Goal: Information Seeking & Learning: Compare options

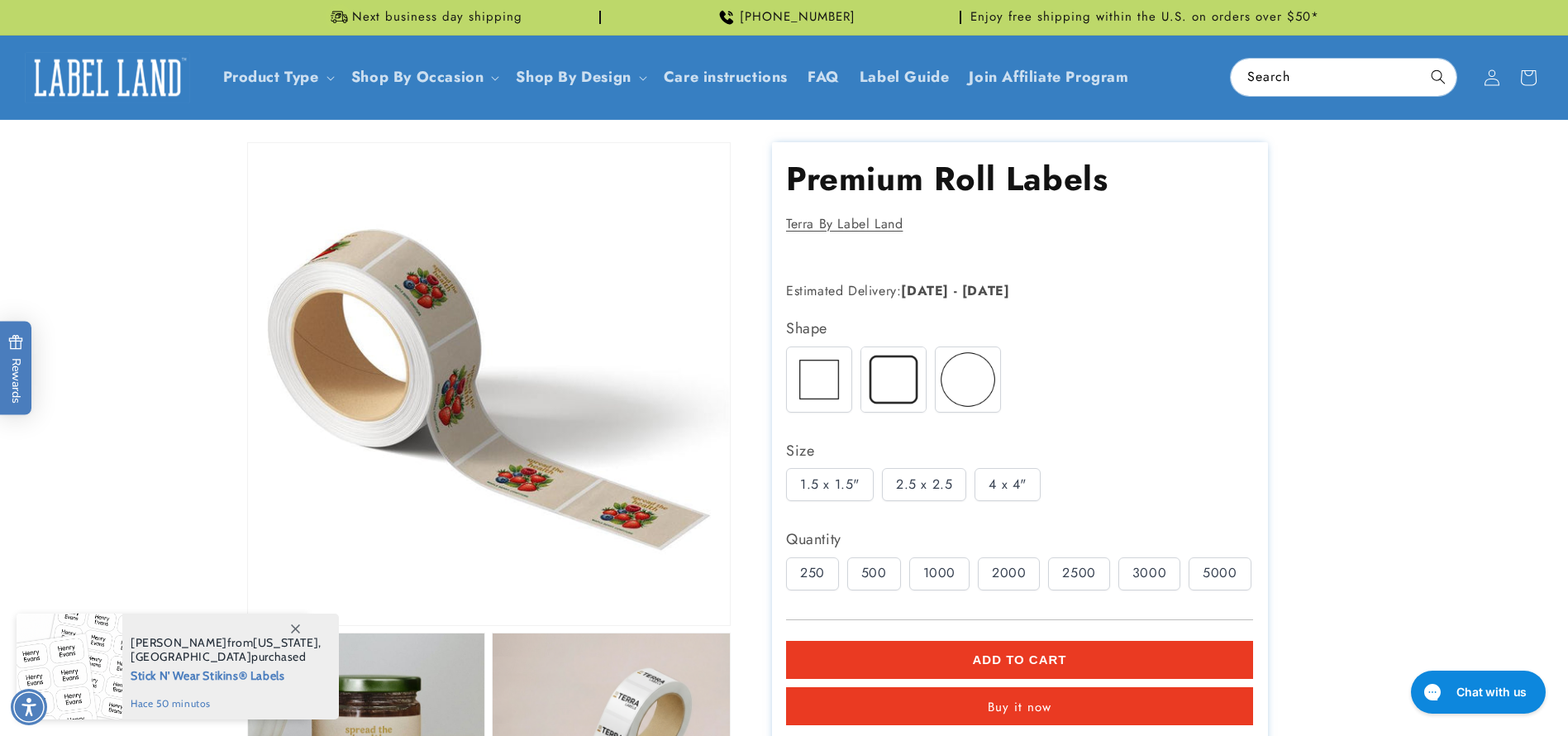
scroll to position [206, 0]
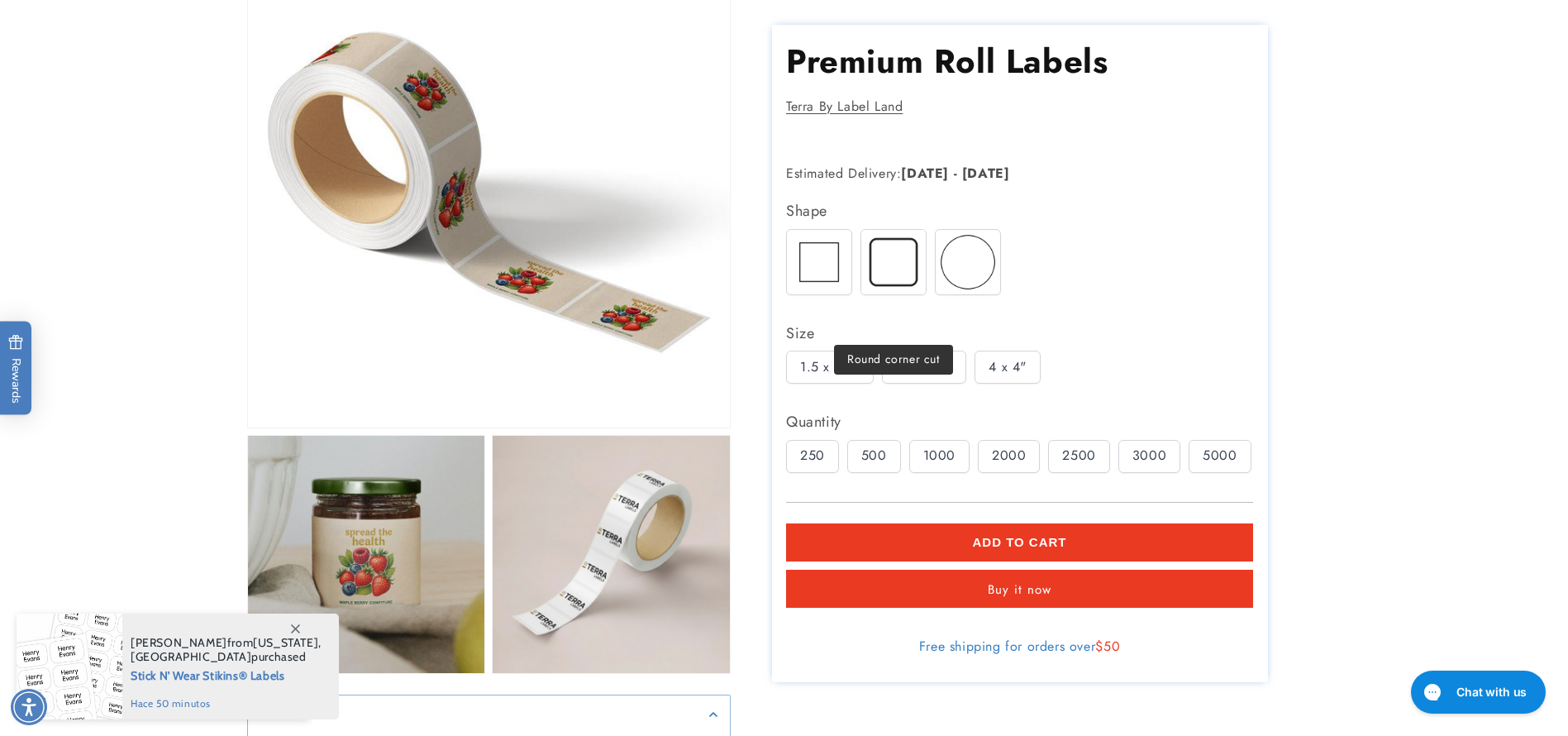
click at [881, 265] on img at bounding box center [893, 260] width 64 height 64
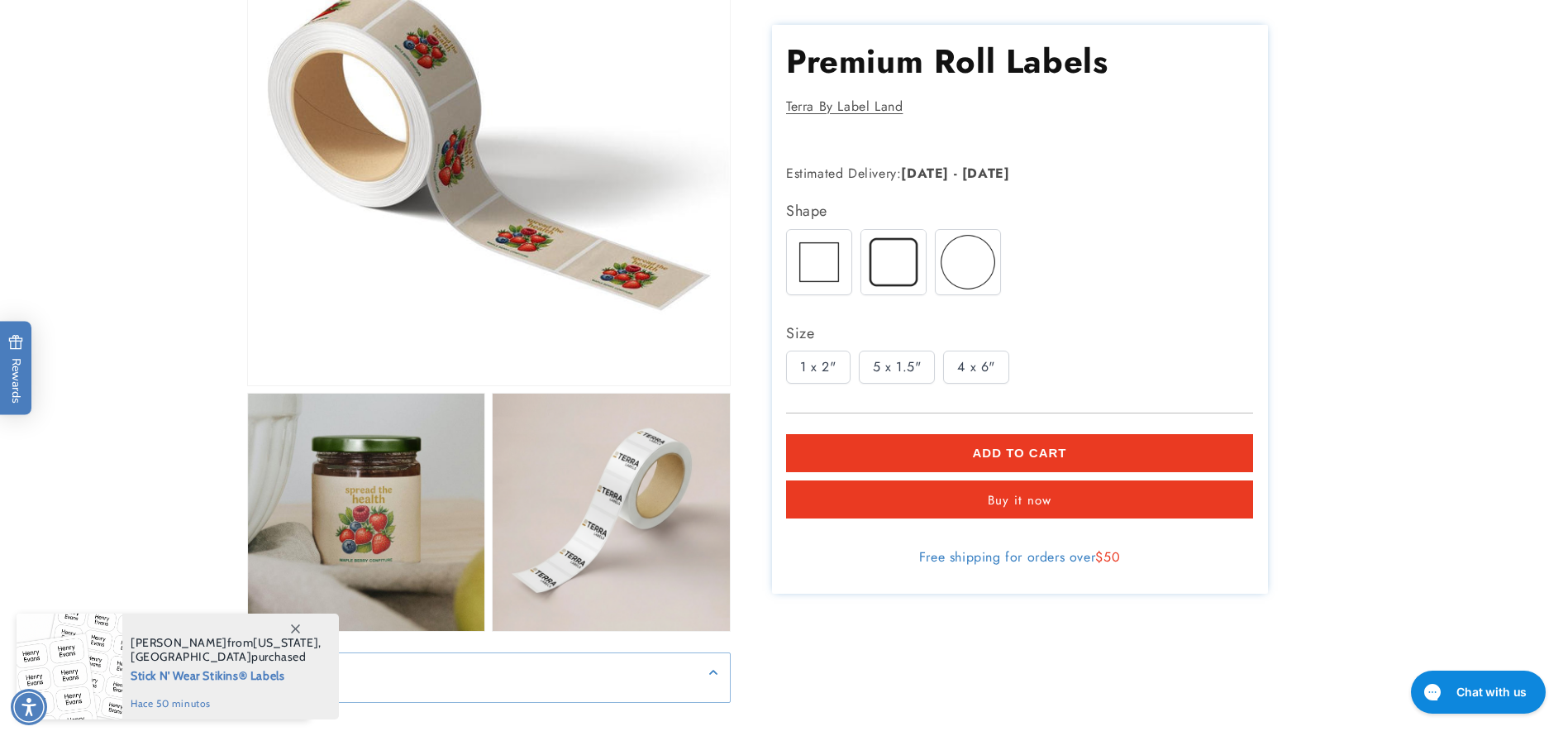
click at [816, 366] on div "1 x 2"" at bounding box center [817, 367] width 64 height 33
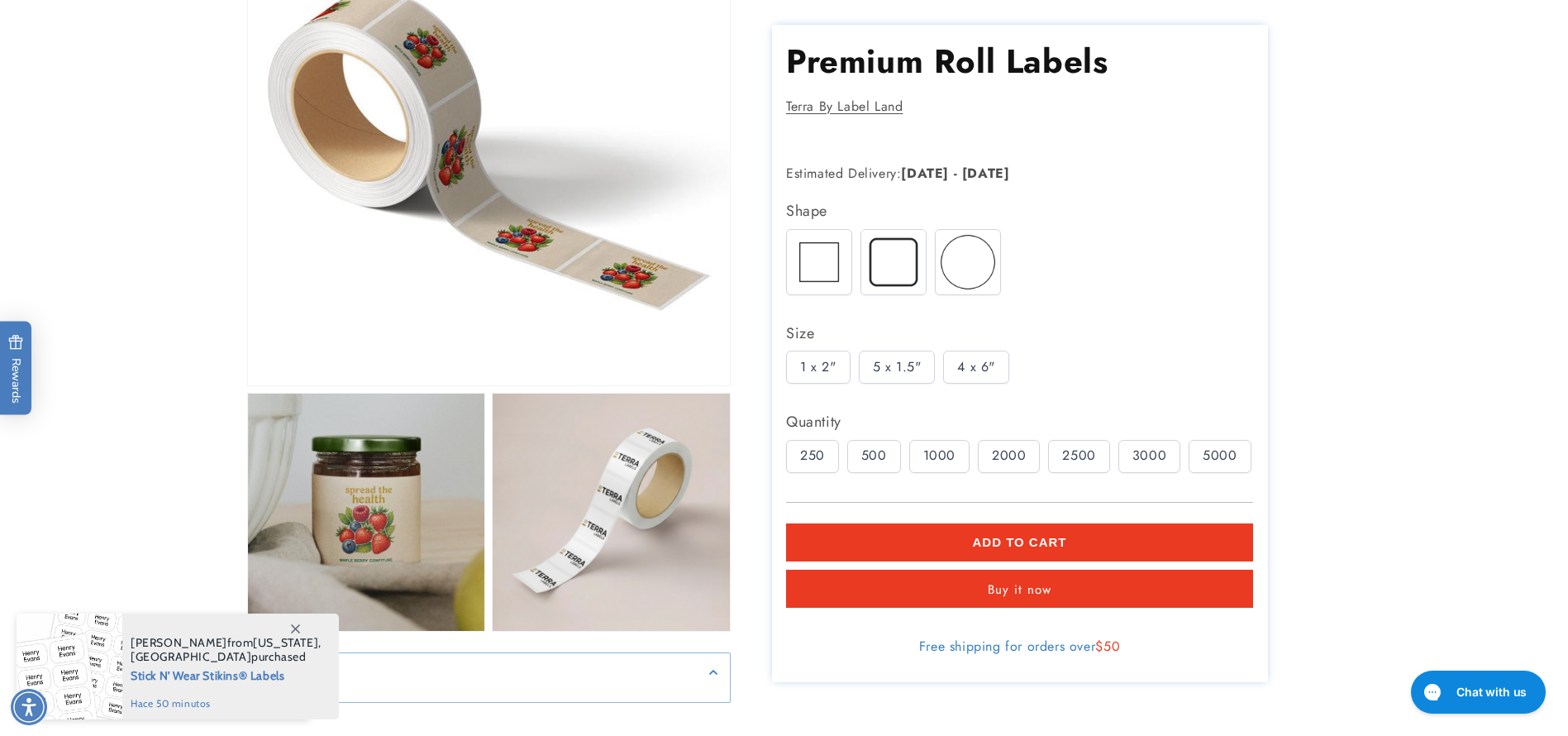
scroll to position [0, 0]
click at [866, 458] on div "500" at bounding box center [874, 455] width 53 height 33
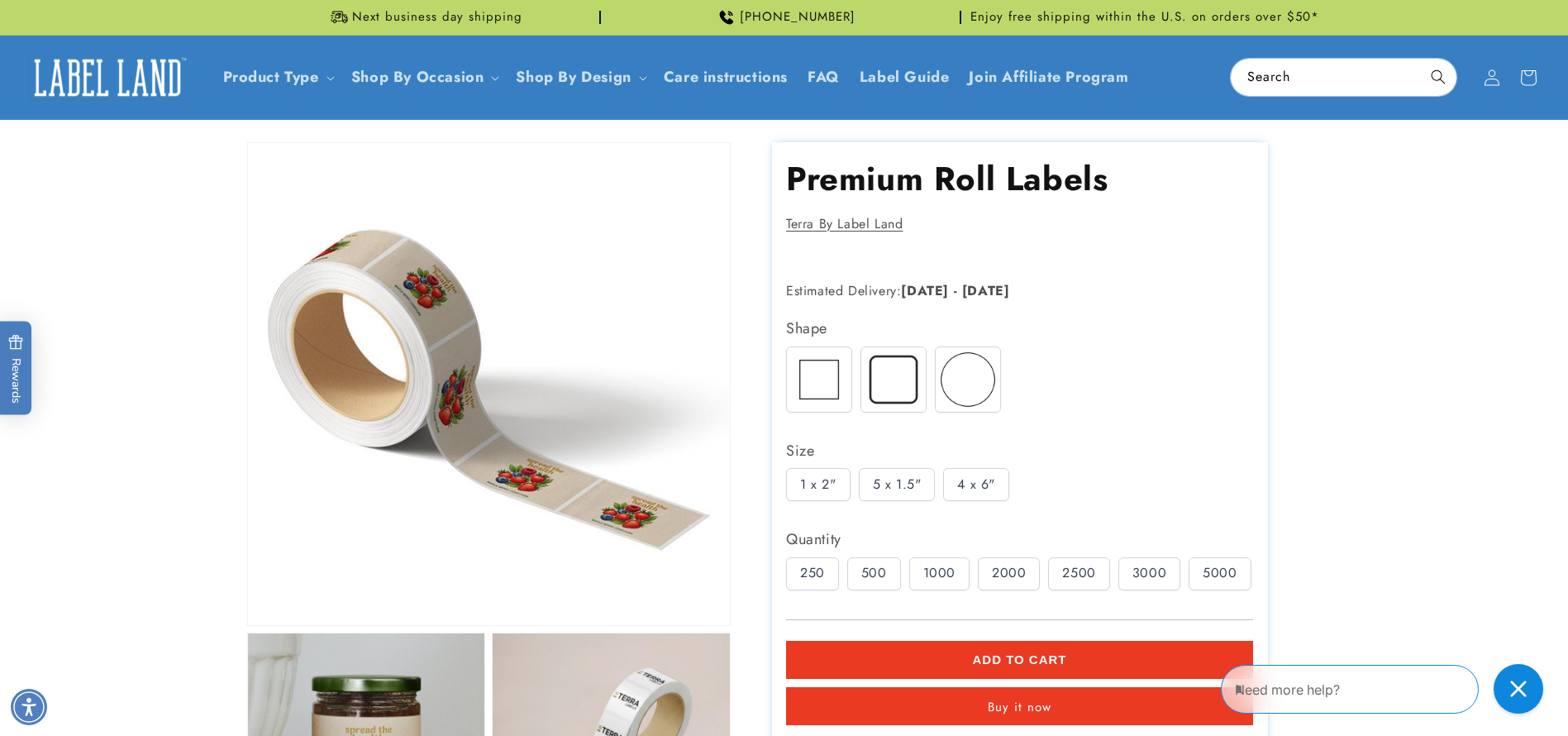
drag, startPoint x: 1026, startPoint y: 297, endPoint x: 1138, endPoint y: 292, distance: 112.1
click at [1138, 292] on p "Estimated Delivery: [DATE] - [DATE]" at bounding box center [992, 291] width 413 height 24
click at [1046, 291] on p "Estimated Delivery: [DATE] - [DATE]" at bounding box center [992, 291] width 413 height 24
click at [805, 362] on img at bounding box center [818, 379] width 64 height 64
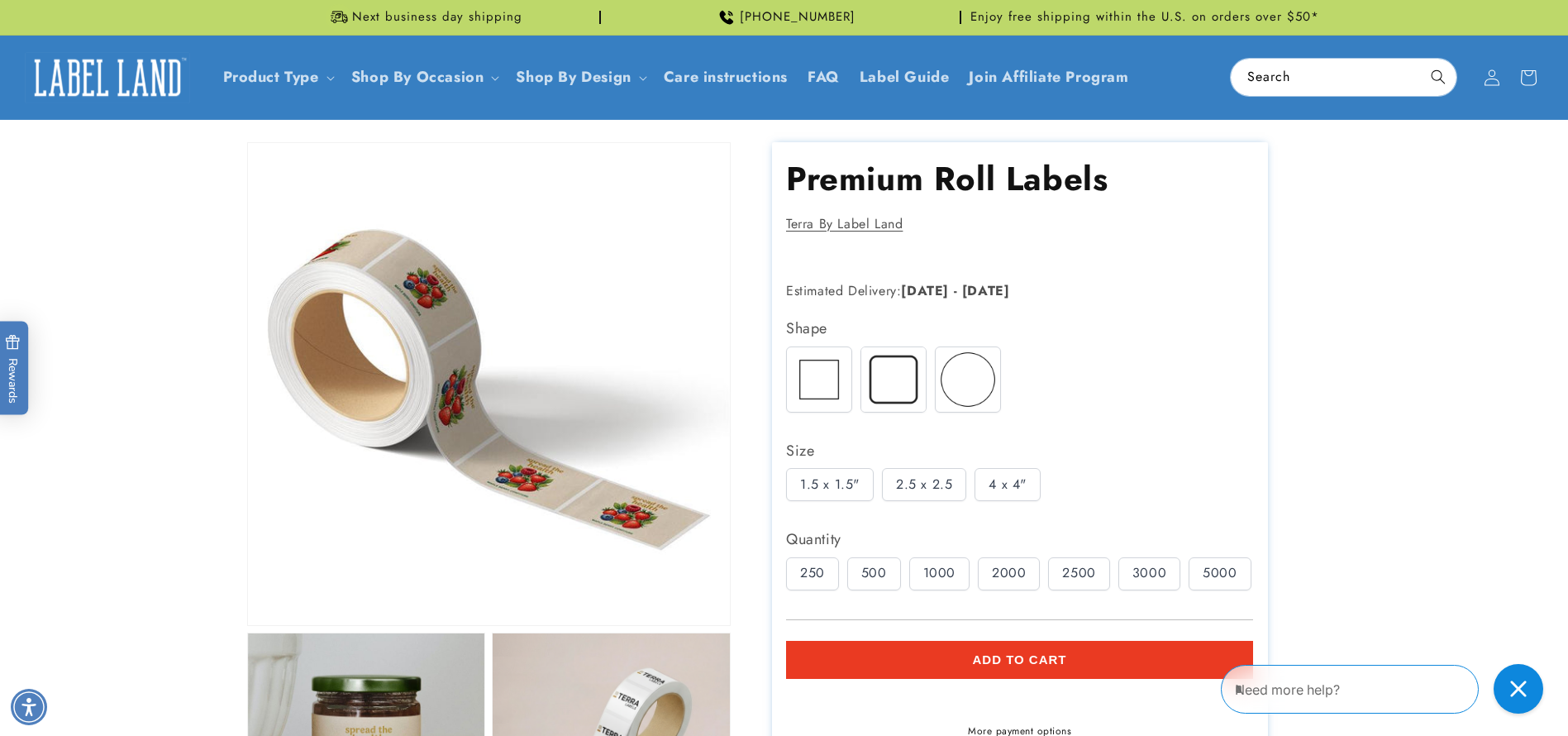
click at [1047, 644] on button "Add to cart" at bounding box center [1019, 660] width 468 height 38
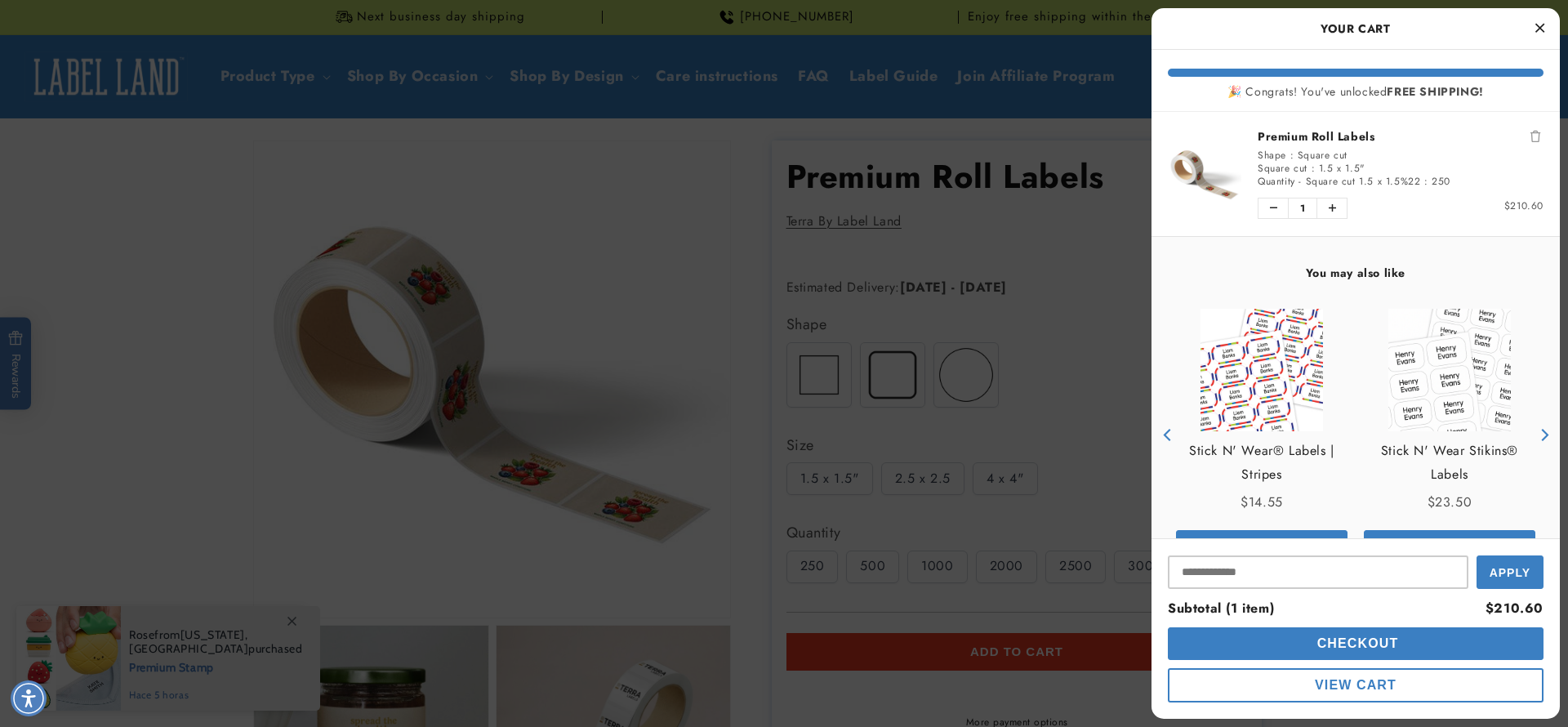
click at [1547, 29] on button "Close Cart" at bounding box center [1539, 28] width 24 height 24
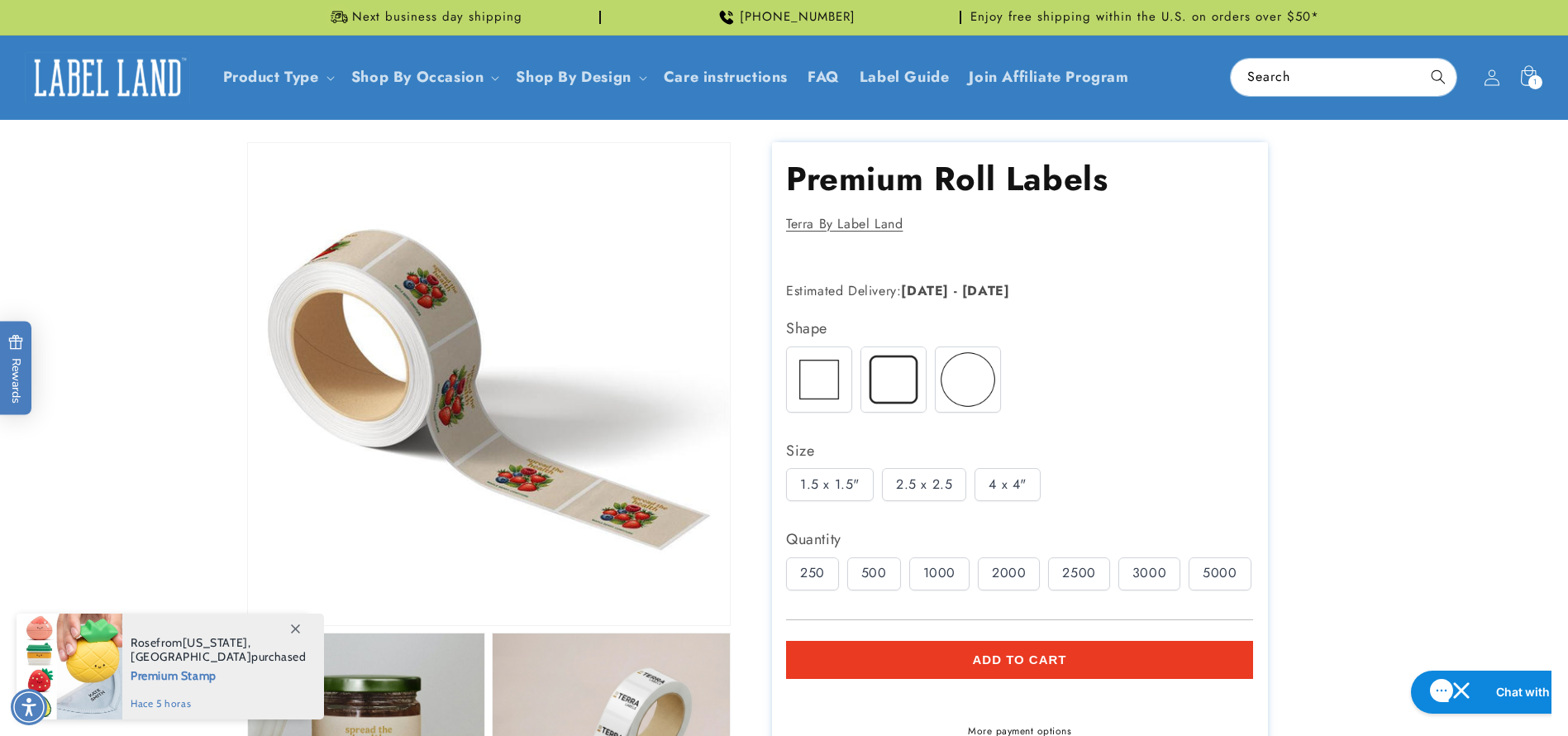
click at [1074, 577] on div "2500" at bounding box center [1079, 573] width 61 height 33
click at [1057, 662] on span "Add to cart" at bounding box center [1019, 659] width 94 height 14
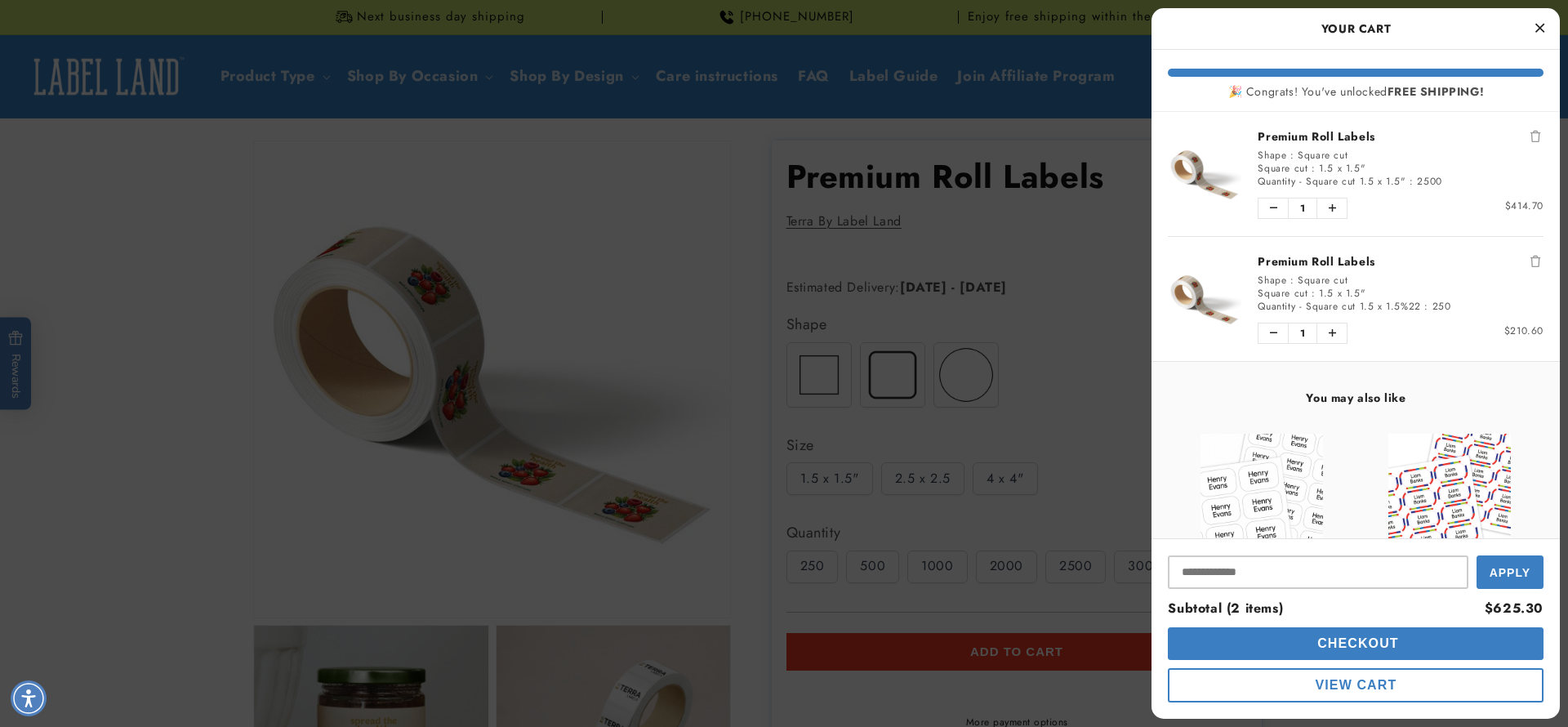
click at [1530, 260] on icon "Remove Premium Roll Labels" at bounding box center [1535, 261] width 10 height 12
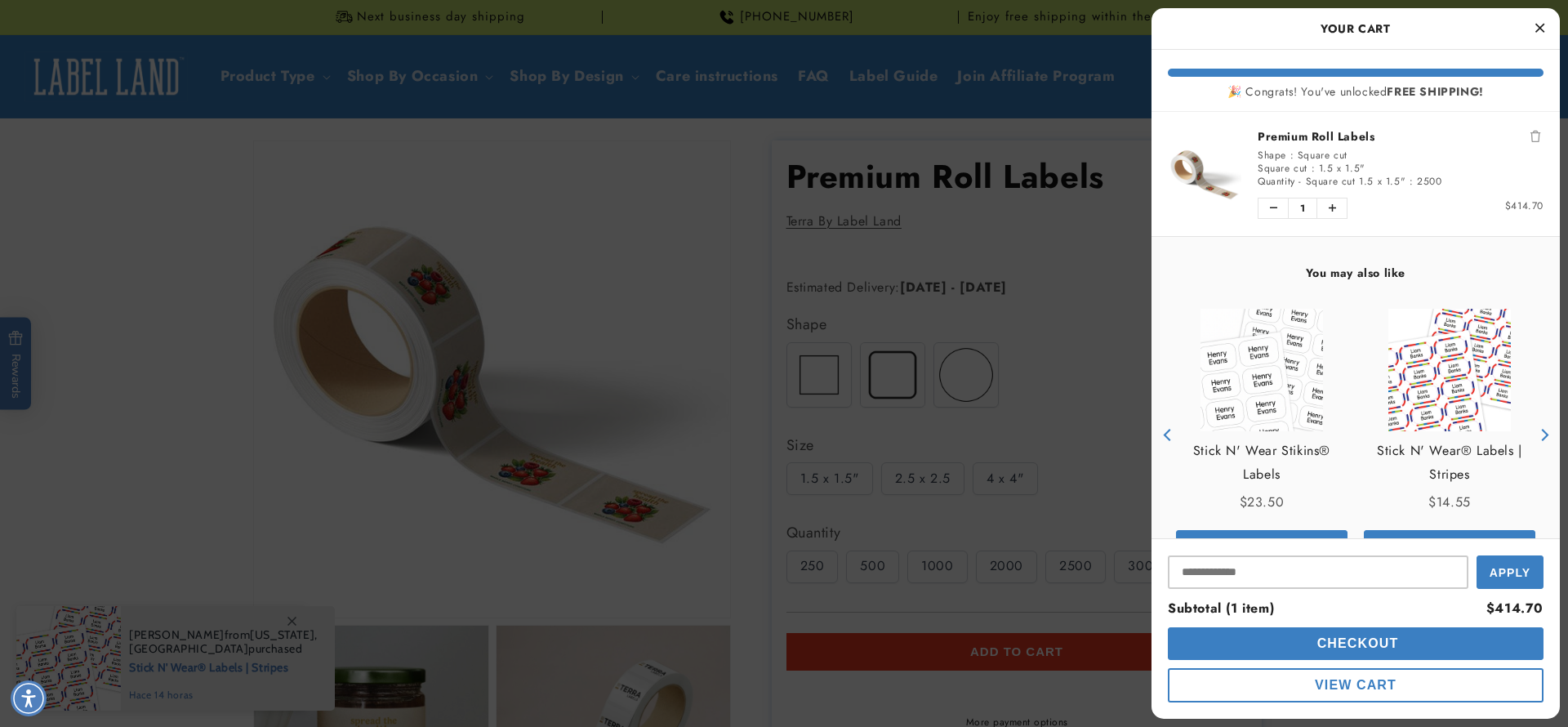
click at [1530, 136] on icon "Remove Premium Roll Labels" at bounding box center [1535, 136] width 10 height 12
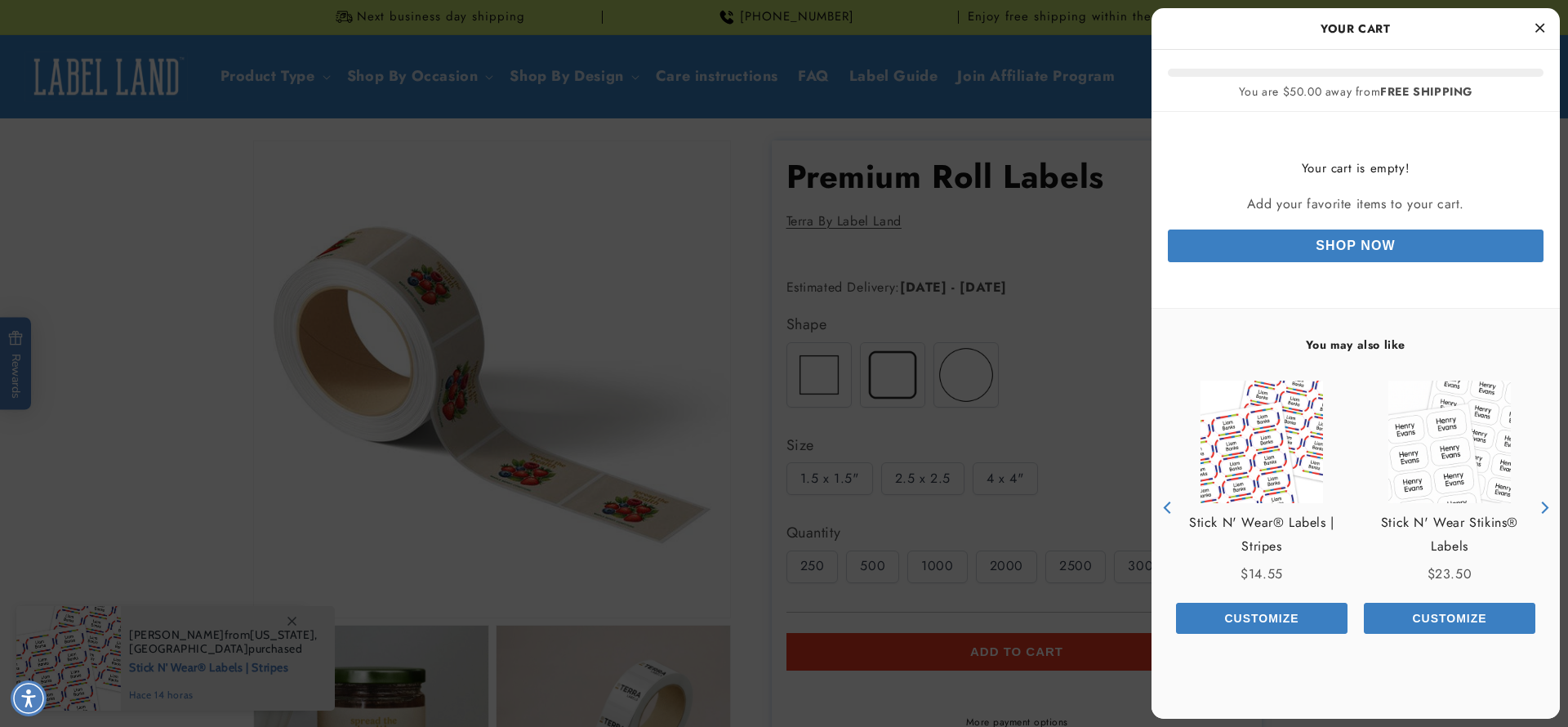
click at [1544, 28] on icon "Close Cart" at bounding box center [1540, 28] width 9 height 14
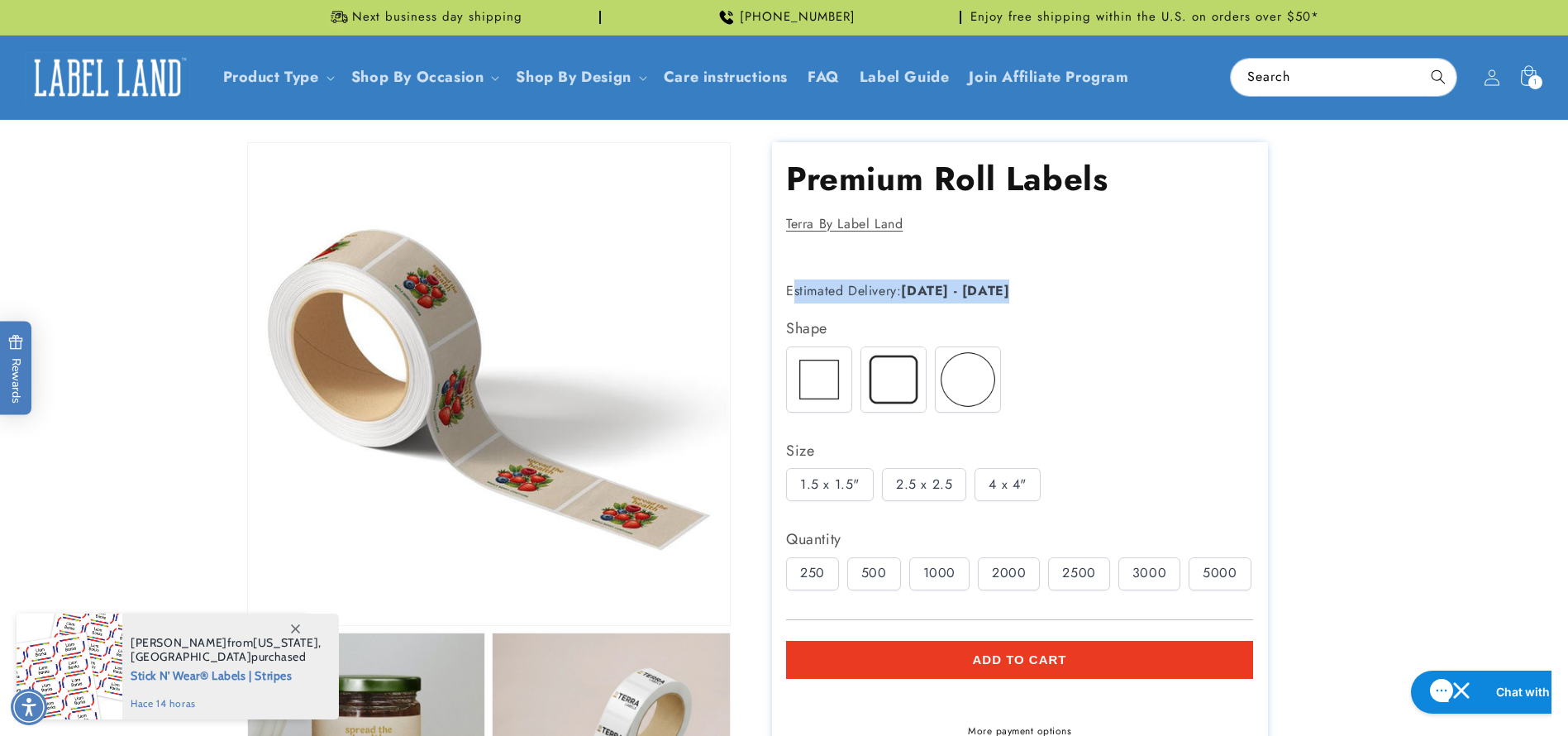
drag, startPoint x: 795, startPoint y: 286, endPoint x: 1135, endPoint y: 273, distance: 340.2
click at [1144, 273] on div "Estimated Delivery: Sep 19 - Sep 25" at bounding box center [992, 291] width 413 height 41
click at [949, 281] on strong "[DATE]" at bounding box center [924, 290] width 48 height 19
click at [865, 292] on p "Estimated Delivery: Sep 19 - Sep 25" at bounding box center [992, 291] width 413 height 24
click at [892, 296] on p "Estimated Delivery: Sep 19 - Sep 25" at bounding box center [992, 291] width 413 height 24
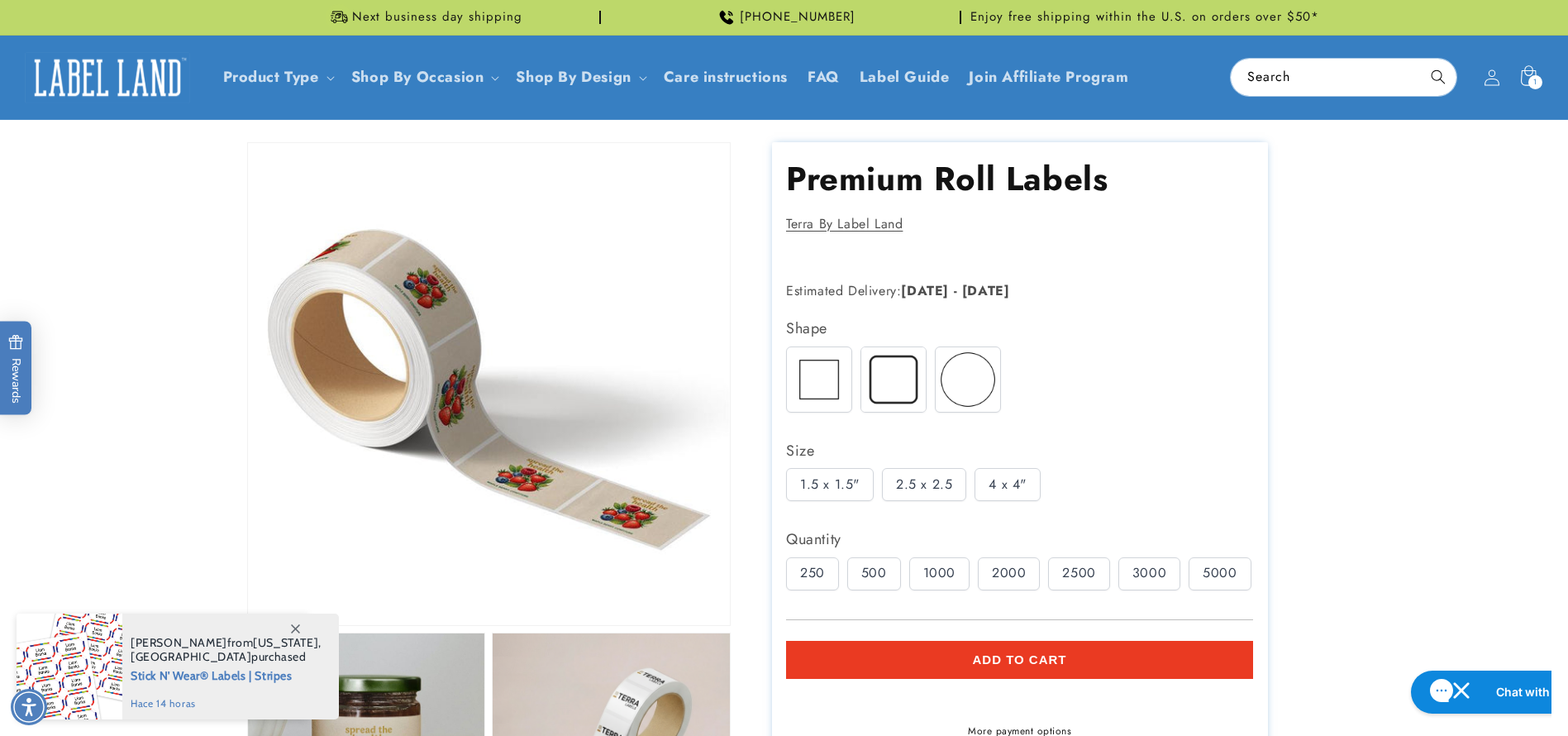
click at [901, 365] on img at bounding box center [893, 379] width 64 height 64
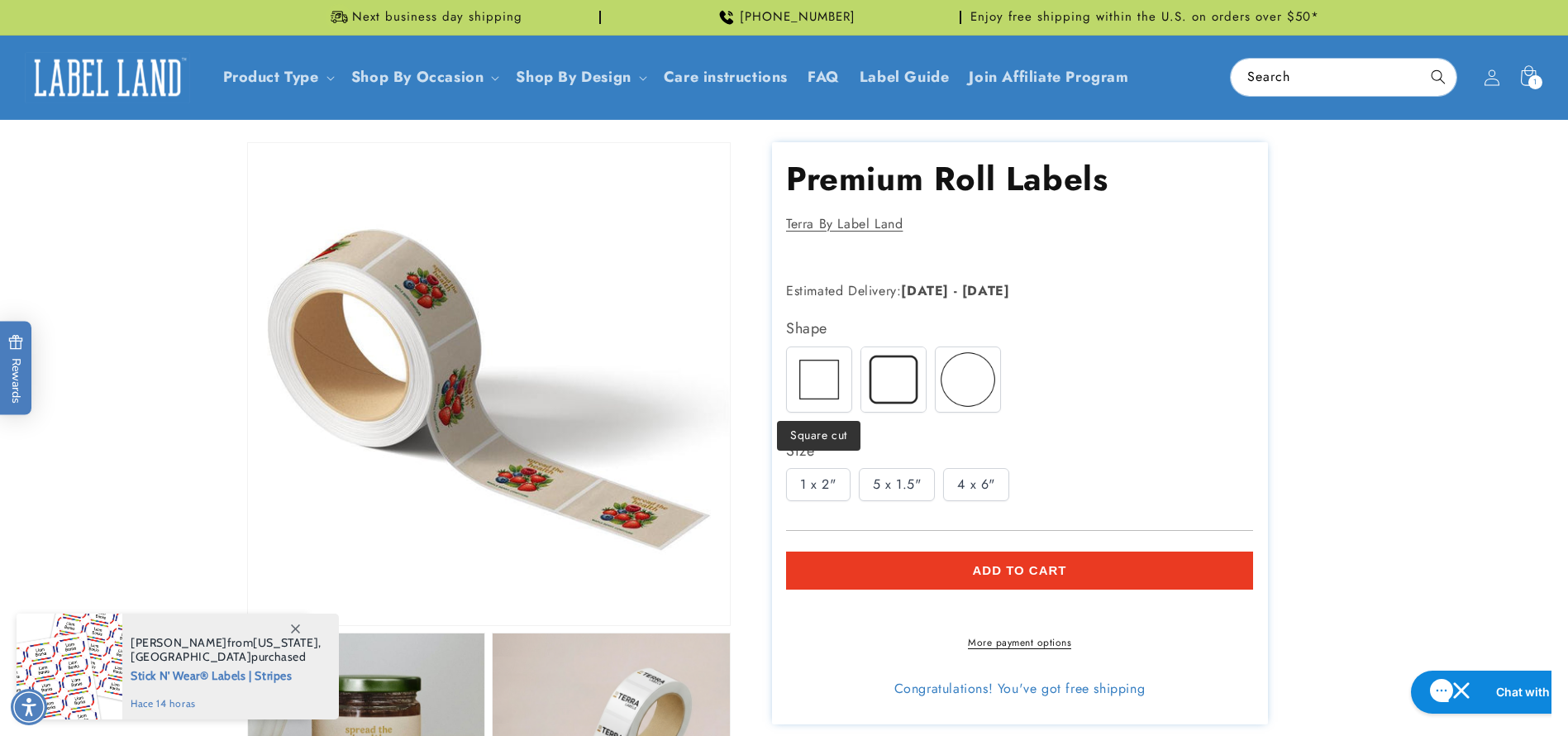
click at [817, 376] on img at bounding box center [818, 379] width 64 height 64
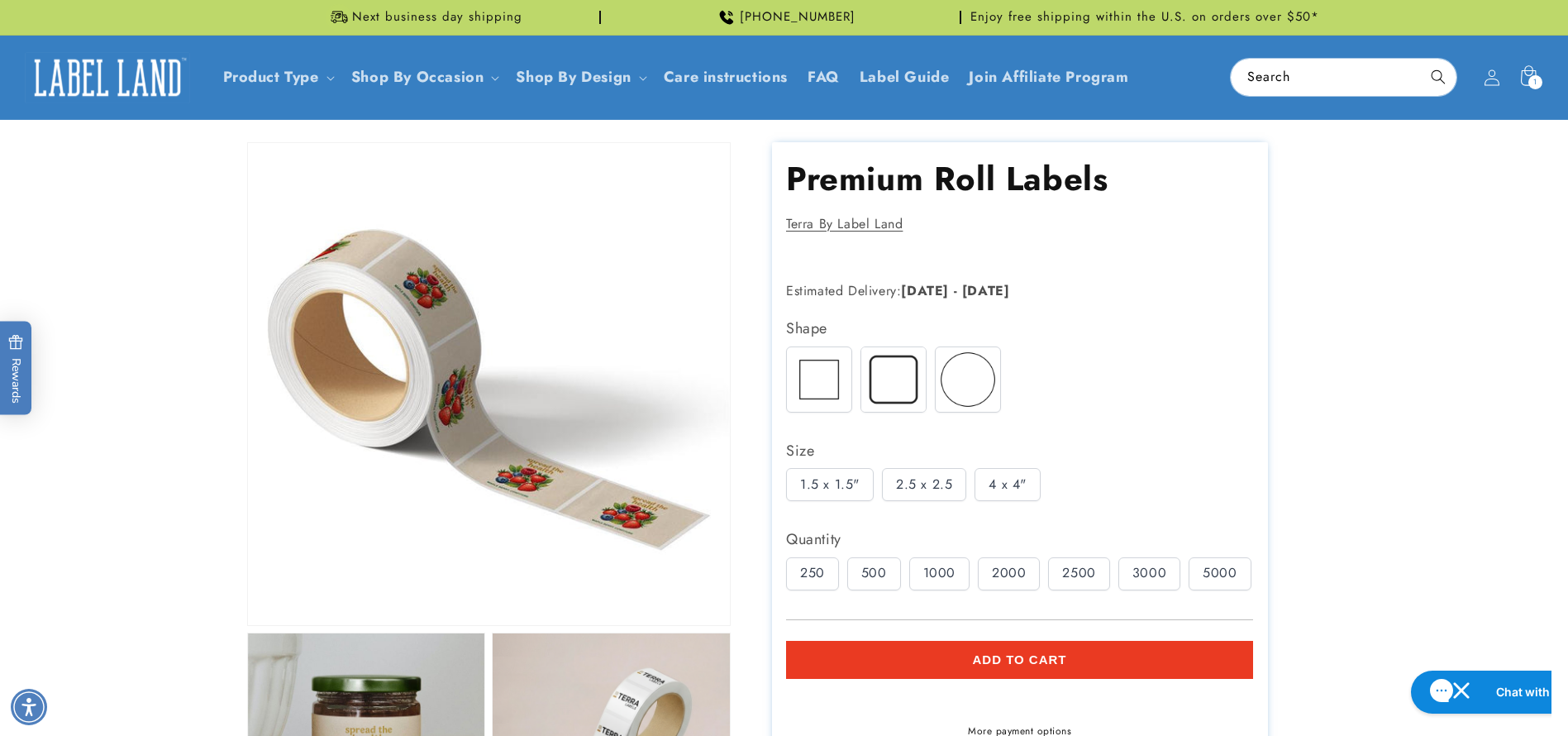
click at [877, 571] on div "500" at bounding box center [874, 573] width 53 height 33
click at [814, 572] on div "250" at bounding box center [812, 573] width 53 height 33
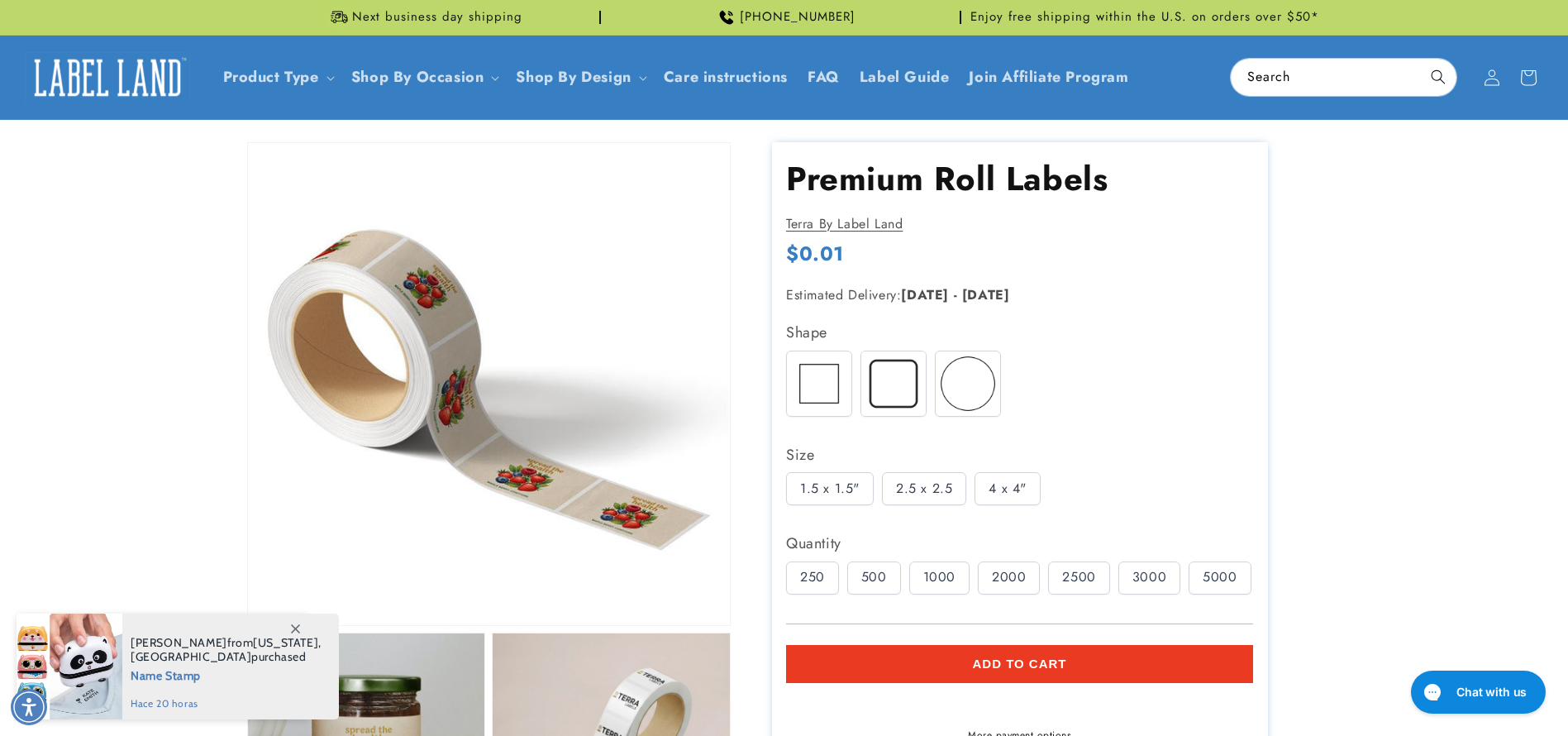
click at [897, 385] on div at bounding box center [893, 383] width 66 height 66
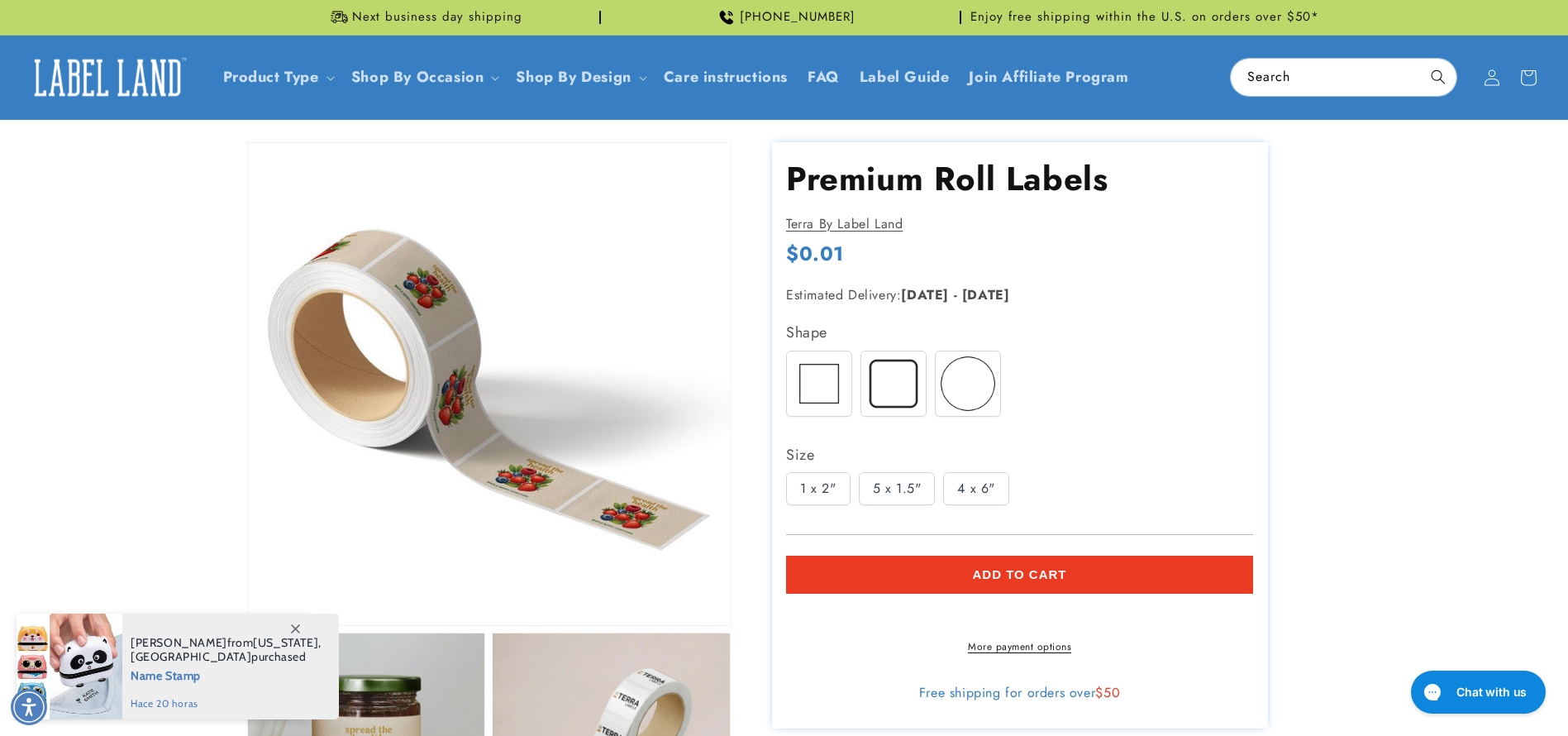
click at [891, 486] on div "5 x 1.5"" at bounding box center [897, 488] width 77 height 33
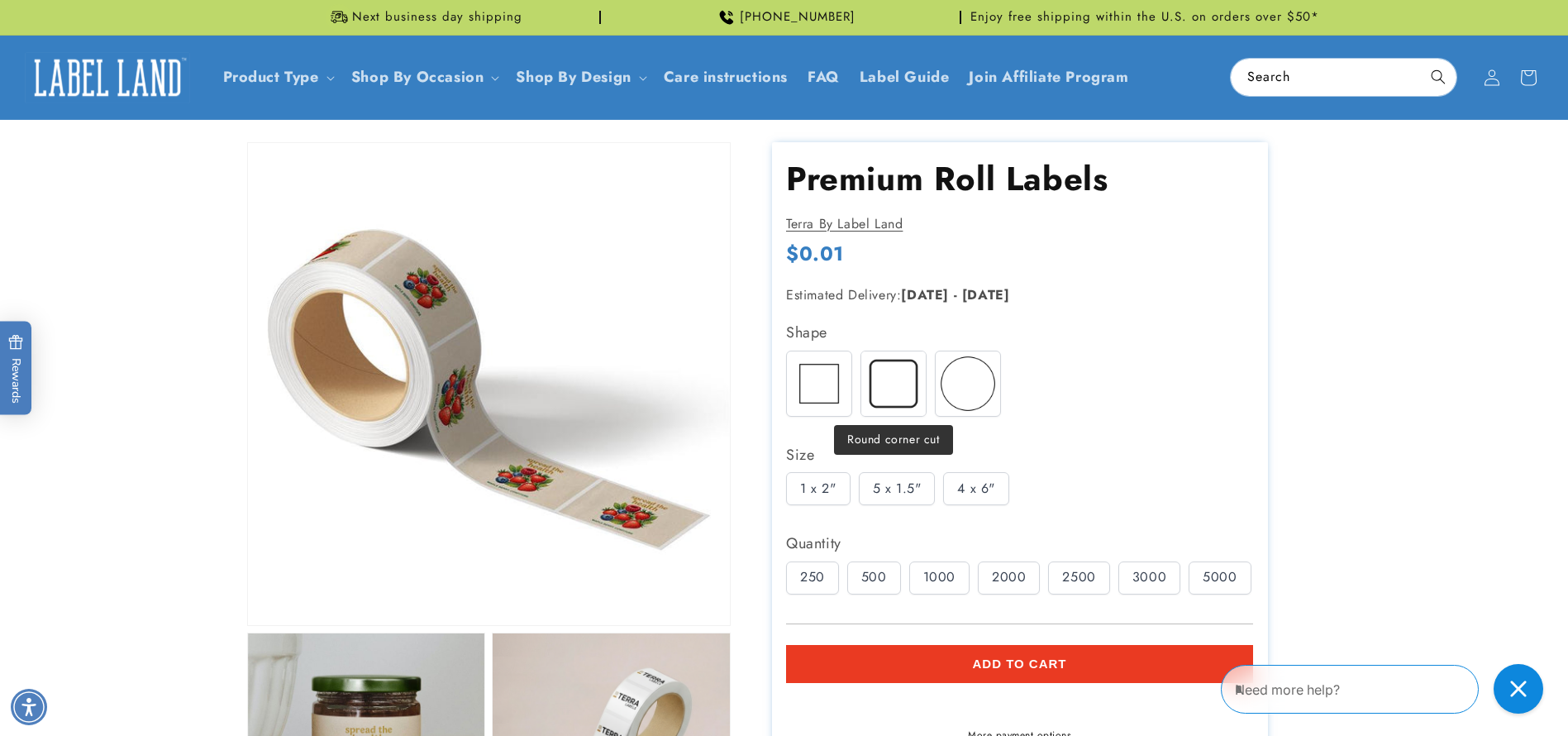
click at [824, 383] on img at bounding box center [818, 383] width 64 height 64
click at [929, 477] on div "2.5 x 2.5" at bounding box center [923, 488] width 84 height 33
click at [938, 578] on div "1000" at bounding box center [940, 578] width 61 height 33
click at [826, 396] on img at bounding box center [818, 383] width 64 height 64
click at [836, 493] on div "1.5 x 1.5"" at bounding box center [829, 488] width 88 height 33
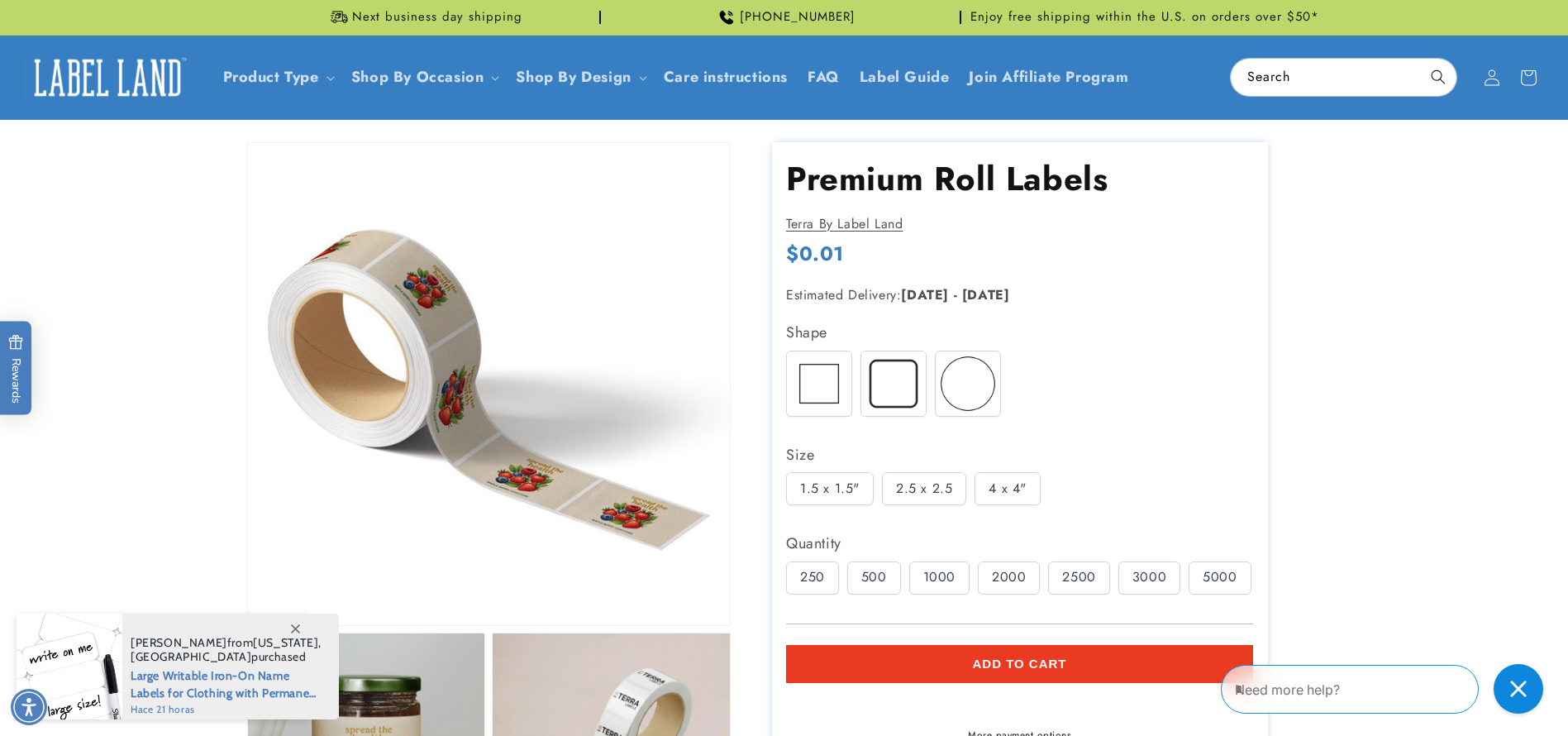
click at [808, 578] on div "250" at bounding box center [812, 578] width 53 height 33
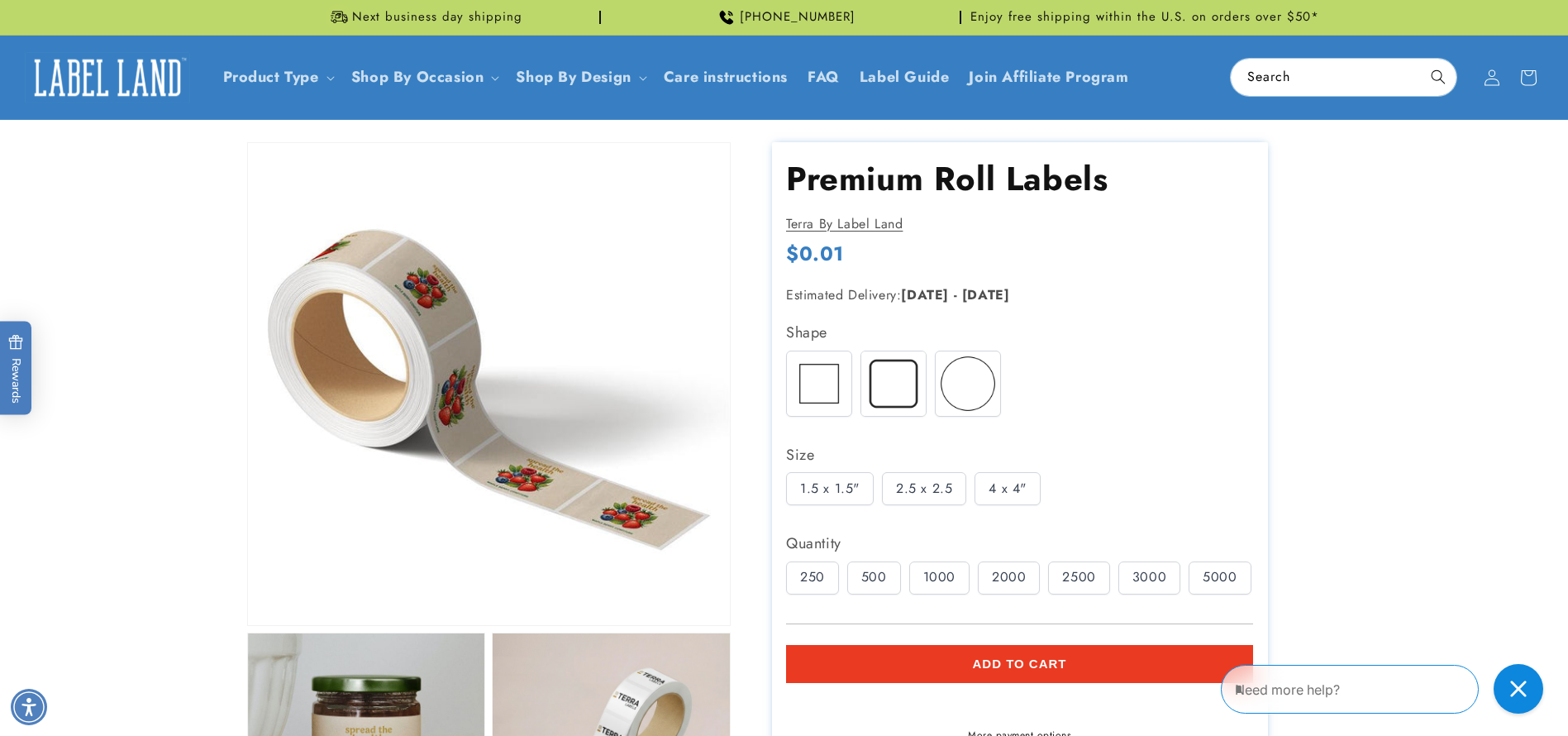
drag, startPoint x: 797, startPoint y: 258, endPoint x: 772, endPoint y: 257, distance: 25.0
click at [772, 257] on section "Premium Roll Labels Premium Roll Labels Terra By Label Land Regular price $0.01…" at bounding box center [1020, 479] width 496 height 675
click at [886, 366] on img at bounding box center [893, 383] width 64 height 64
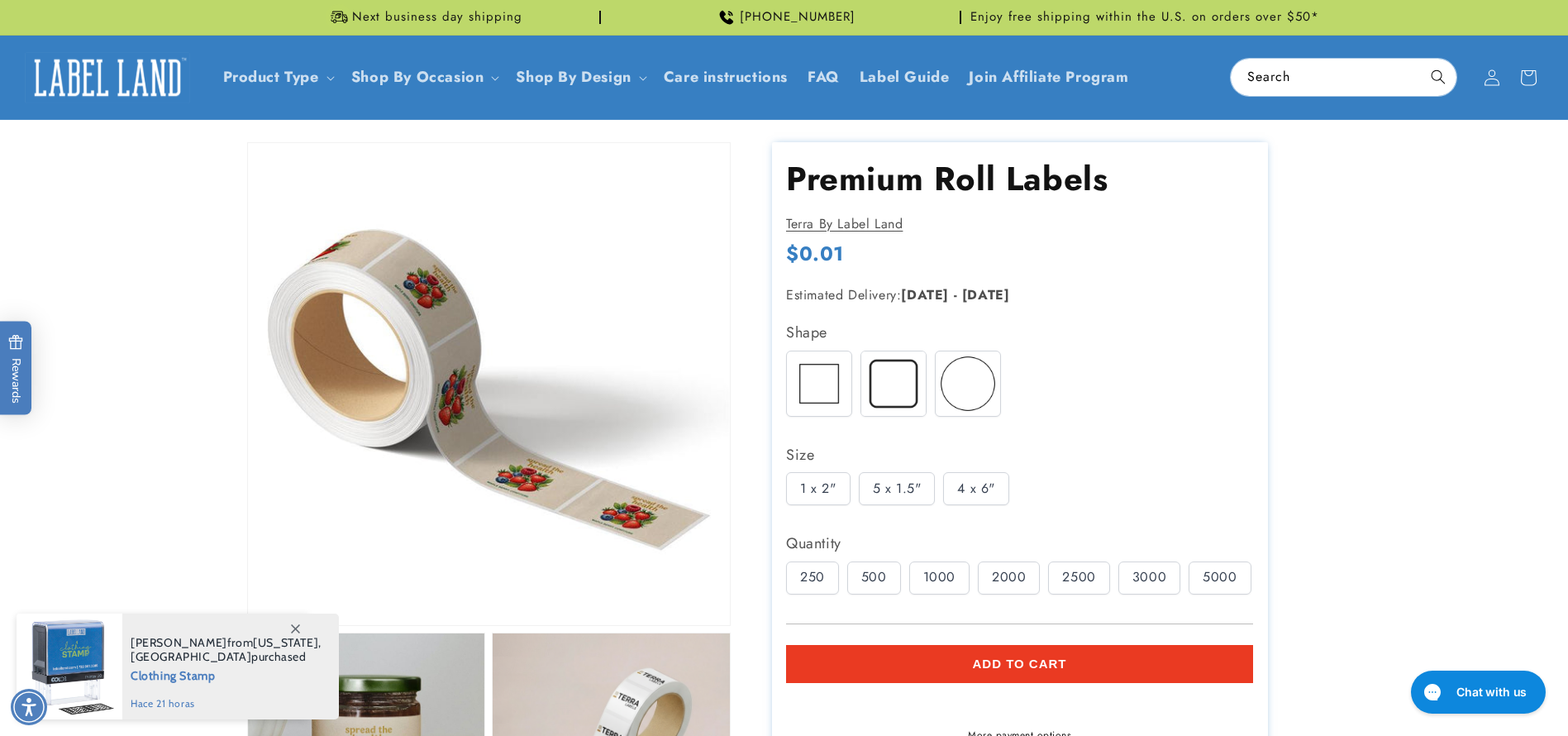
click at [830, 374] on img at bounding box center [818, 383] width 64 height 64
click at [940, 482] on div "2.5 x 2.5" at bounding box center [923, 488] width 84 height 33
click at [1023, 580] on div "2000" at bounding box center [1008, 578] width 62 height 33
drag, startPoint x: 795, startPoint y: 255, endPoint x: 953, endPoint y: 252, distance: 158.0
click at [953, 253] on div "Regular price $0.01 Regular price Sale price $0.01 Unit price / per Sale Sold o…" at bounding box center [1019, 256] width 468 height 31
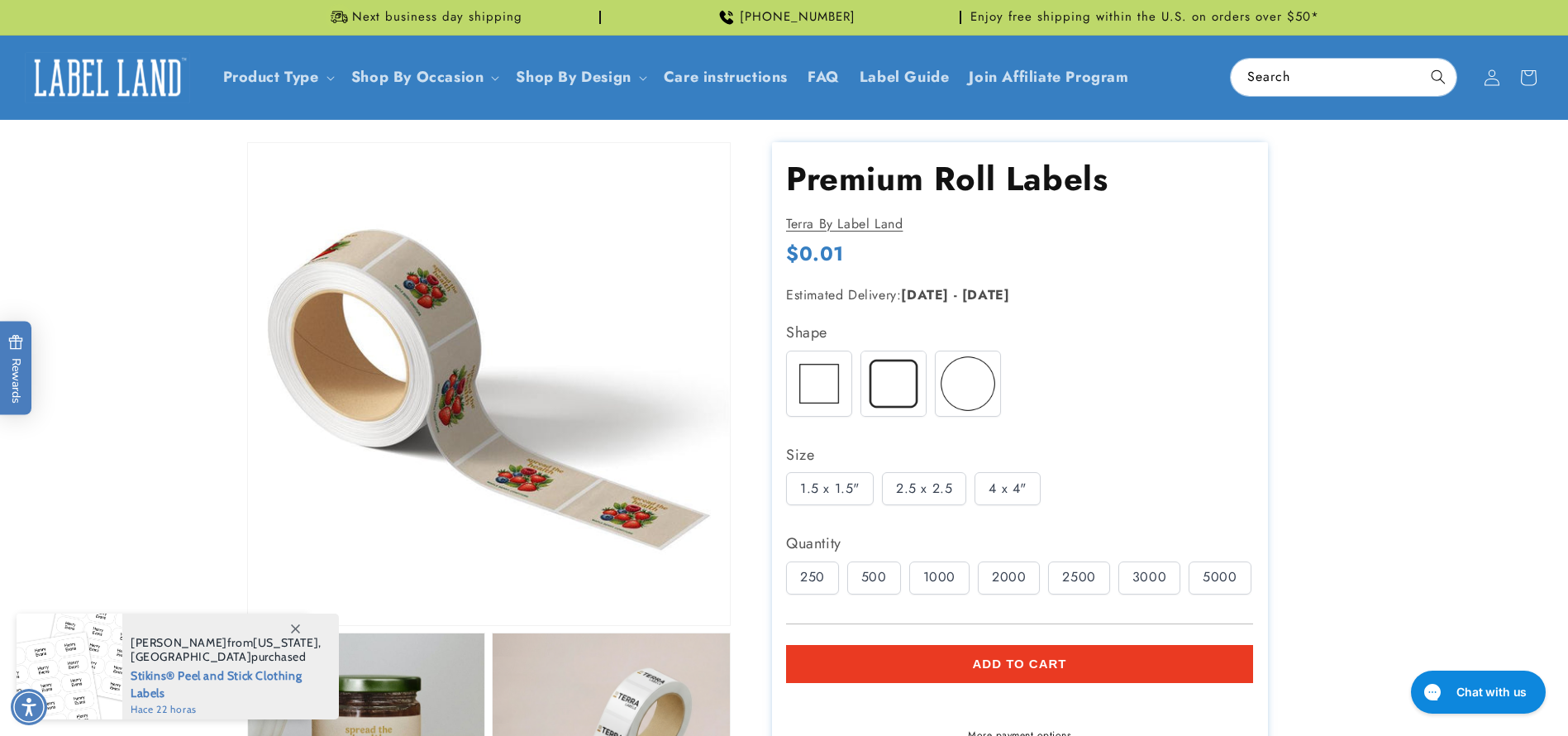
click at [959, 407] on img at bounding box center [968, 383] width 64 height 64
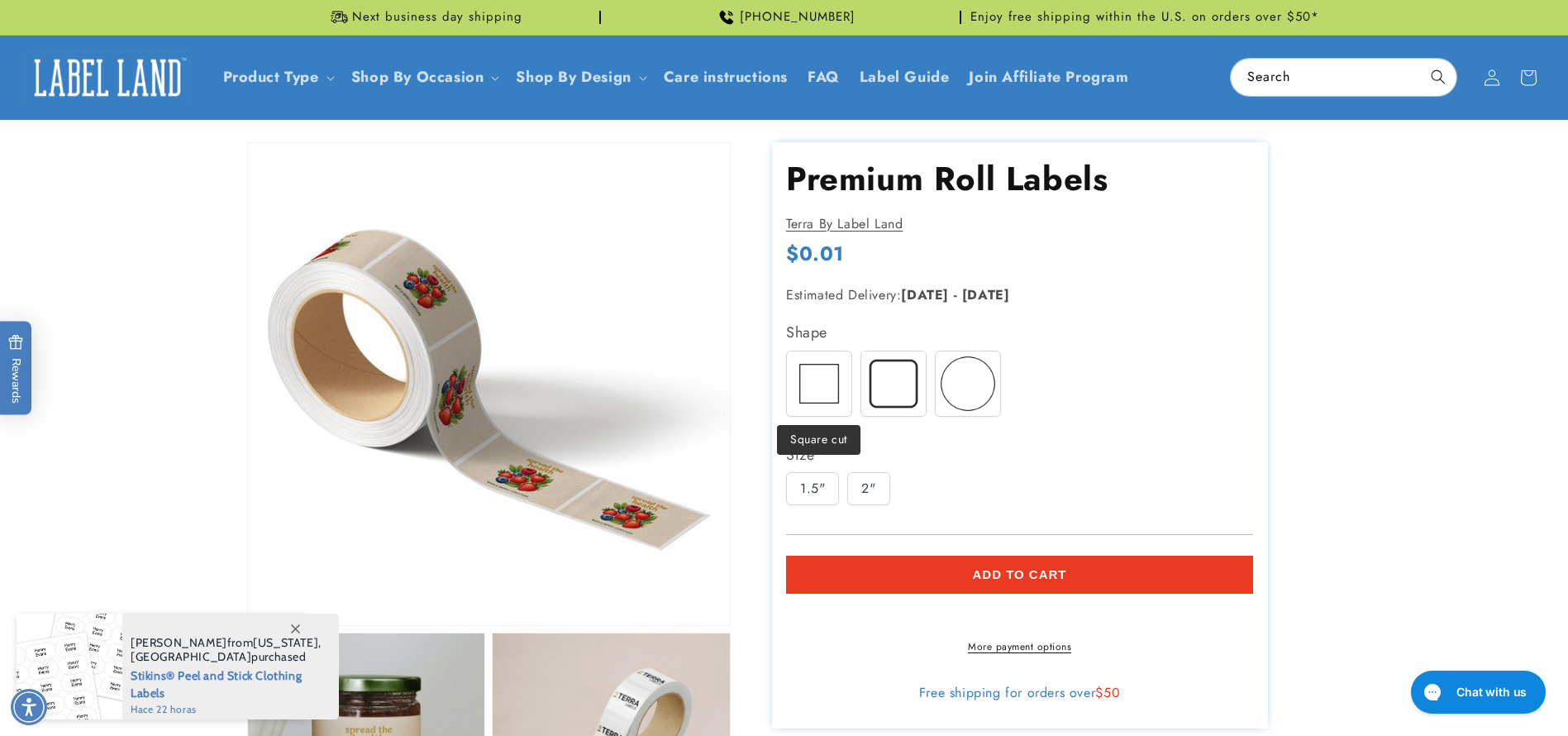
click at [832, 414] on img at bounding box center [818, 383] width 64 height 64
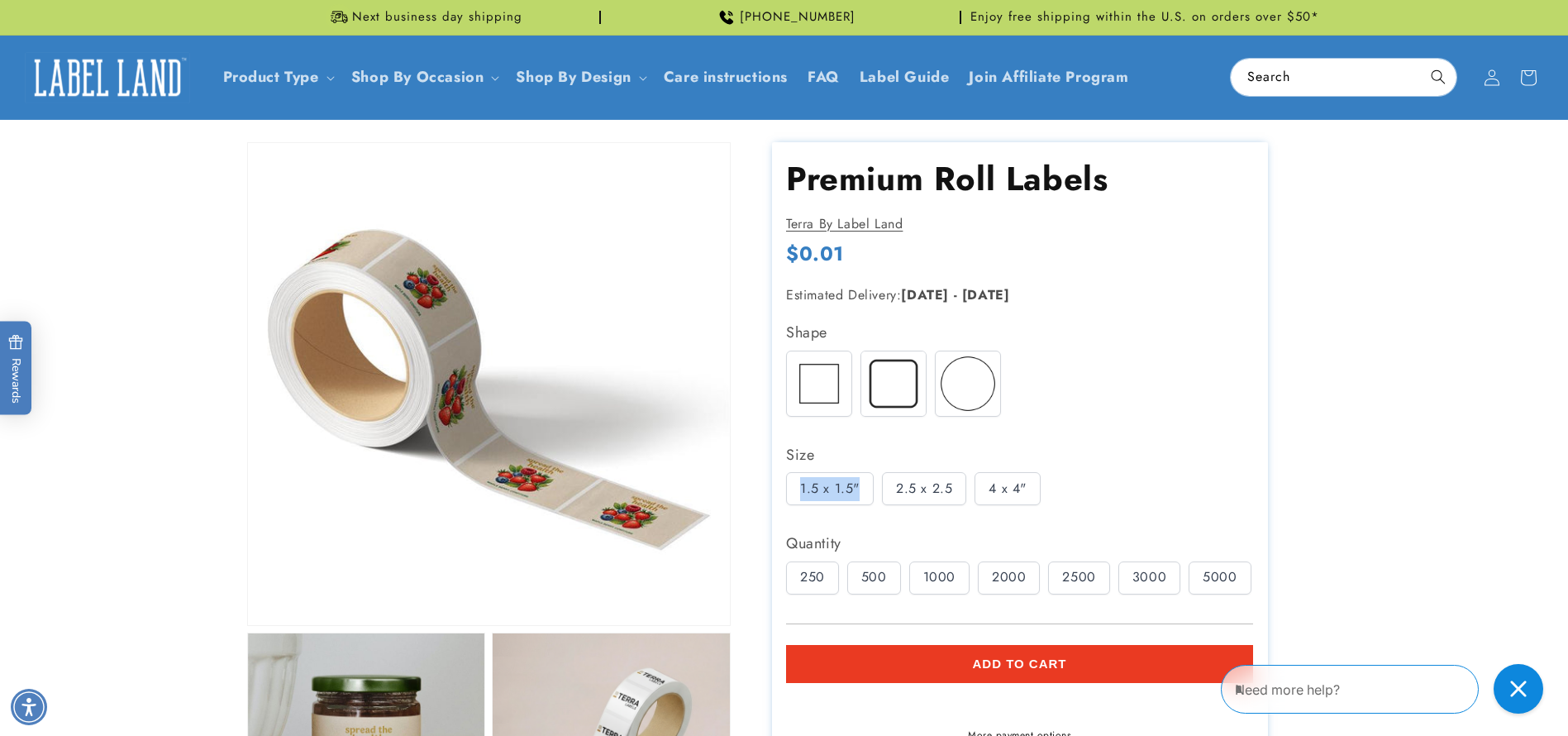
drag, startPoint x: 798, startPoint y: 488, endPoint x: 862, endPoint y: 487, distance: 64.0
click at [862, 487] on div "1.5 x 1.5"" at bounding box center [829, 488] width 88 height 33
copy div "1.5 x 1.5""
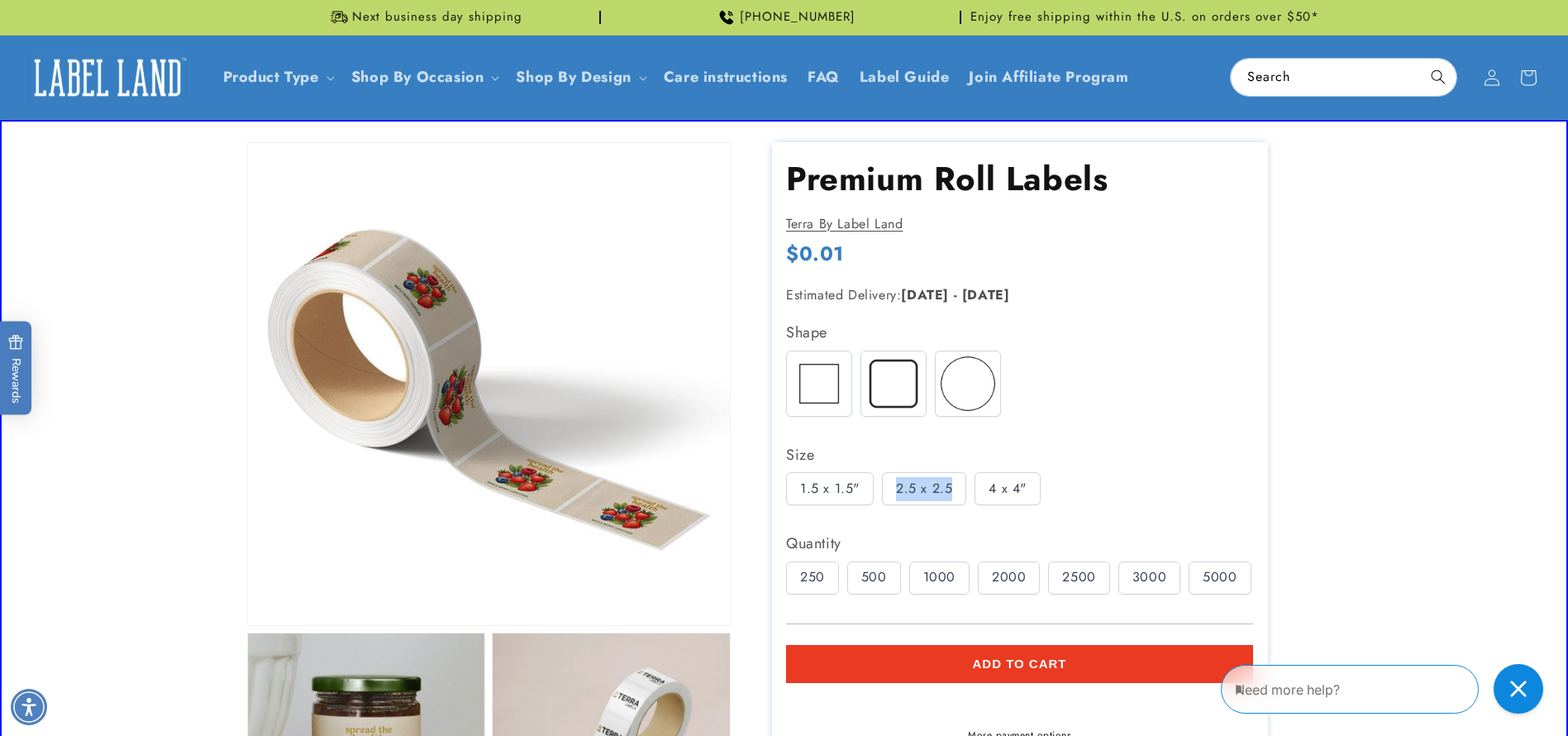
drag, startPoint x: 892, startPoint y: 490, endPoint x: 953, endPoint y: 493, distance: 61.1
click at [953, 493] on div "2.5 x 2.5" at bounding box center [923, 488] width 84 height 33
copy div "2.5 x 2.5"
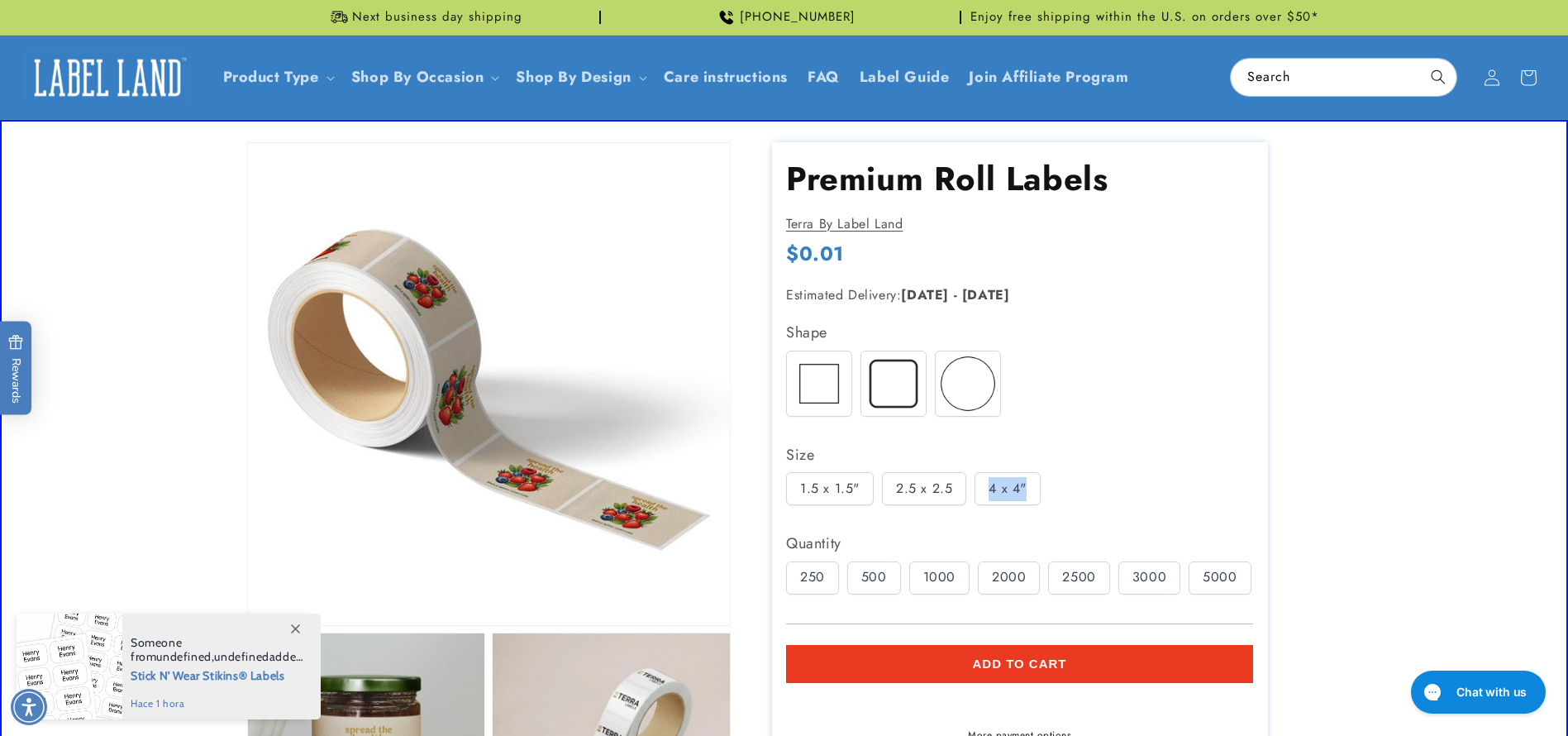
drag, startPoint x: 985, startPoint y: 486, endPoint x: 1034, endPoint y: 486, distance: 49.0
click at [1034, 486] on div "4 x 4"" at bounding box center [1007, 488] width 66 height 33
copy div "4 x 4""
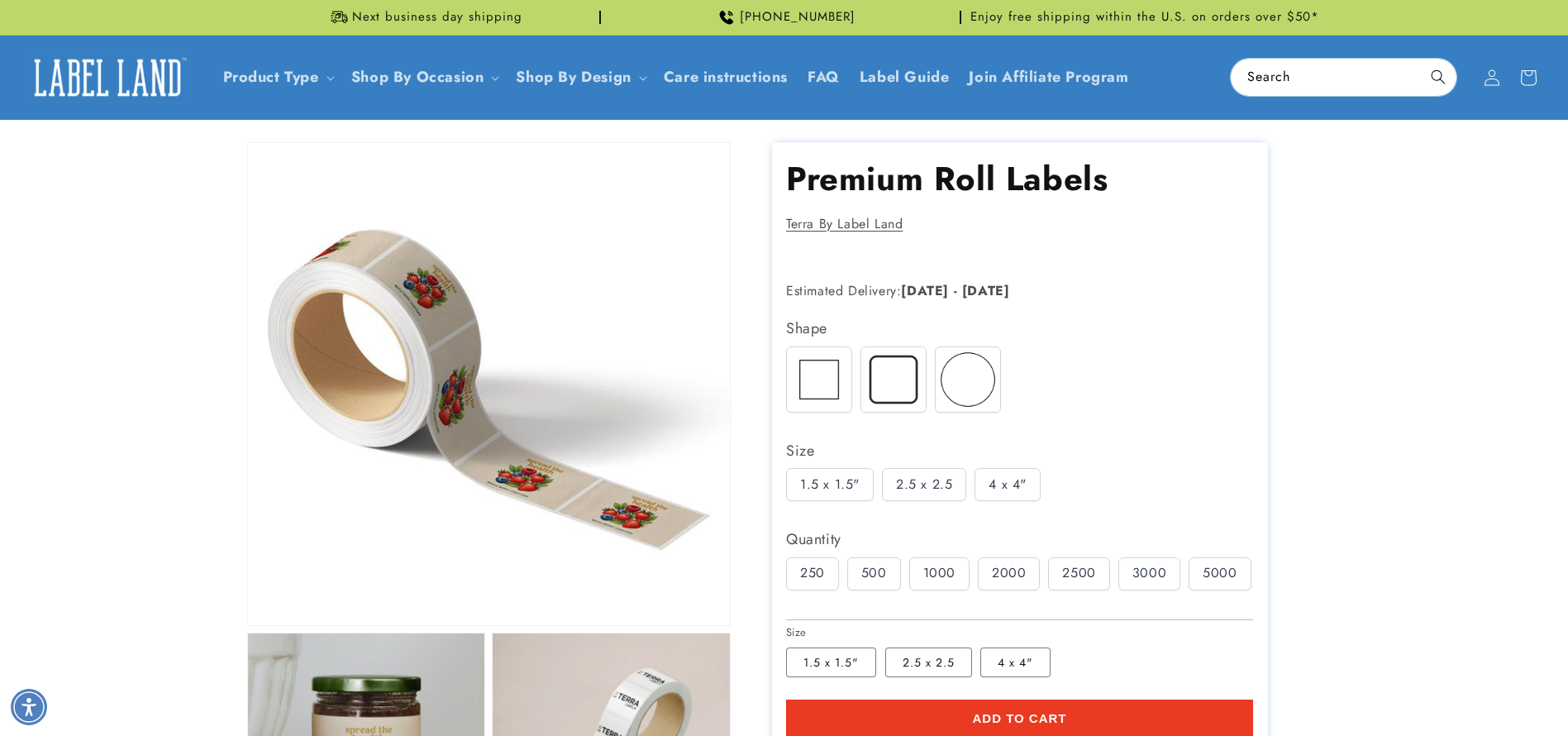
click at [890, 347] on img at bounding box center [893, 379] width 64 height 64
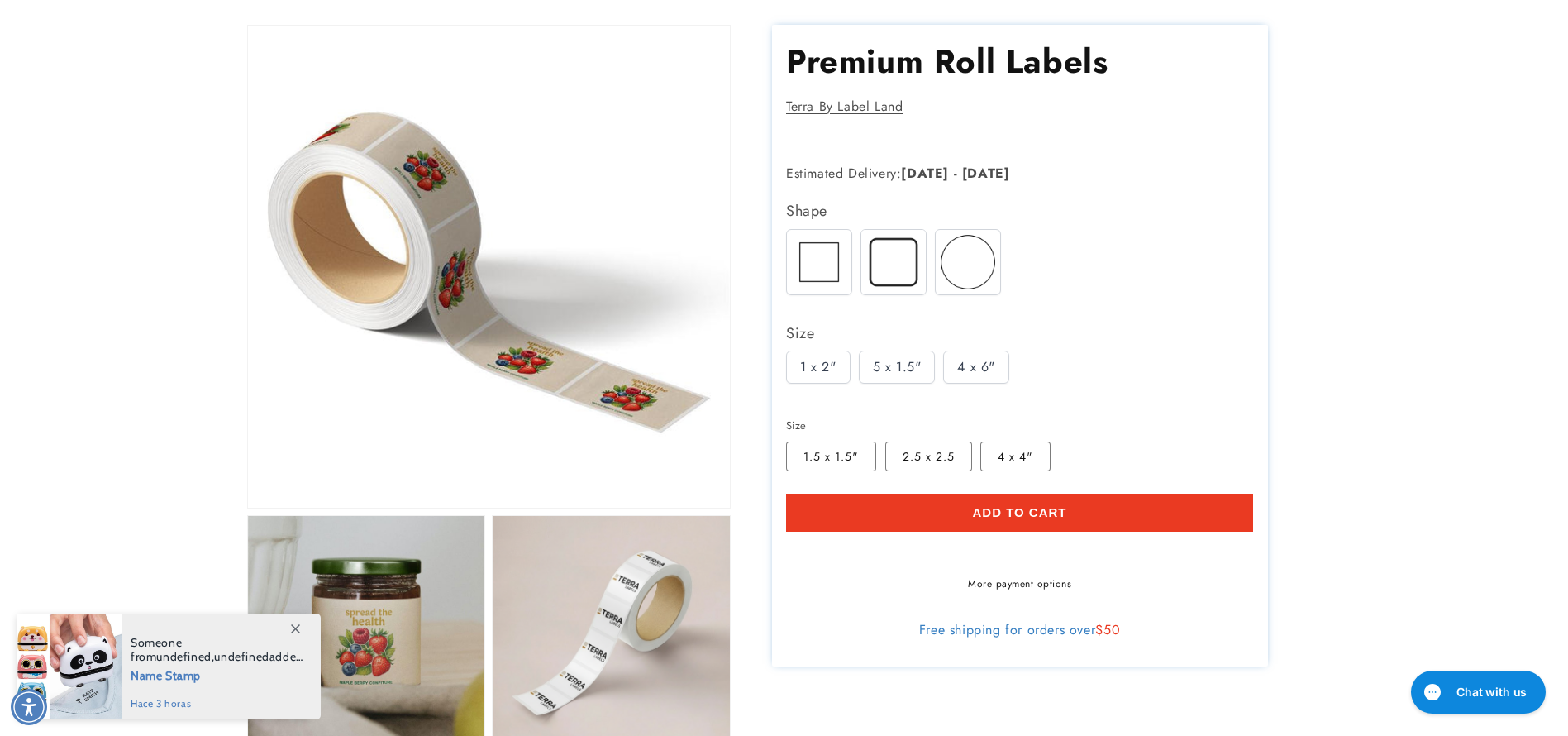
click at [903, 374] on div "5 x 1.5"" at bounding box center [897, 367] width 77 height 33
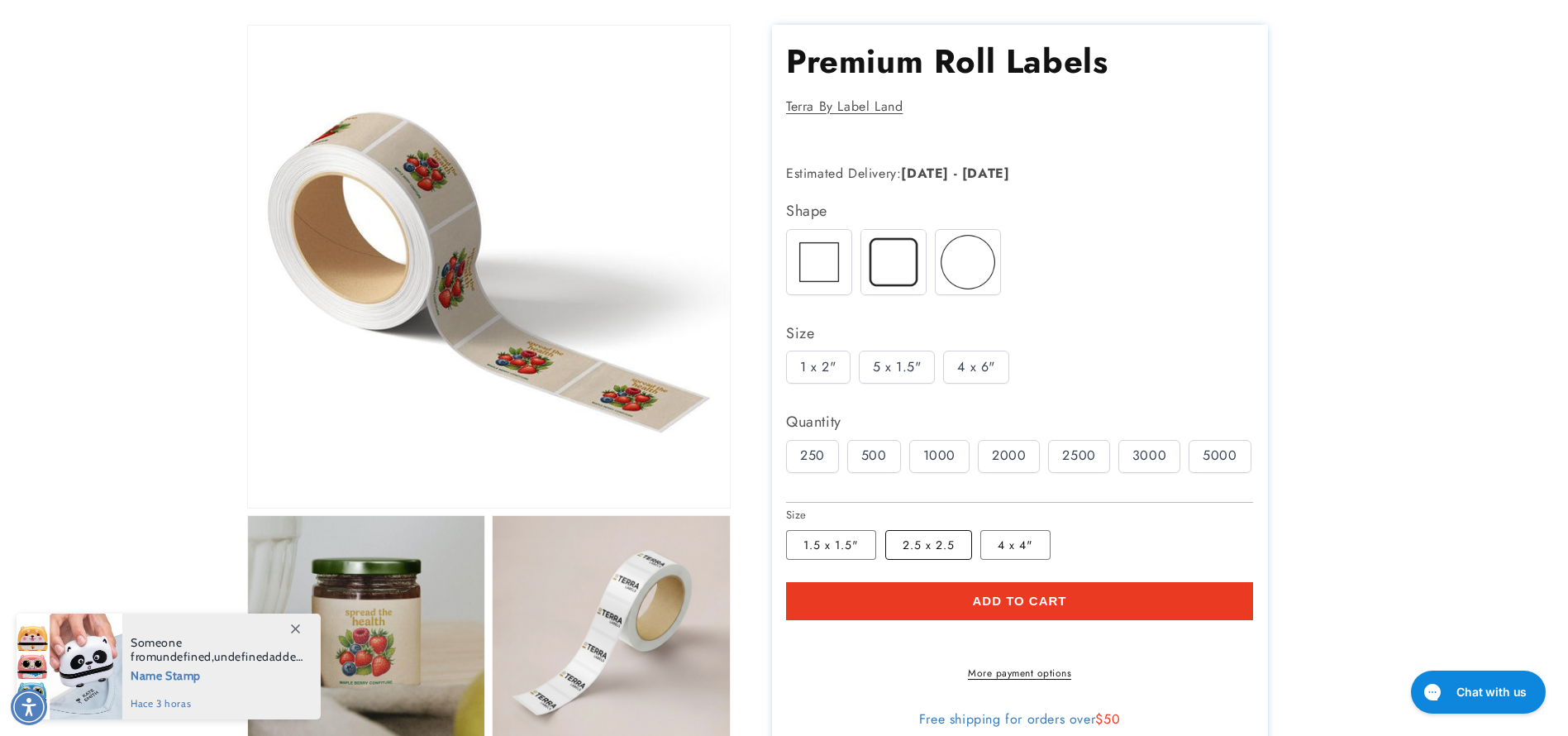
click at [944, 543] on label "2.5 x 2.5 Variant sold out or unavailable" at bounding box center [929, 544] width 87 height 30
click at [840, 538] on label "1.5 x 1.5" Variant sold out or unavailable" at bounding box center [831, 544] width 90 height 30
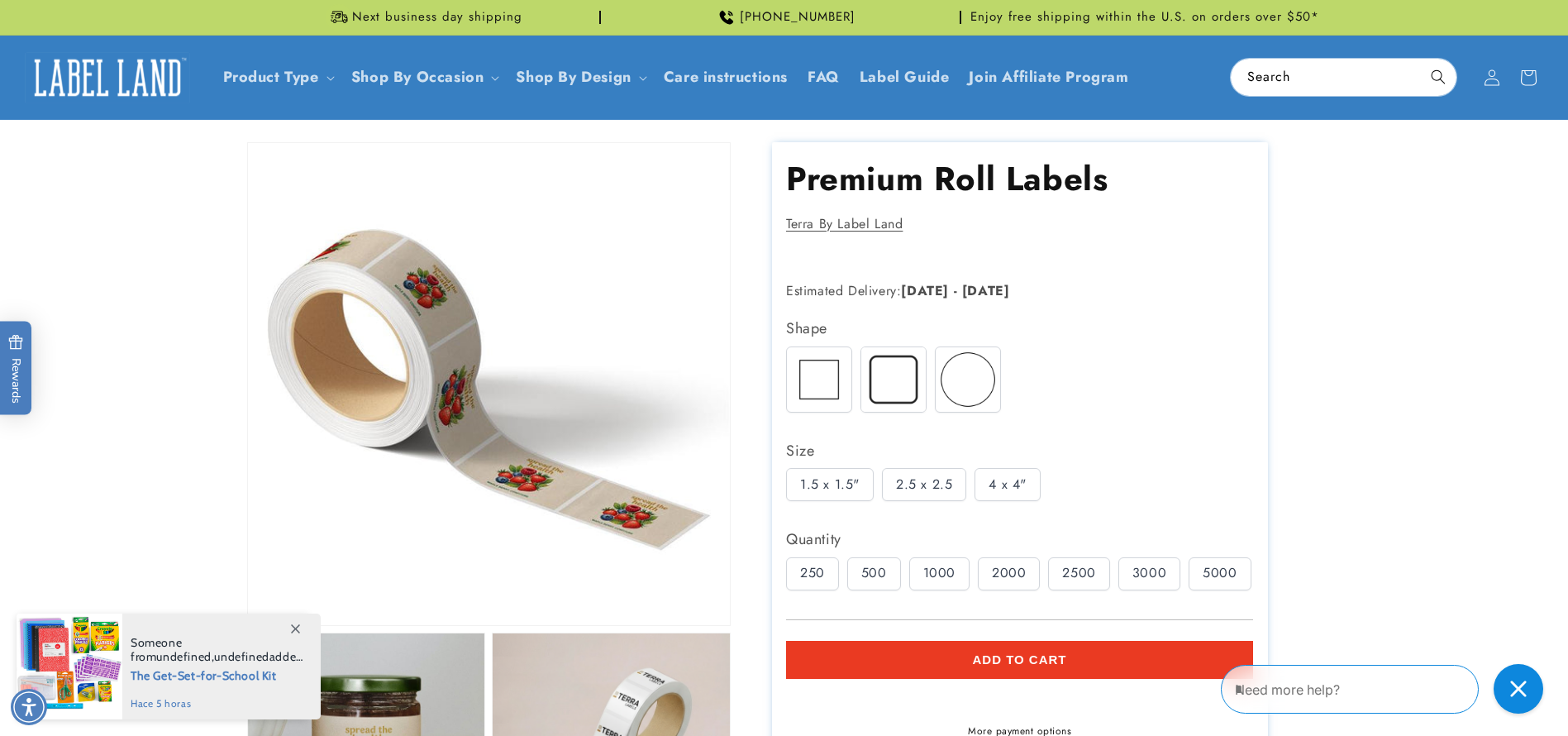
click at [893, 379] on img at bounding box center [893, 379] width 64 height 64
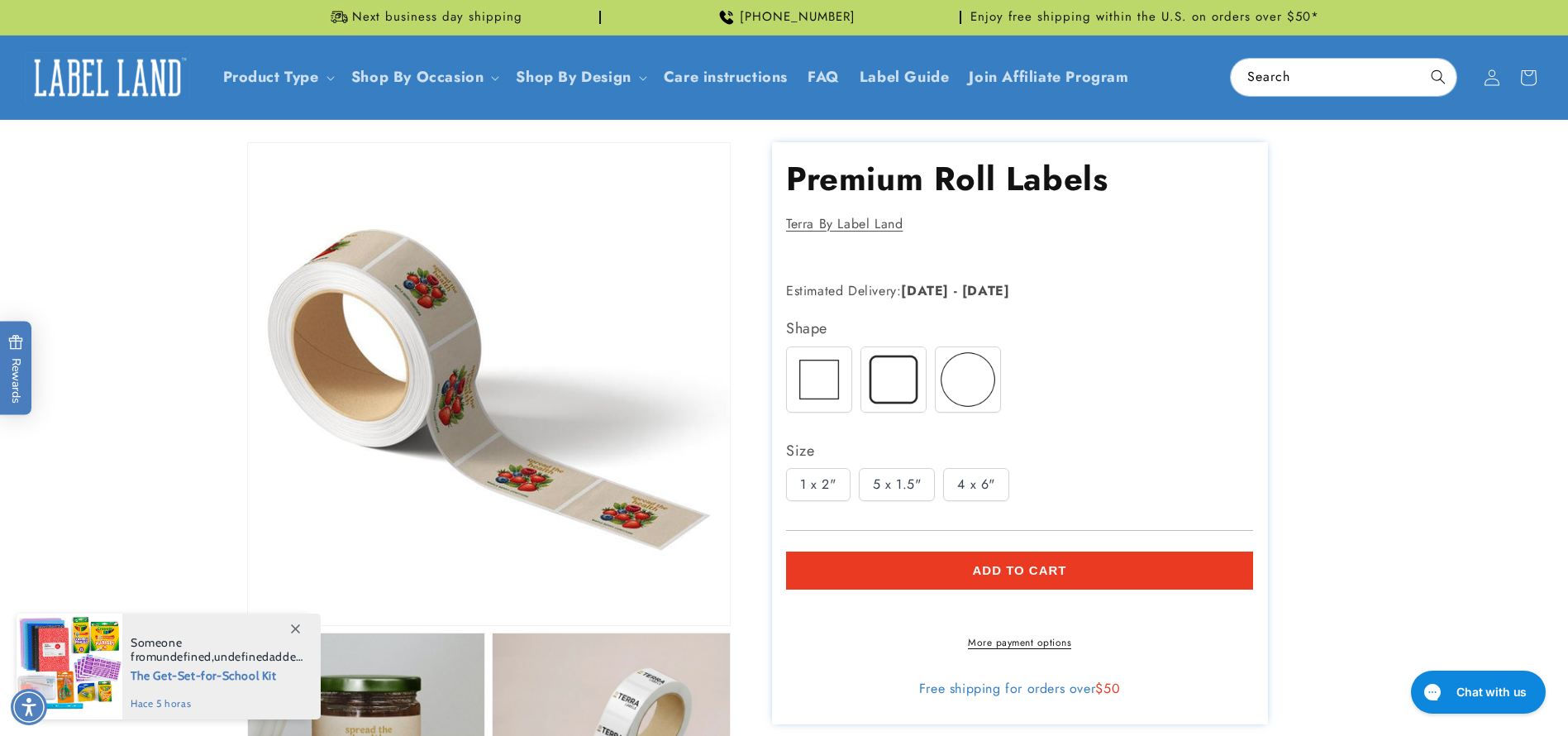
click at [965, 391] on img at bounding box center [968, 379] width 64 height 64
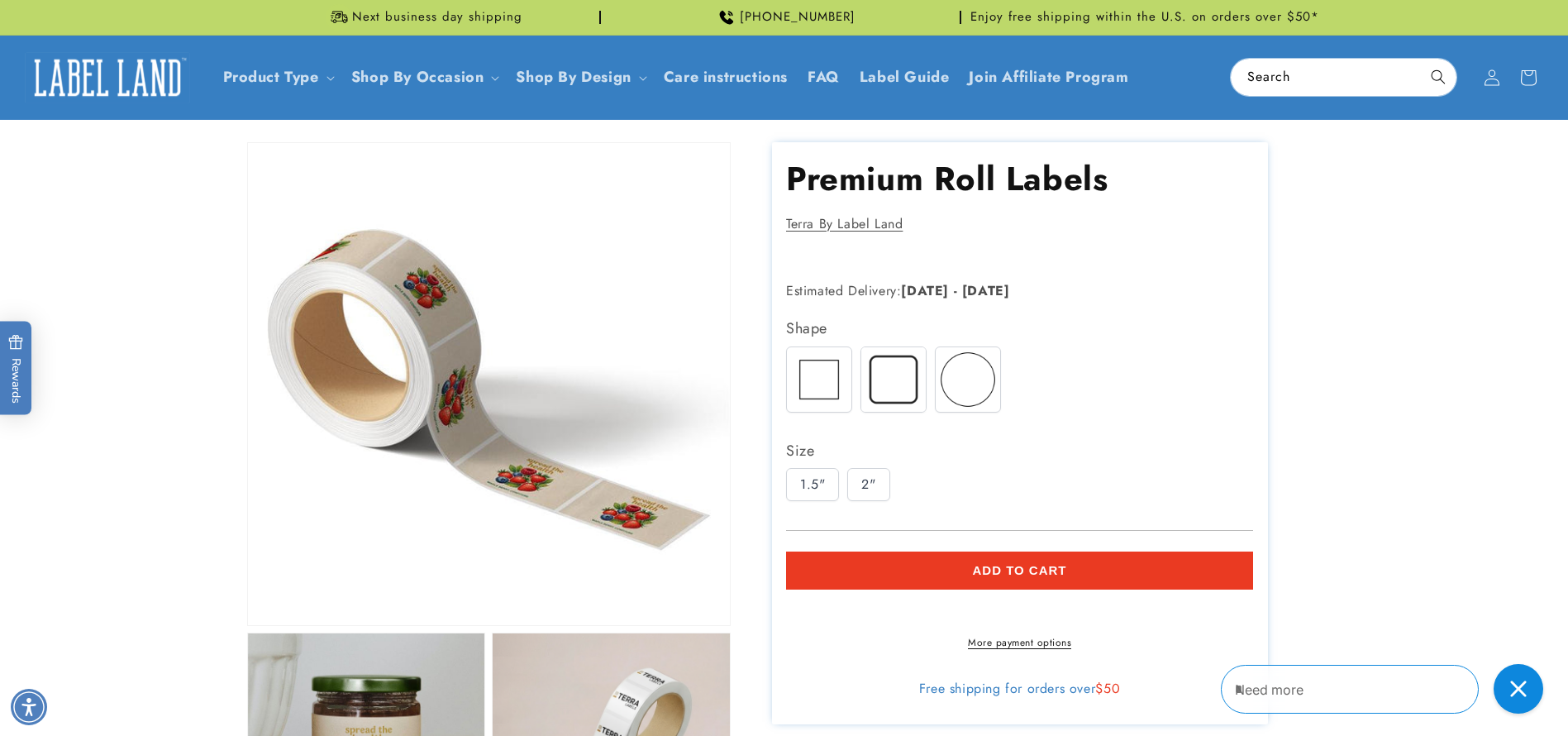
click at [897, 384] on img at bounding box center [893, 379] width 64 height 64
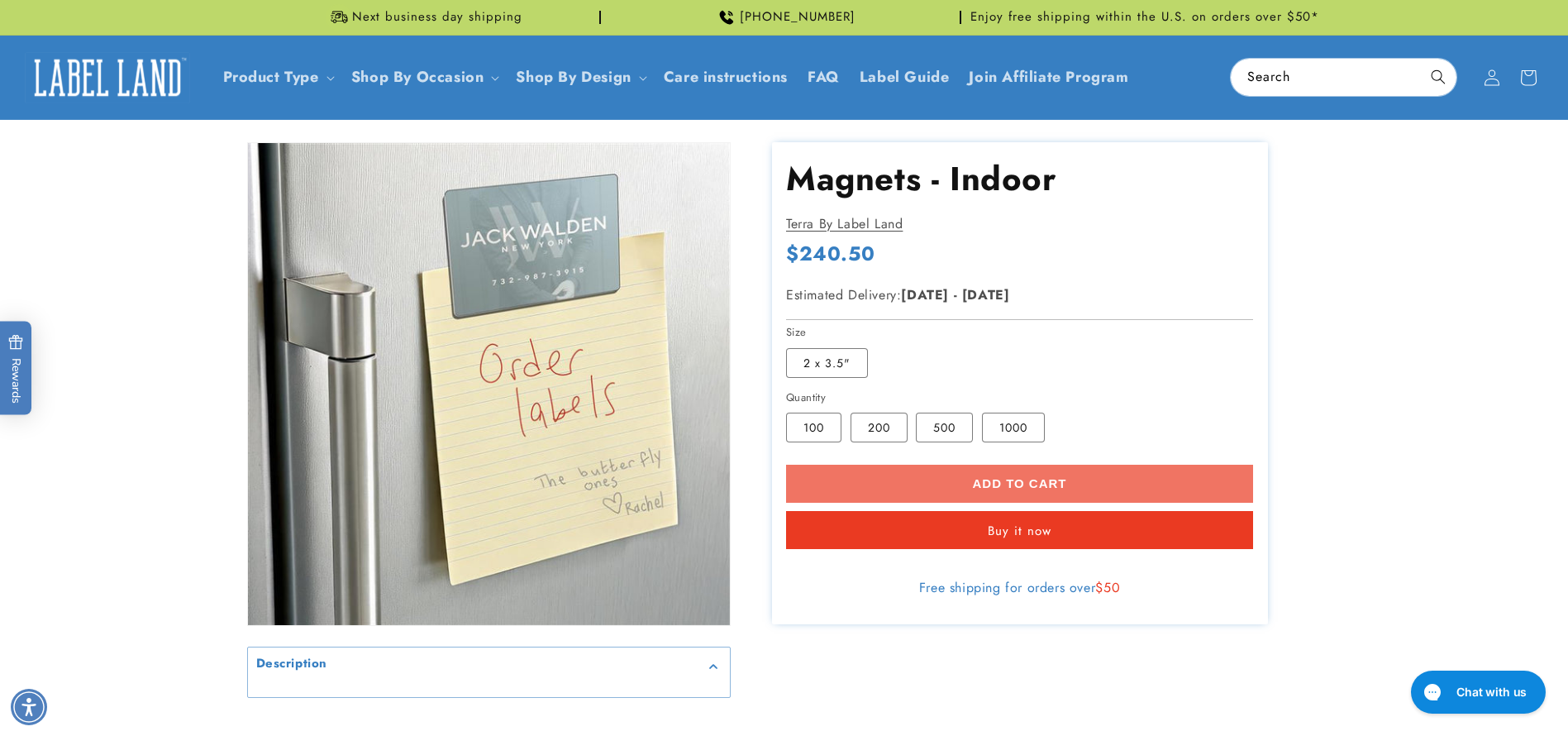
drag, startPoint x: 798, startPoint y: 254, endPoint x: 1008, endPoint y: 256, distance: 210.0
click at [1008, 256] on div "Regular price $240.50 Regular price Sale price $240.50 Unit price / per Sale So…" at bounding box center [1019, 256] width 468 height 31
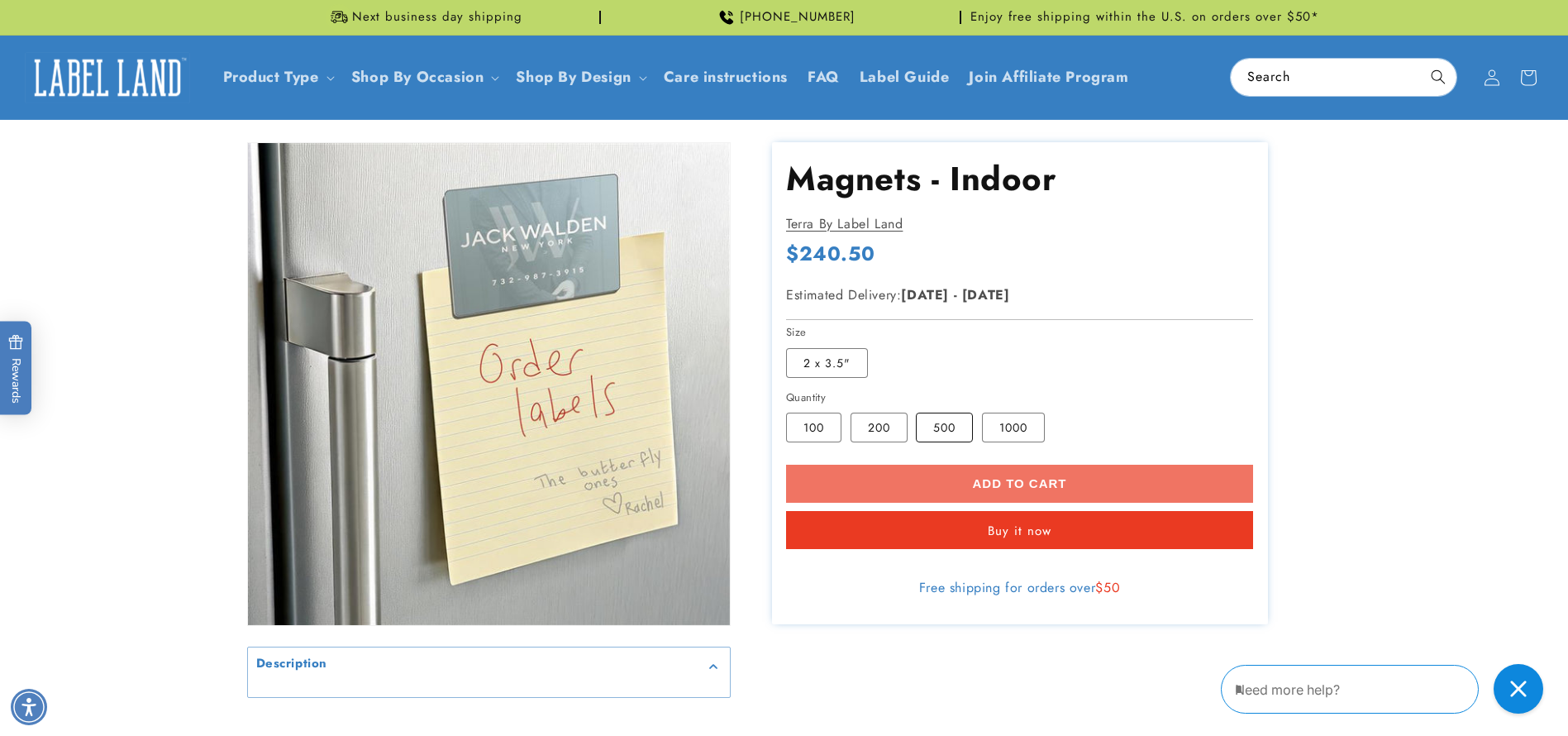
click at [946, 438] on label "500 Variant sold out or unavailable" at bounding box center [944, 427] width 57 height 30
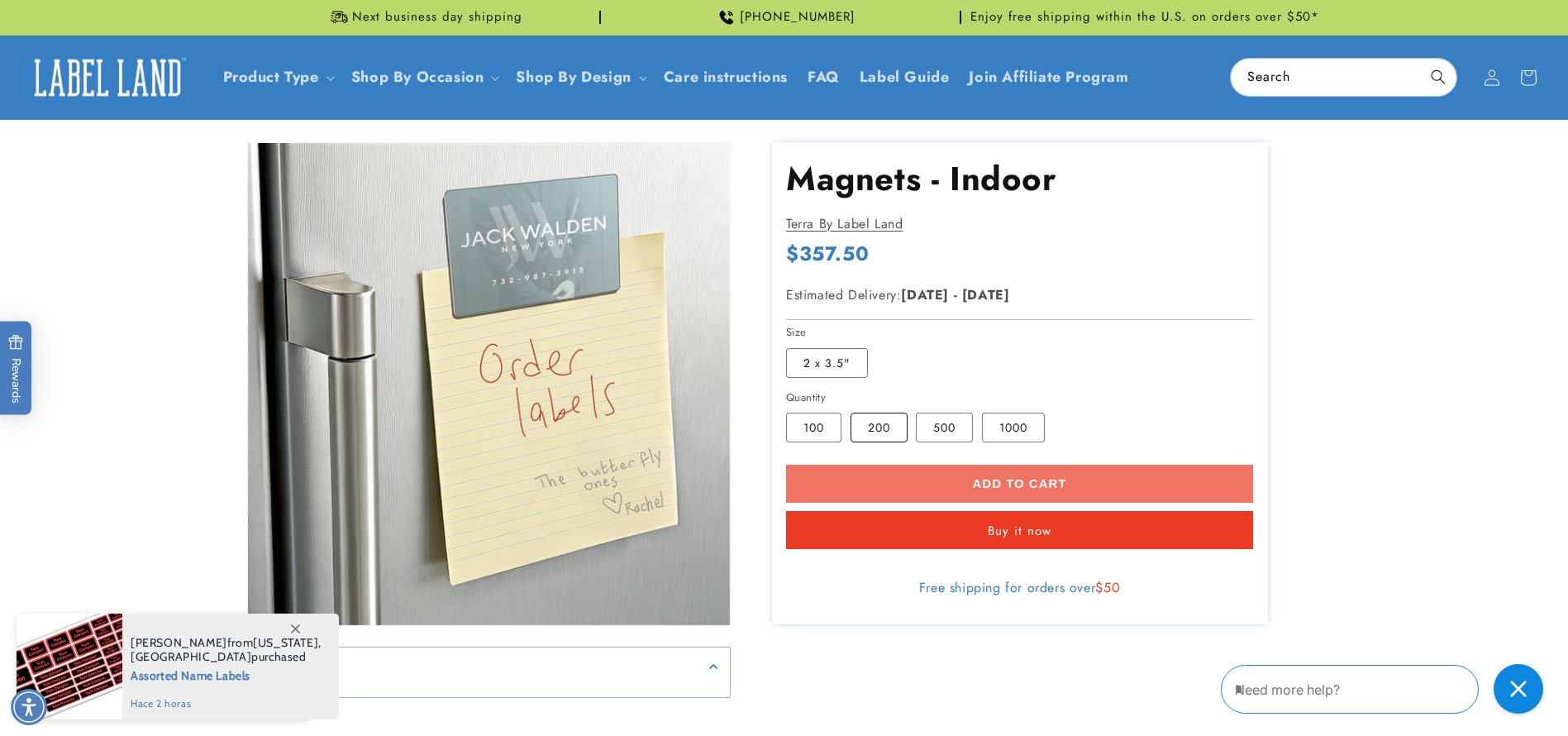
click at [883, 431] on label "200 Variant sold out or unavailable" at bounding box center [879, 427] width 57 height 30
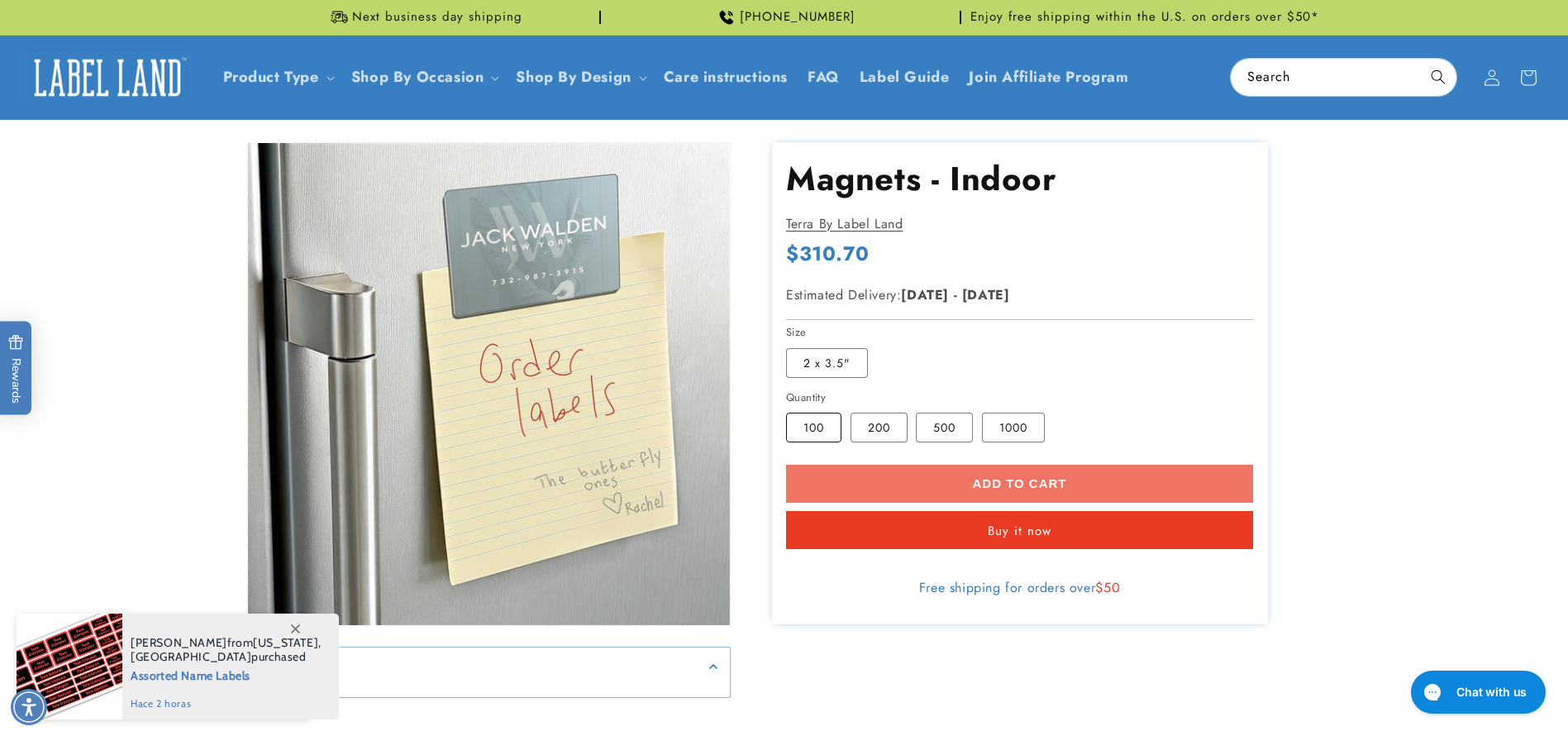
click at [833, 428] on label "100 Variant sold out or unavailable" at bounding box center [813, 427] width 55 height 30
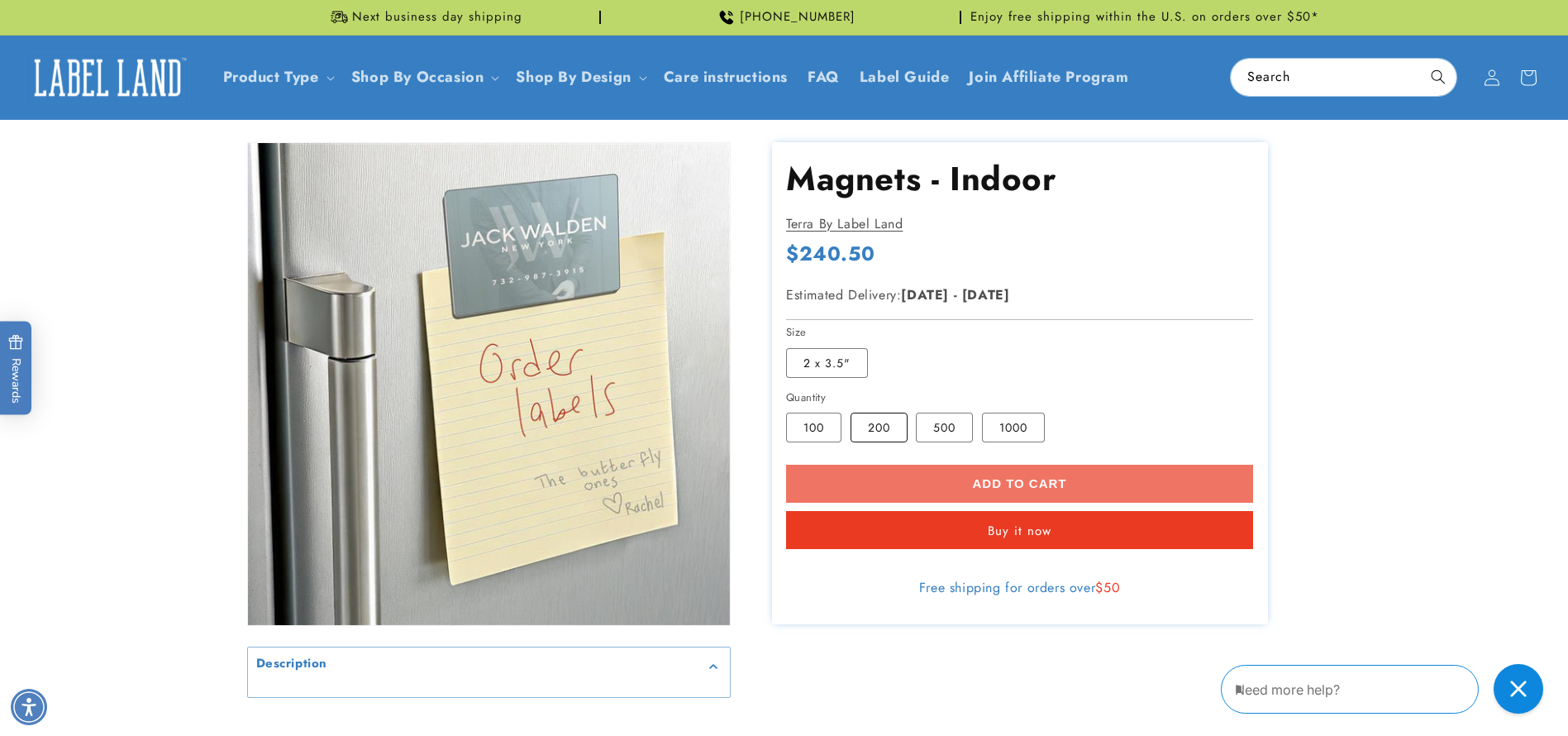
click at [861, 437] on label "200 Variant sold out or unavailable" at bounding box center [879, 427] width 57 height 30
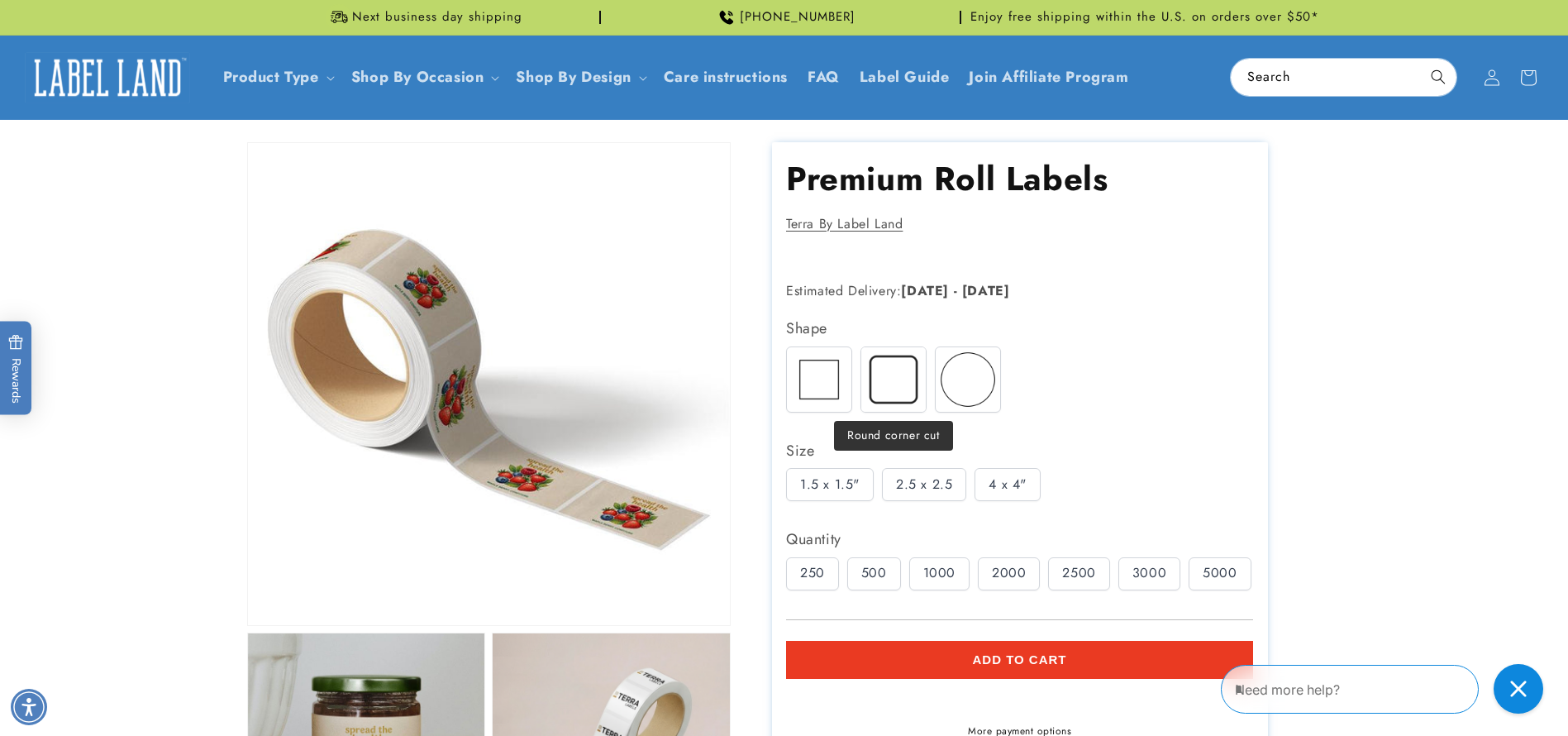
click at [877, 398] on img at bounding box center [893, 379] width 64 height 64
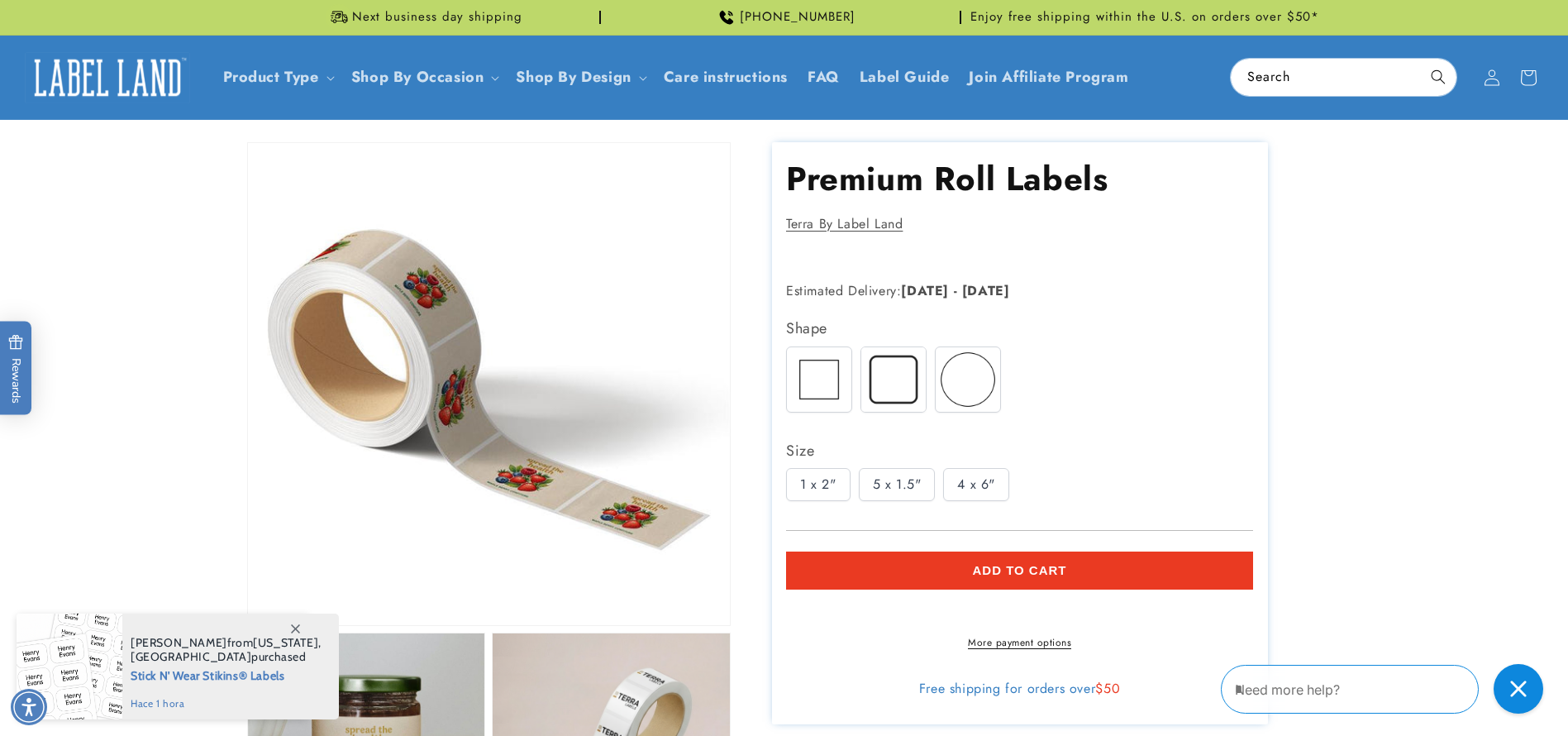
click at [946, 399] on img at bounding box center [968, 379] width 64 height 64
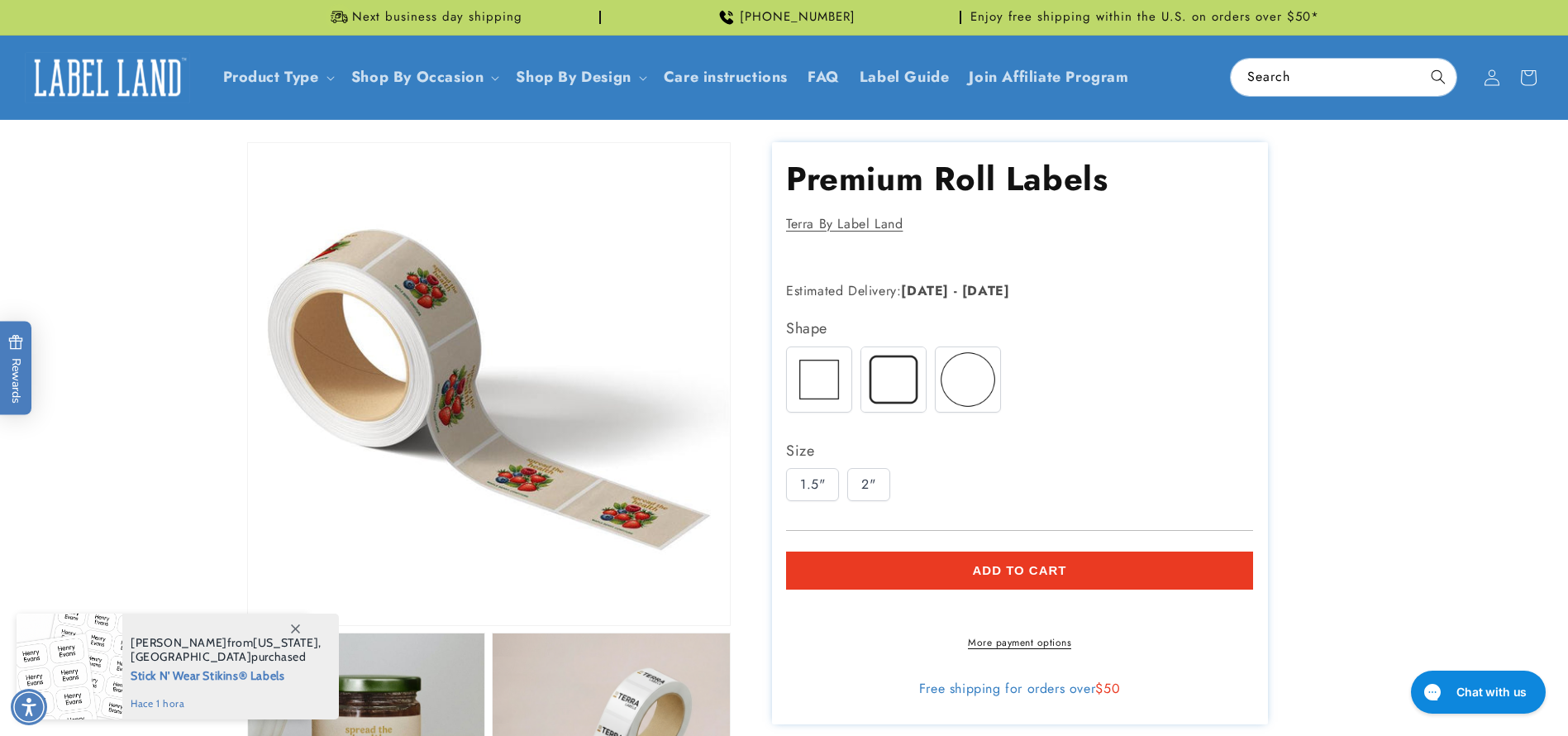
click at [827, 390] on img at bounding box center [818, 379] width 64 height 64
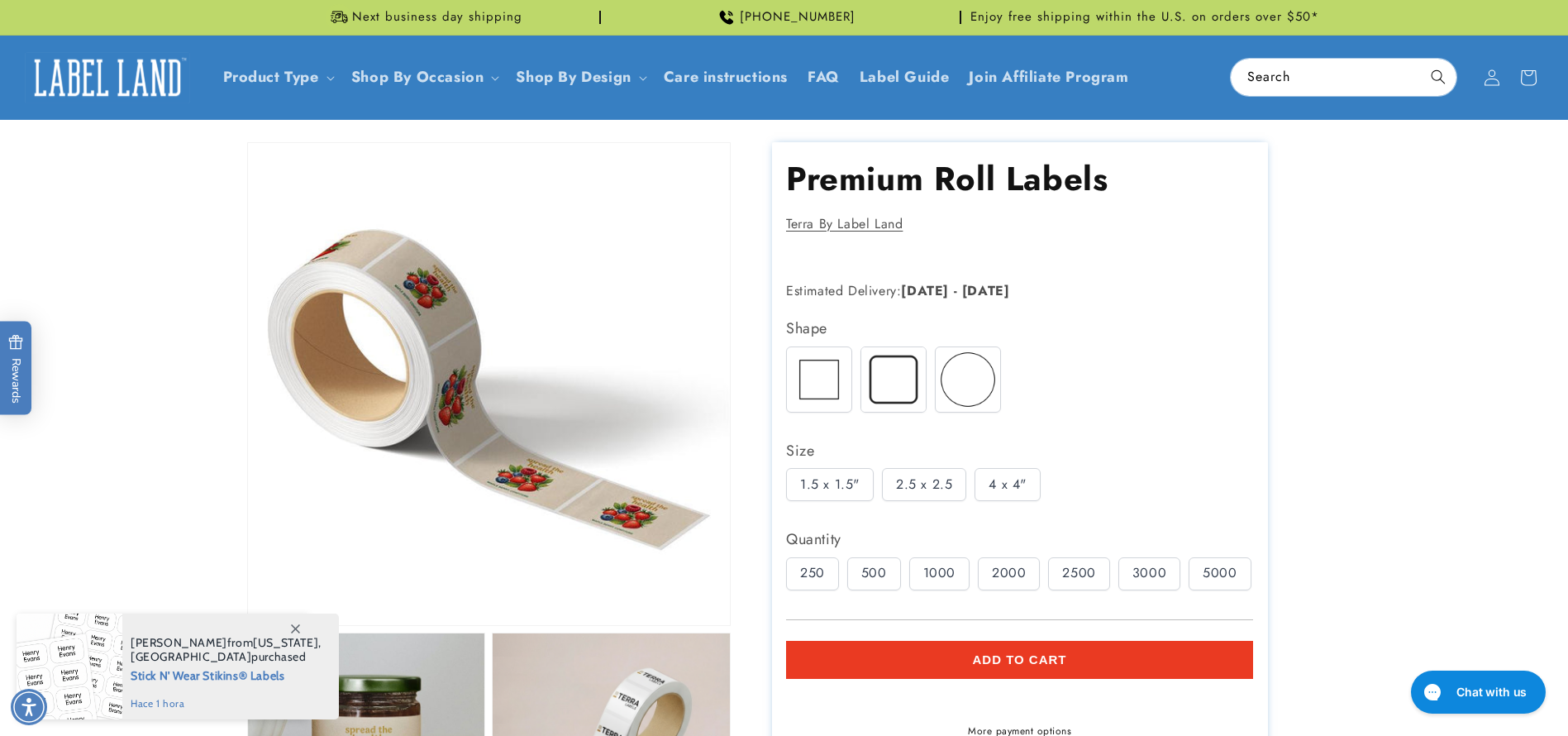
click at [888, 574] on div "500" at bounding box center [874, 573] width 53 height 33
click at [943, 573] on div "1000" at bounding box center [940, 573] width 61 height 33
click at [928, 482] on div "2.5 x 2.5" at bounding box center [923, 484] width 84 height 33
click at [1023, 483] on div "4 x 4"" at bounding box center [1007, 484] width 66 height 33
click at [1061, 558] on div "2500" at bounding box center [1079, 573] width 61 height 33
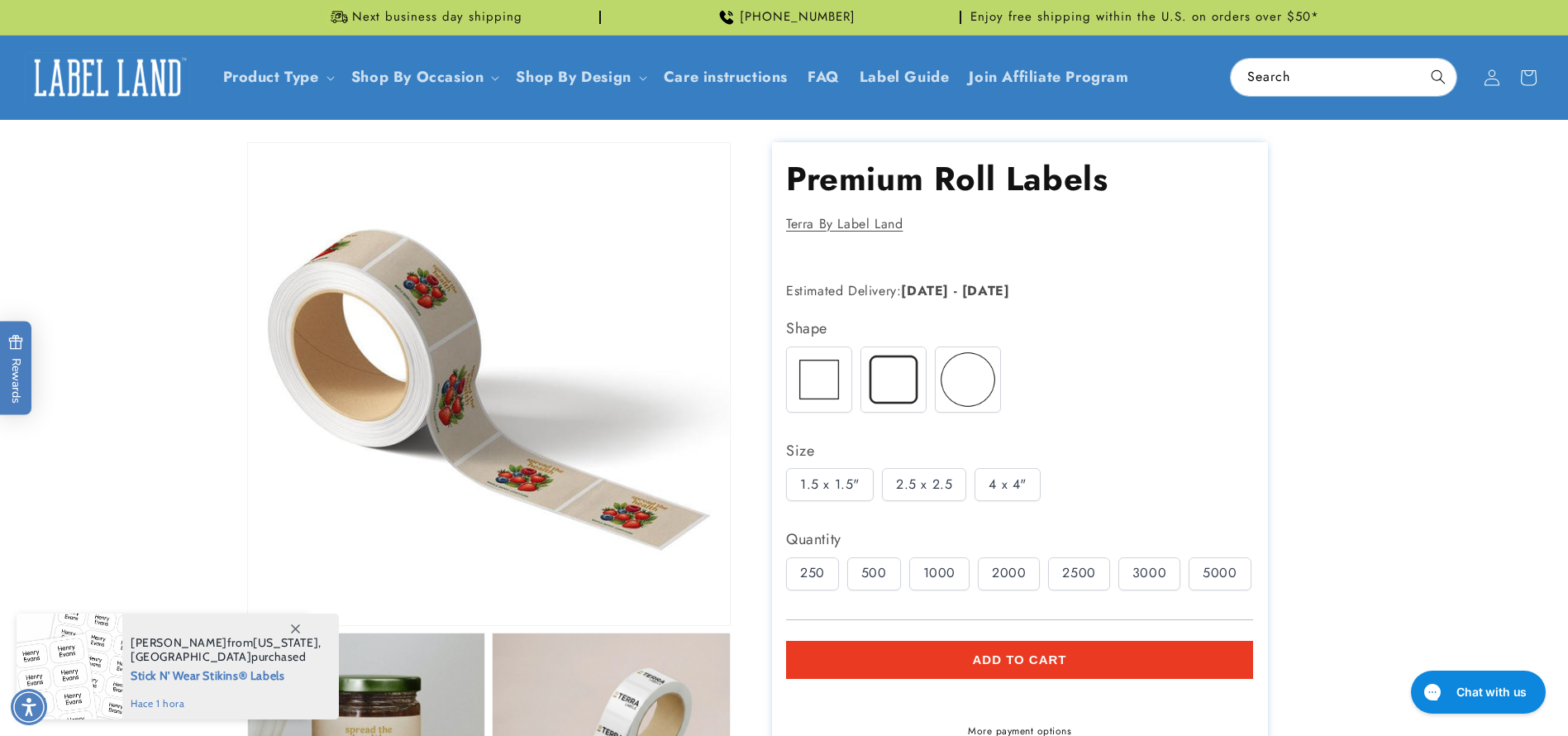
click at [984, 390] on img at bounding box center [968, 379] width 64 height 64
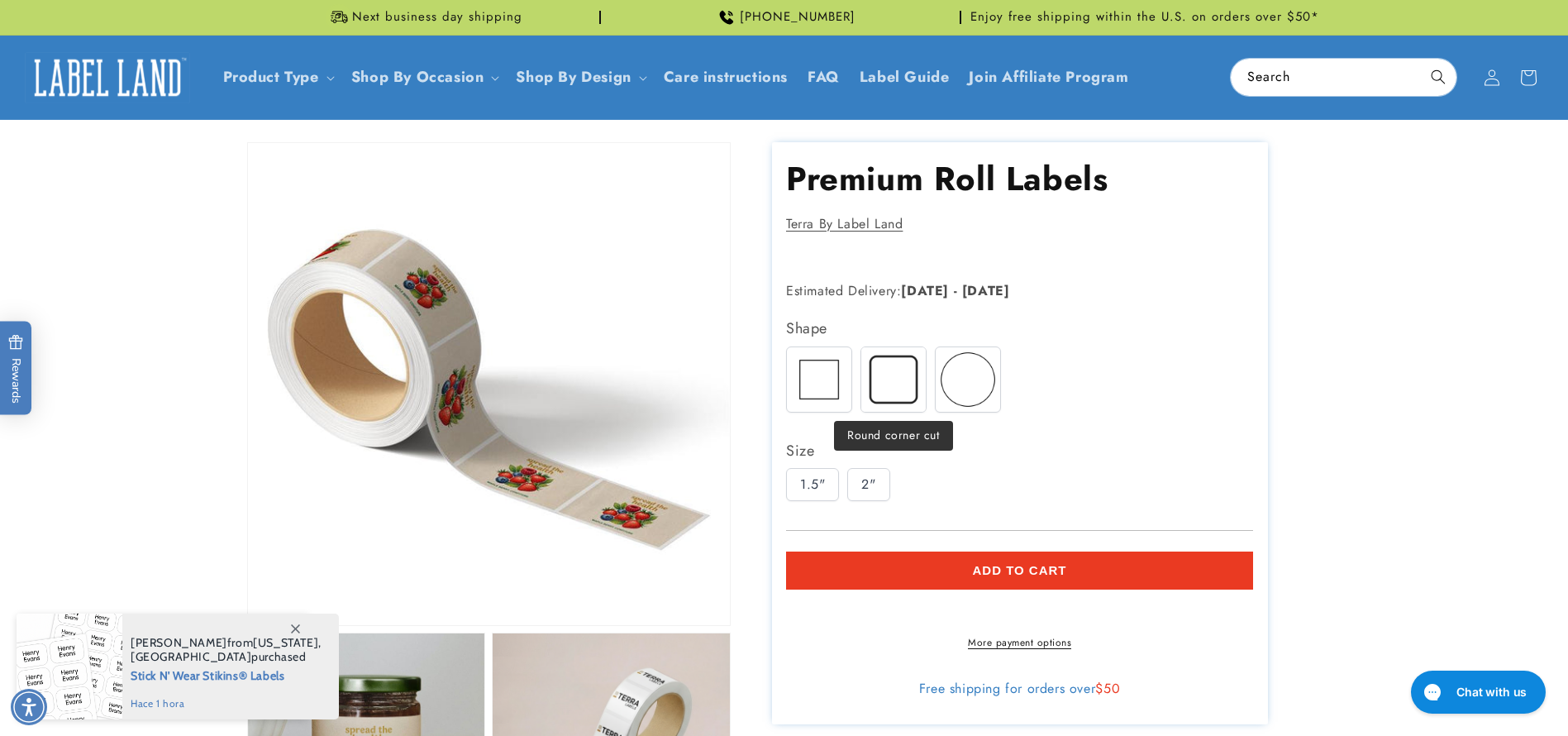
click at [911, 392] on img at bounding box center [893, 379] width 64 height 64
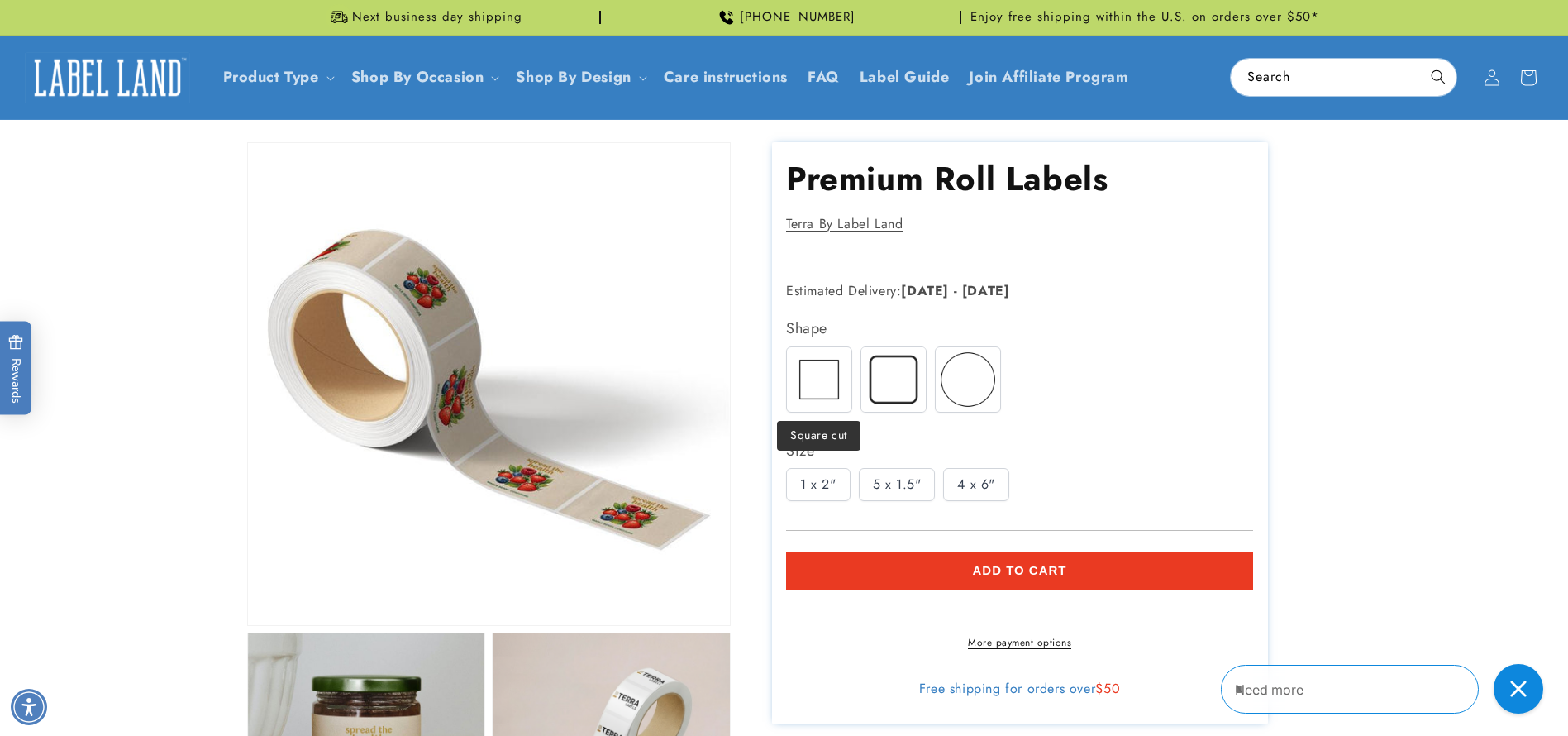
click at [805, 389] on img at bounding box center [818, 379] width 64 height 64
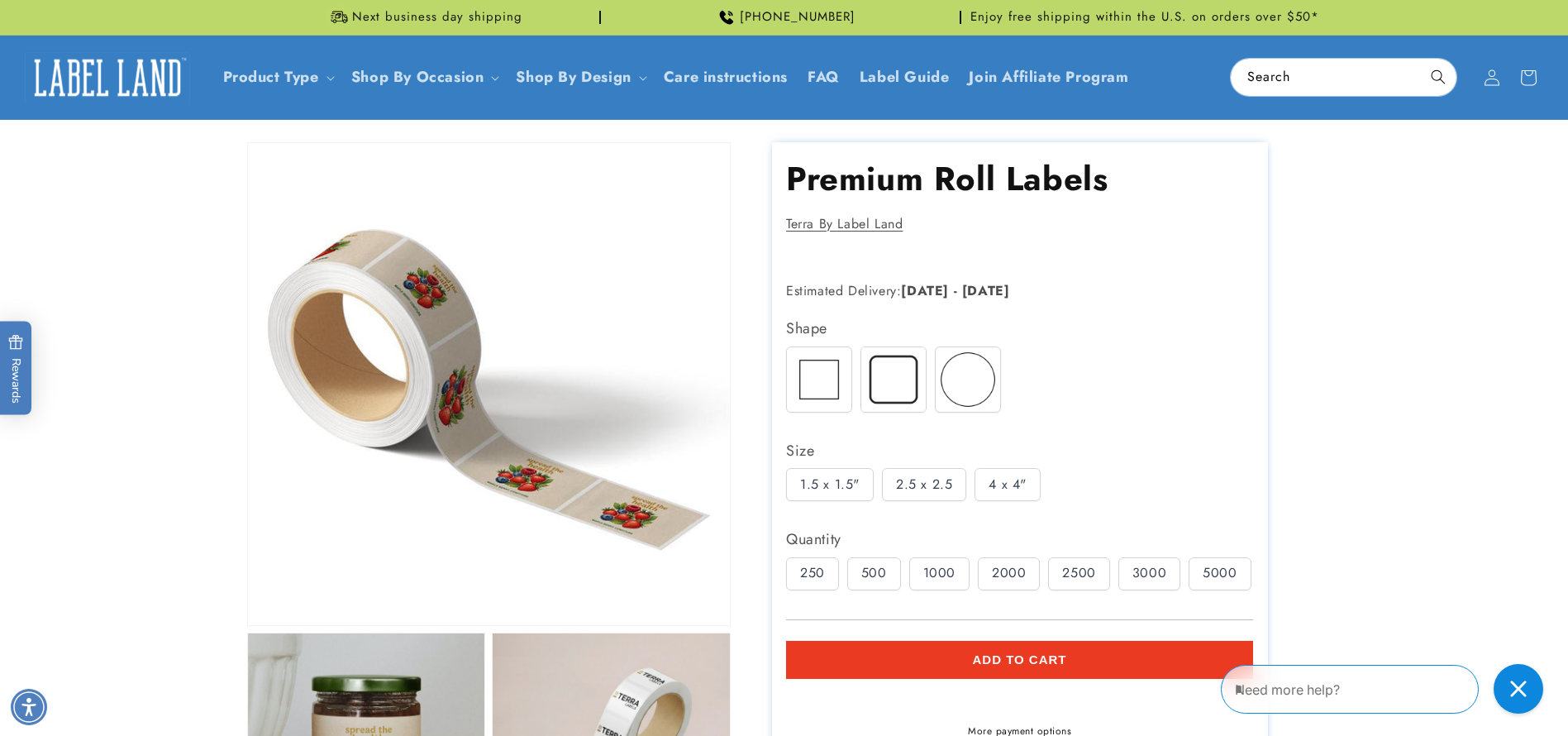
click at [885, 563] on div "500" at bounding box center [874, 573] width 53 height 33
click at [789, 568] on div "250" at bounding box center [812, 573] width 53 height 33
click at [881, 379] on img at bounding box center [893, 379] width 64 height 64
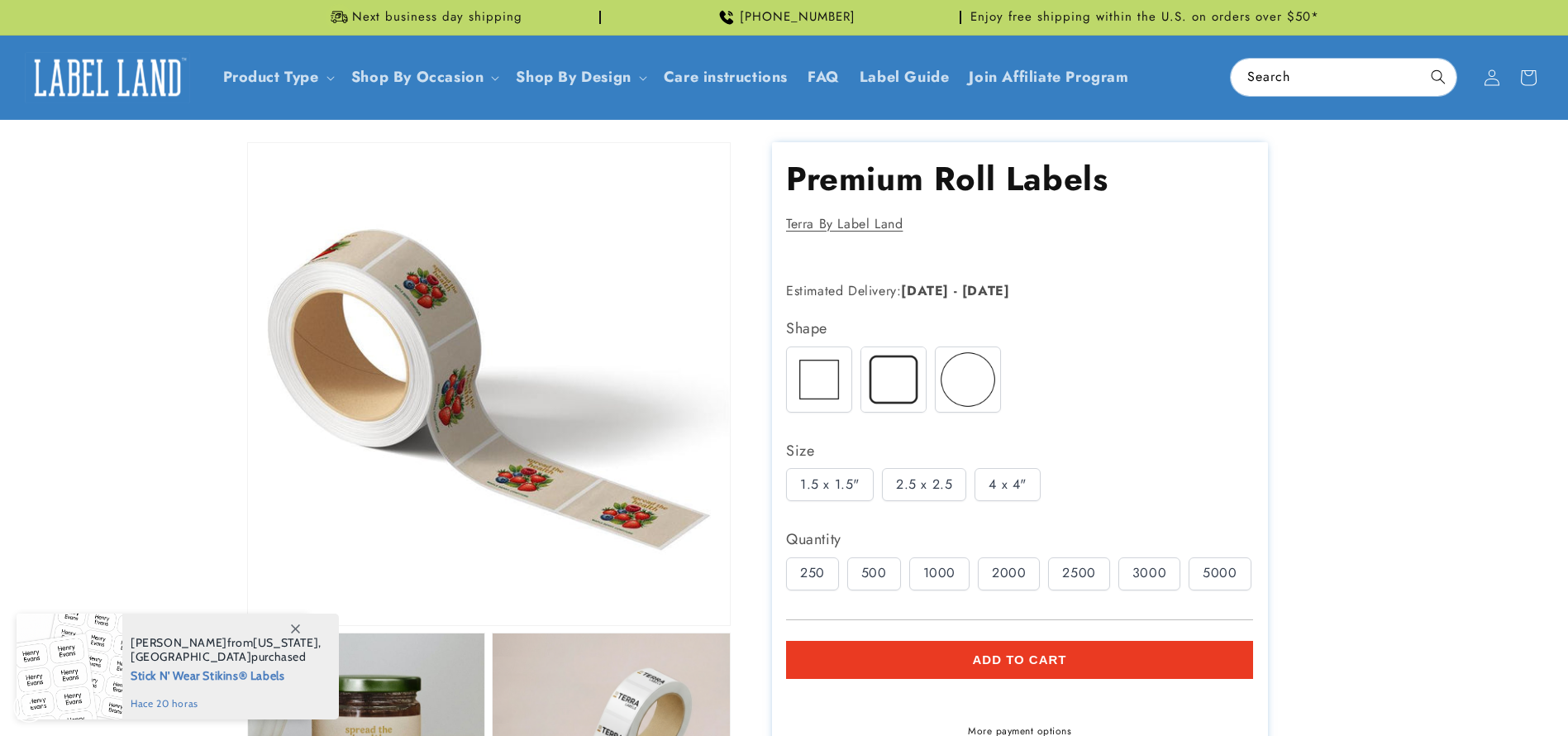
click at [909, 478] on div "2.5 x 2.5" at bounding box center [923, 484] width 84 height 33
click at [880, 582] on div "500" at bounding box center [874, 573] width 53 height 33
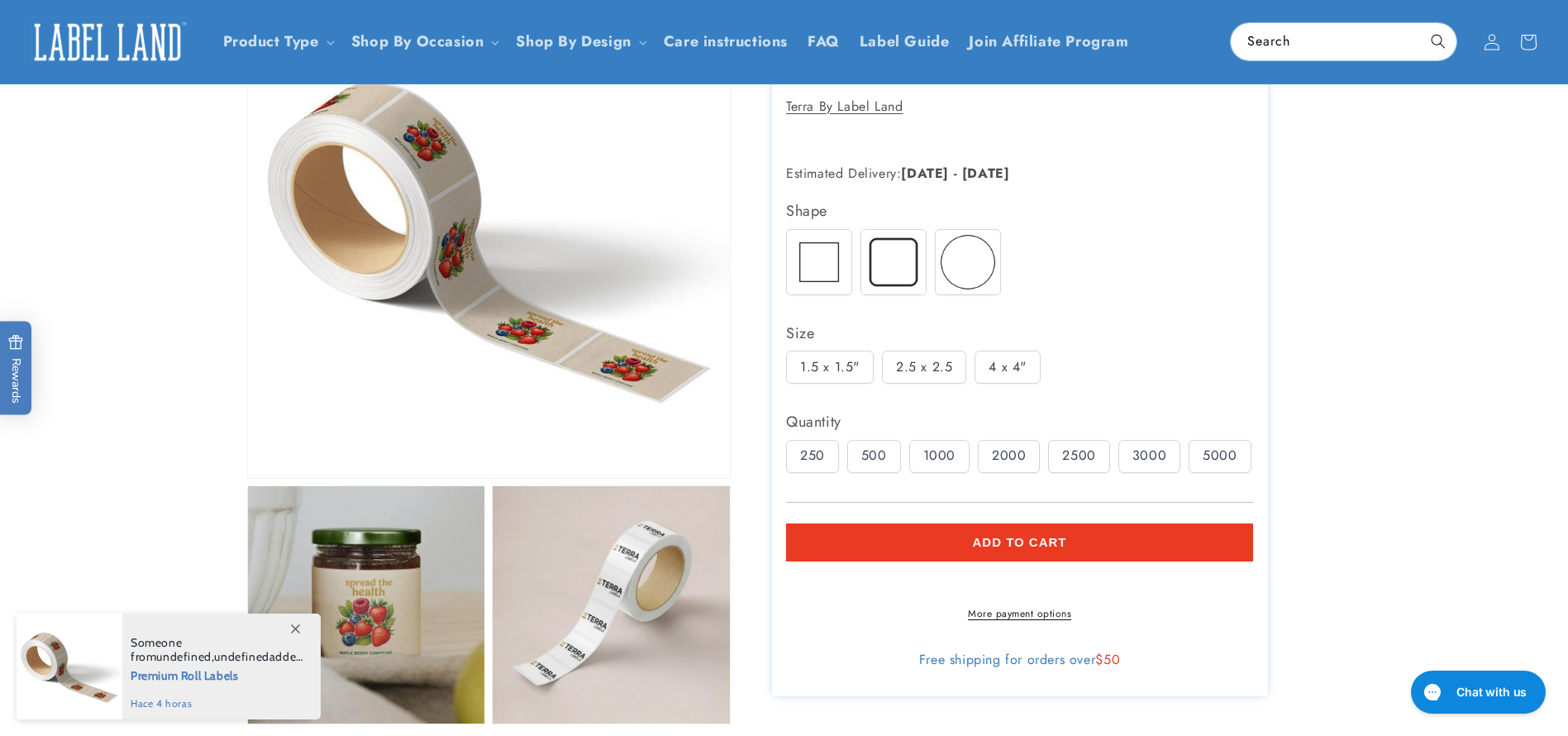
scroll to position [124, 0]
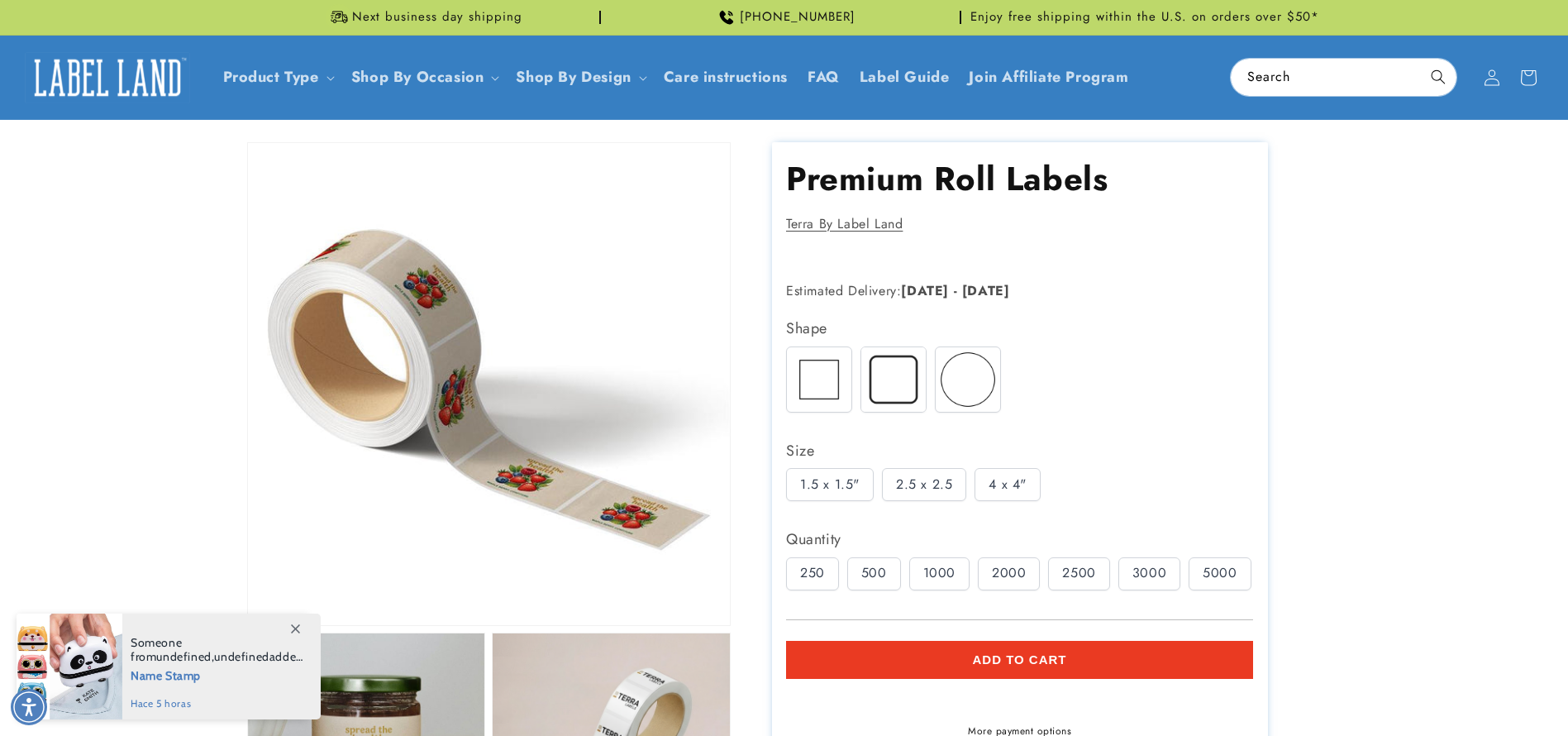
scroll to position [124, 0]
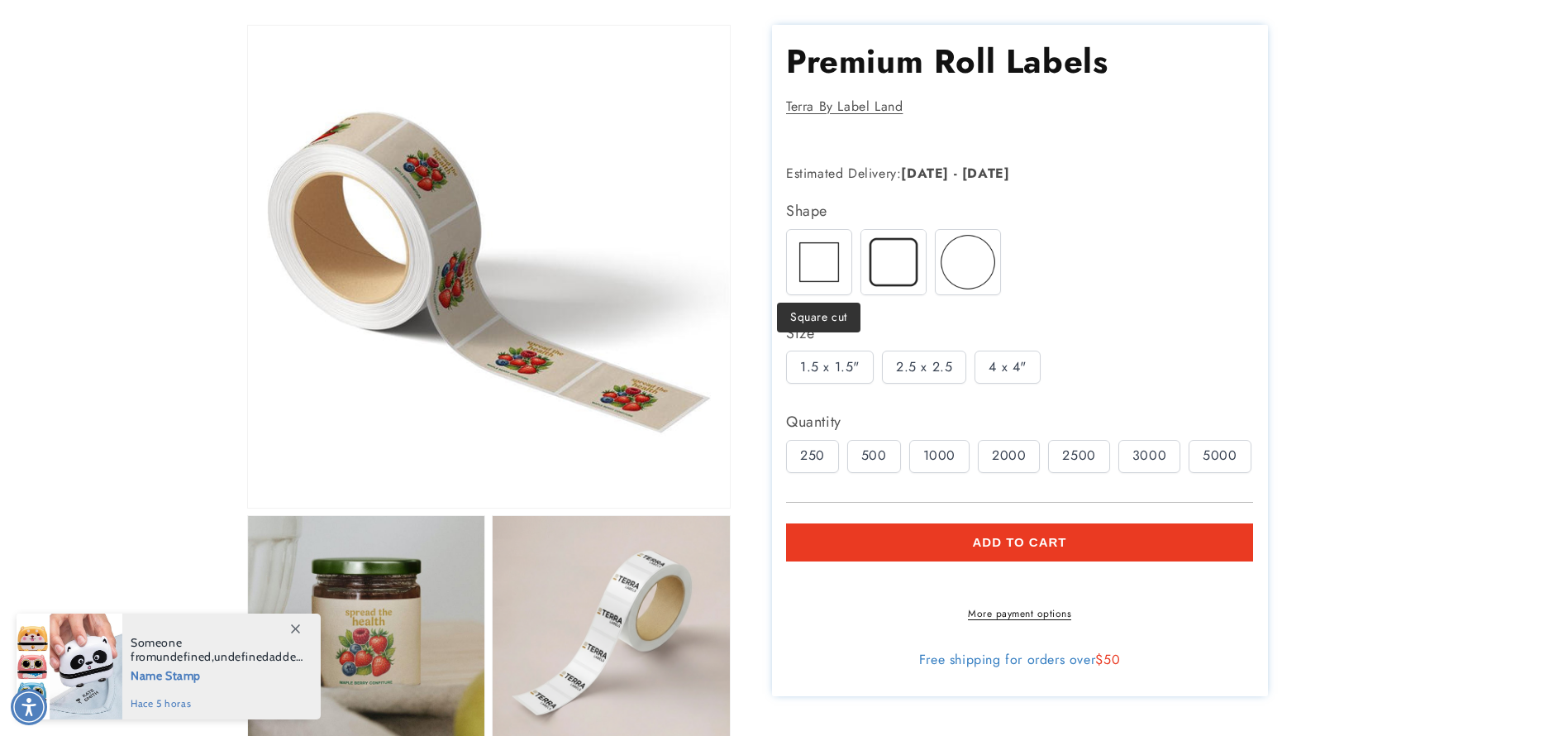
click at [892, 250] on img at bounding box center [893, 260] width 64 height 64
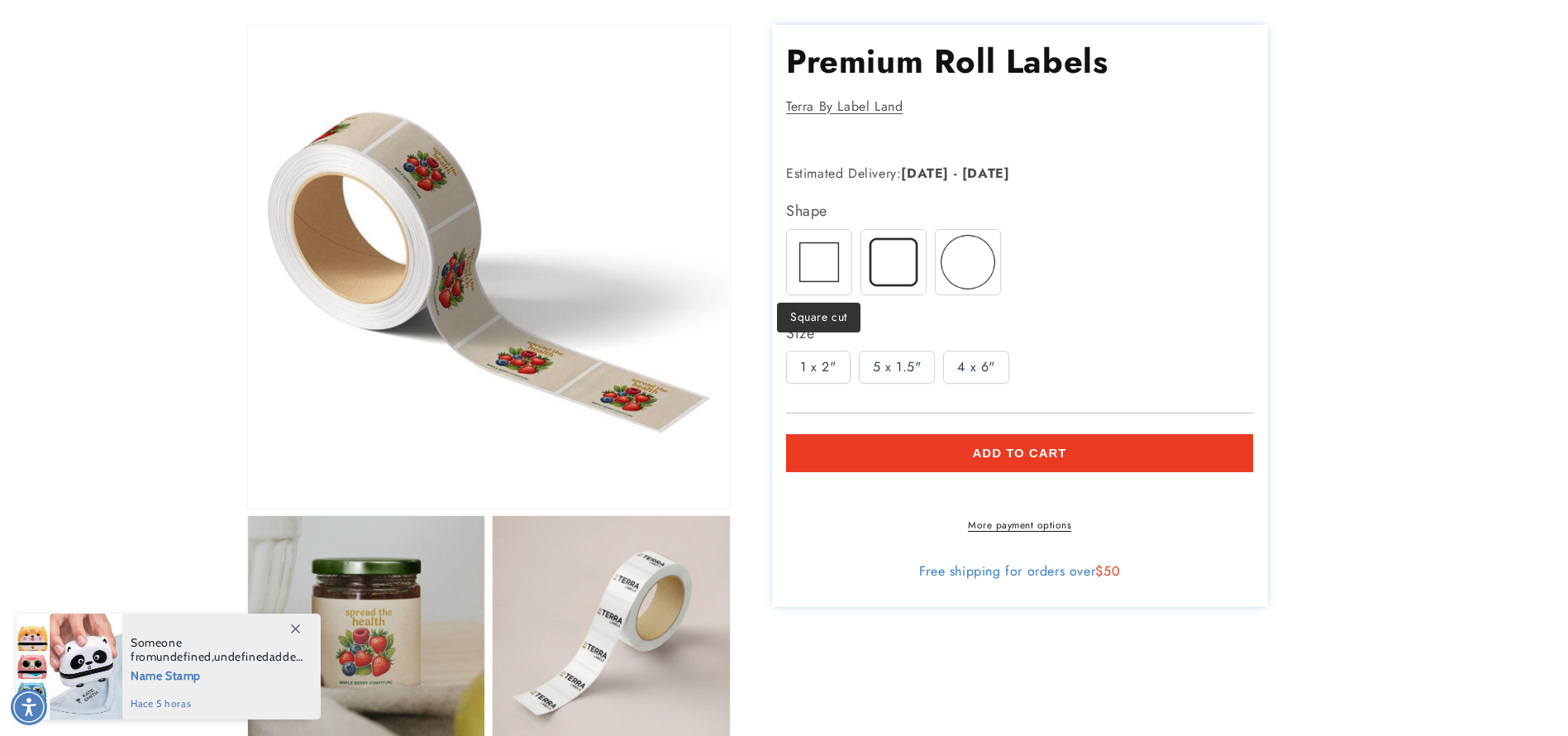
click at [816, 265] on img at bounding box center [818, 260] width 64 height 64
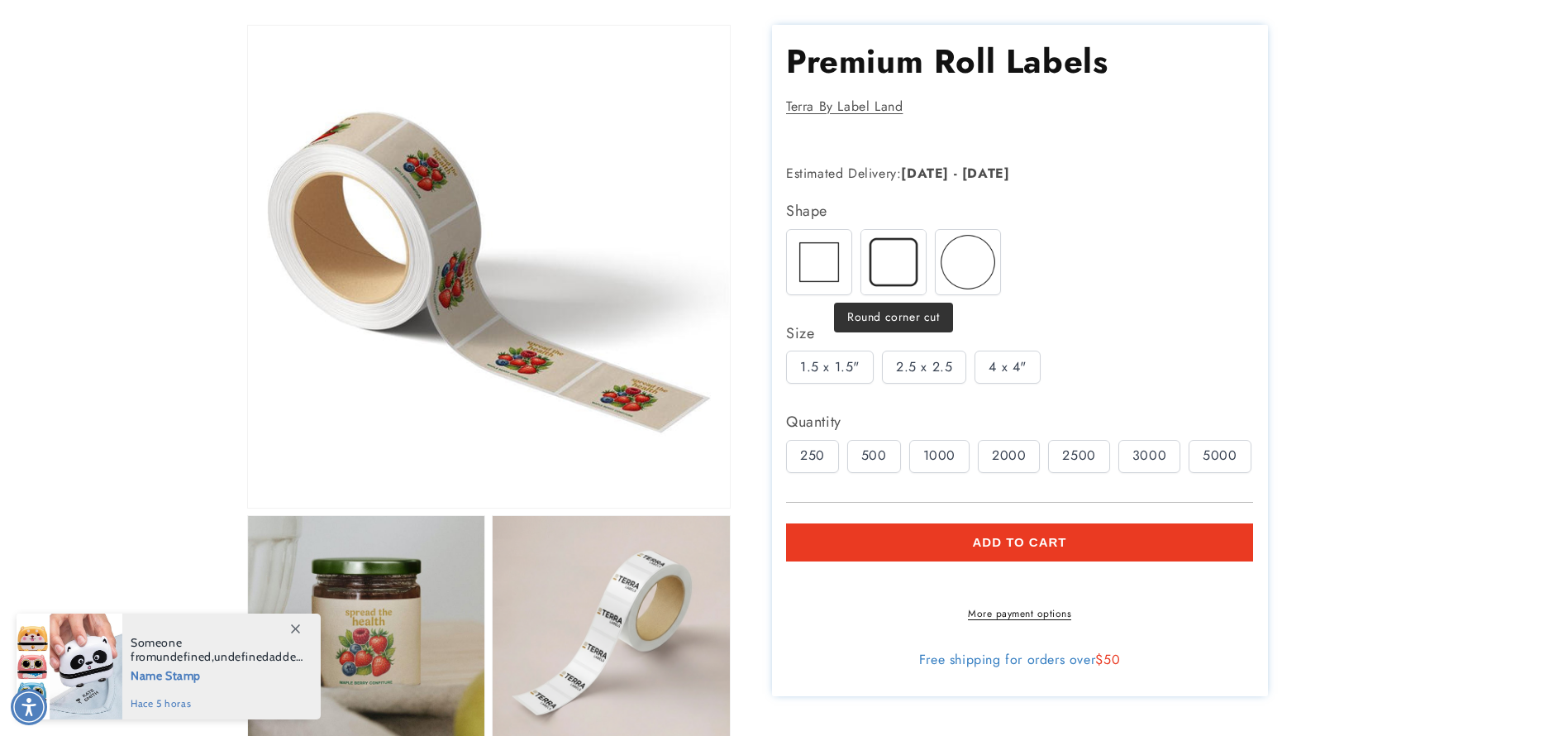
click at [913, 261] on img at bounding box center [893, 260] width 64 height 64
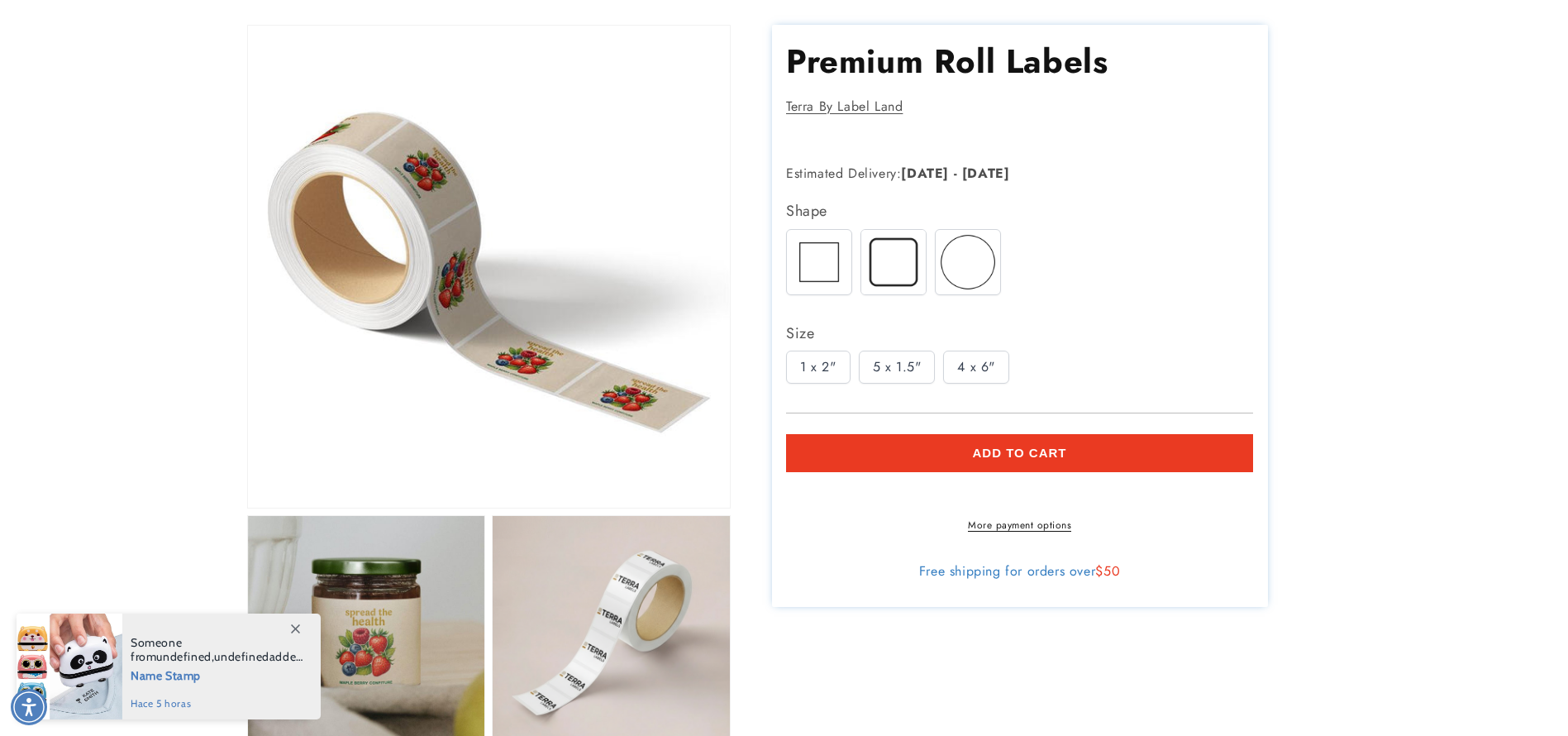
click at [902, 371] on div "5 x 1.5"" at bounding box center [897, 367] width 77 height 33
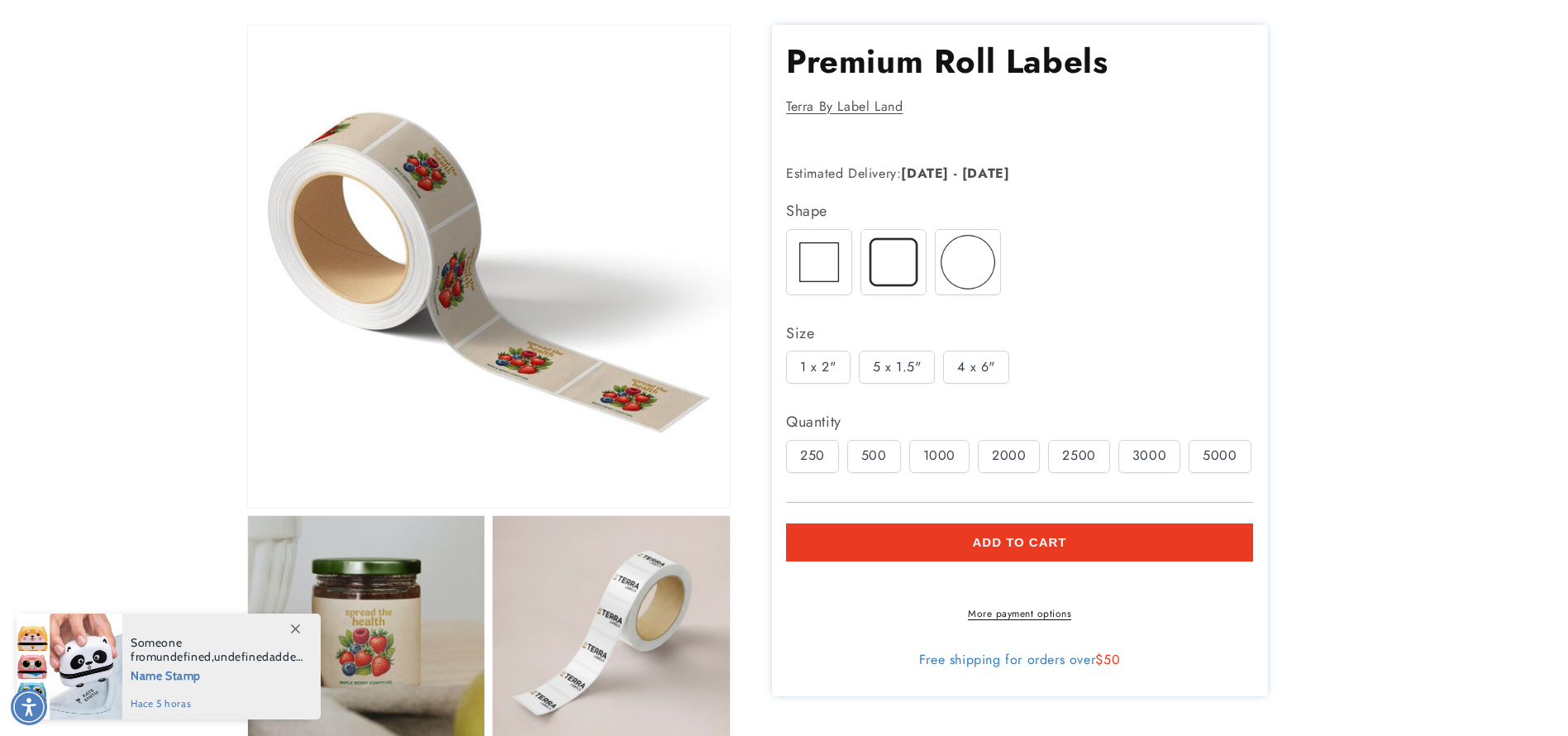
click at [818, 360] on div "1 x 2"" at bounding box center [817, 367] width 64 height 33
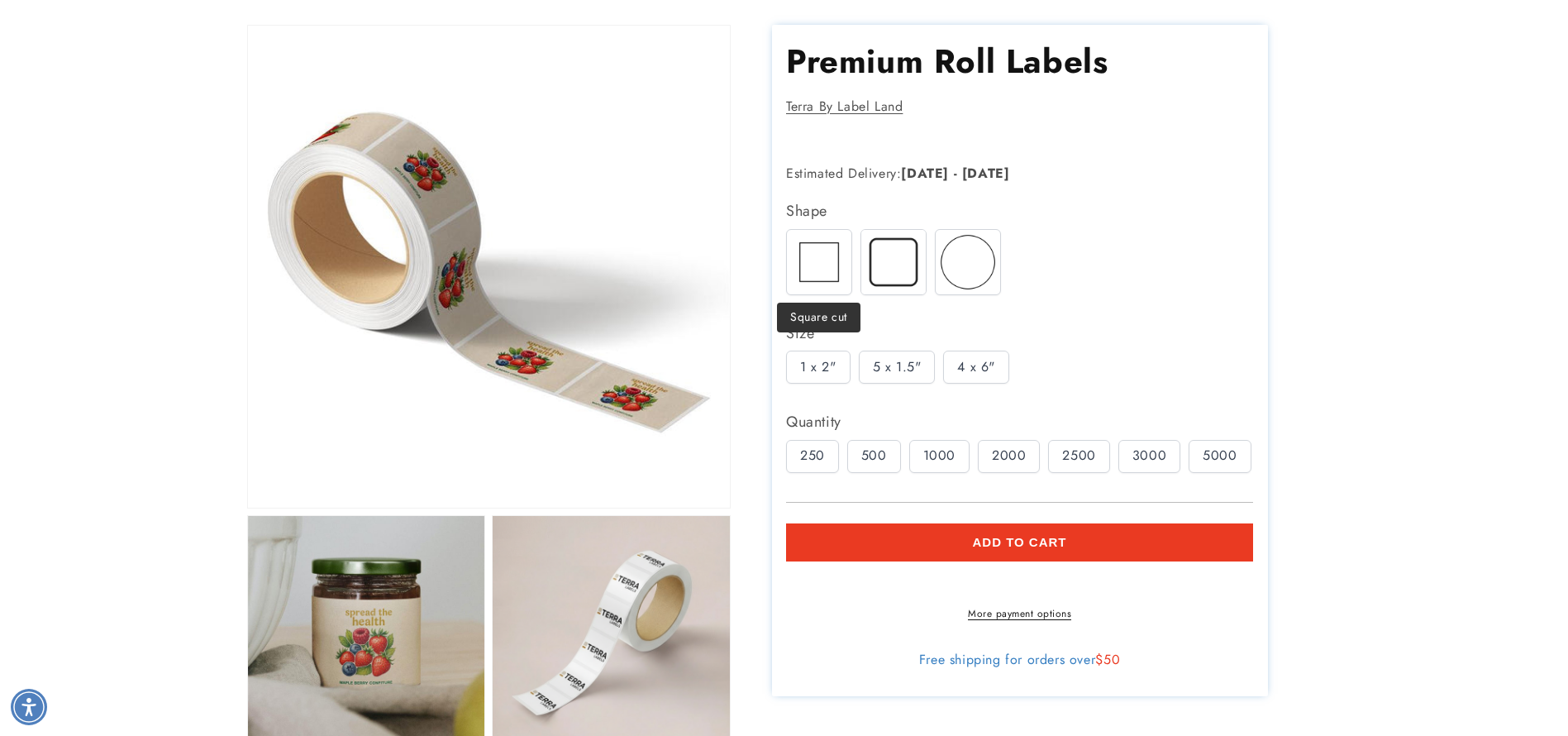
click at [815, 246] on img at bounding box center [818, 260] width 64 height 64
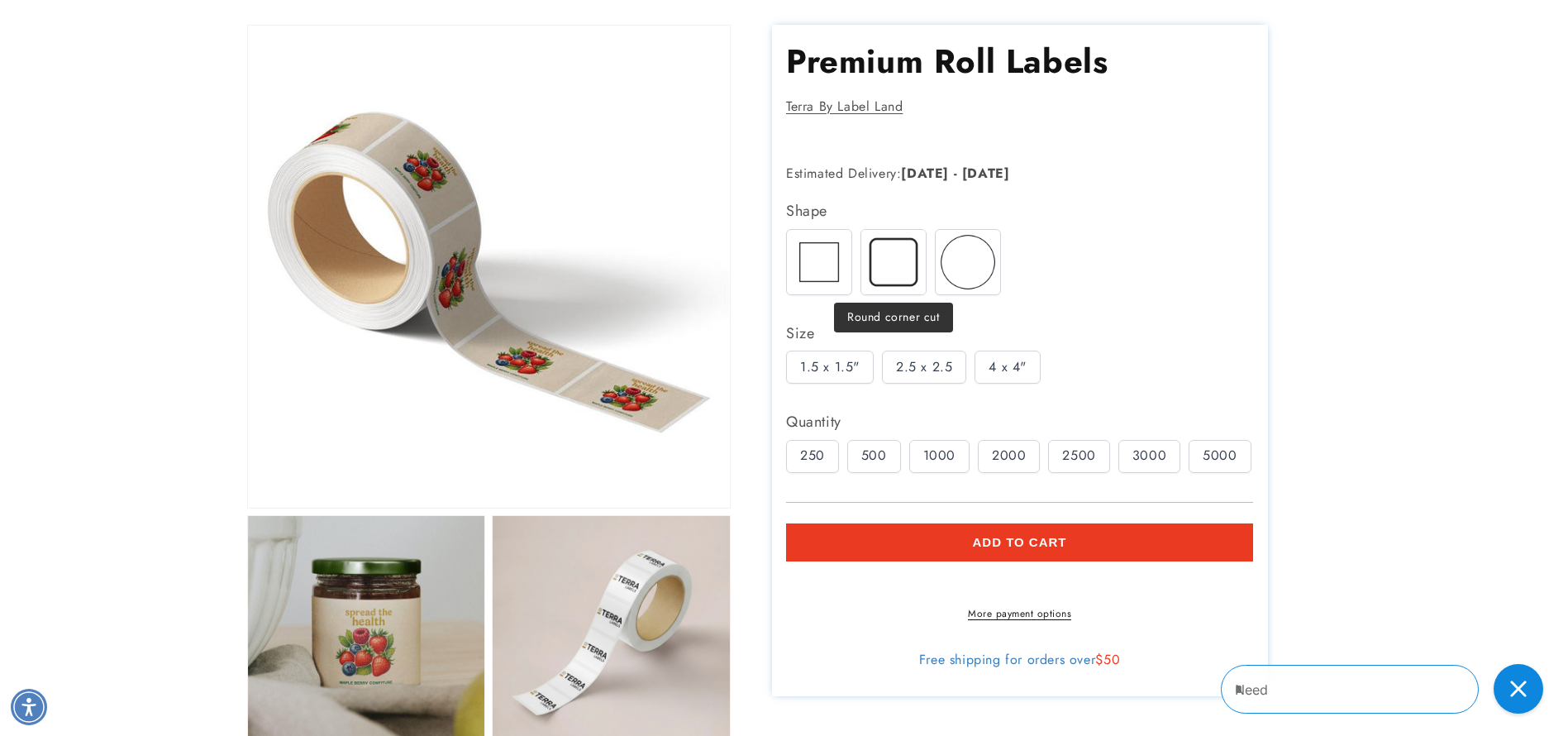
click at [887, 259] on img at bounding box center [893, 260] width 64 height 64
click at [892, 364] on div "5 x 1.5"" at bounding box center [897, 367] width 77 height 33
click at [996, 359] on div "4 x 6"" at bounding box center [976, 367] width 66 height 33
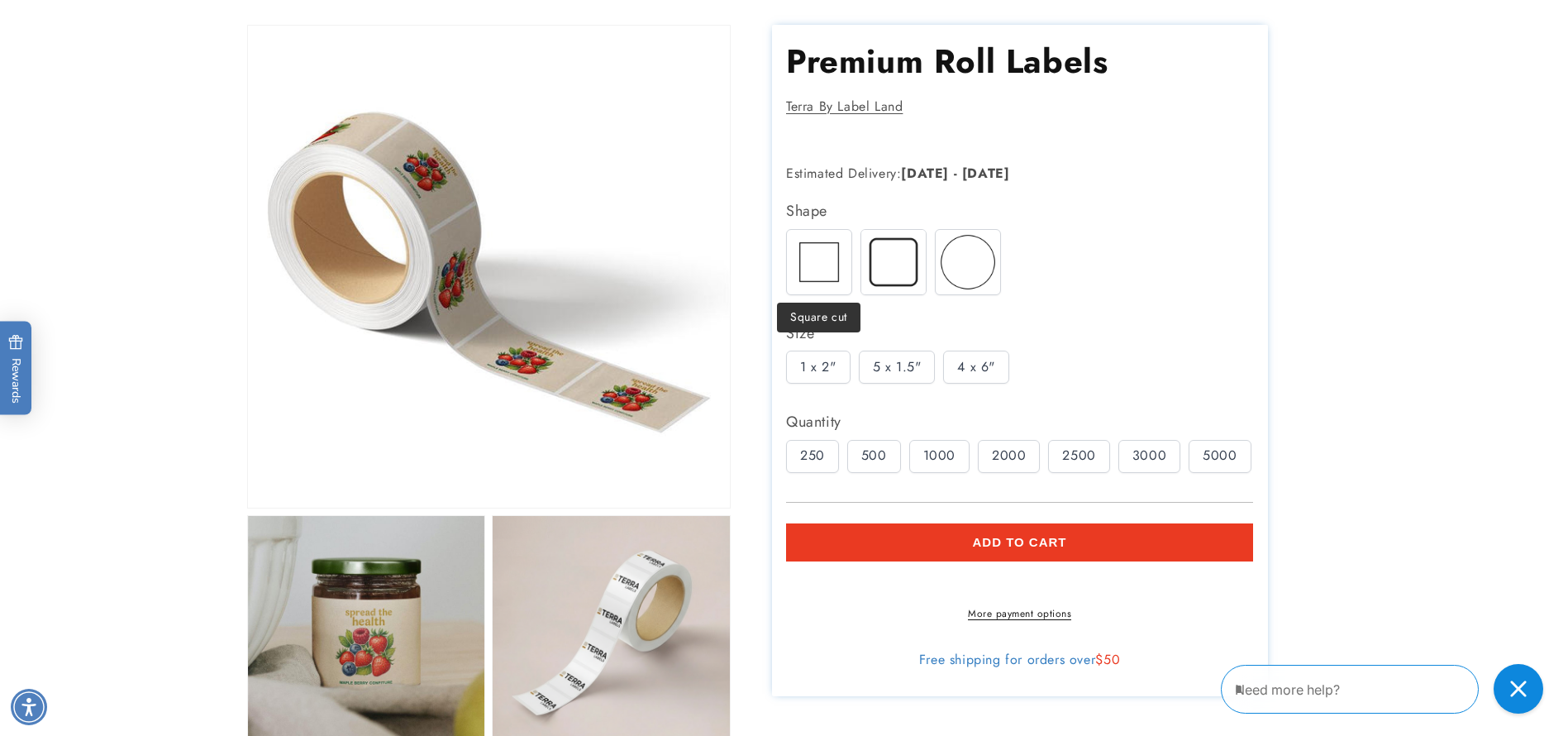
click at [808, 238] on img at bounding box center [818, 260] width 64 height 64
click at [813, 392] on div "Shape Square cut Round corner cut Circle" at bounding box center [1019, 346] width 468 height 299
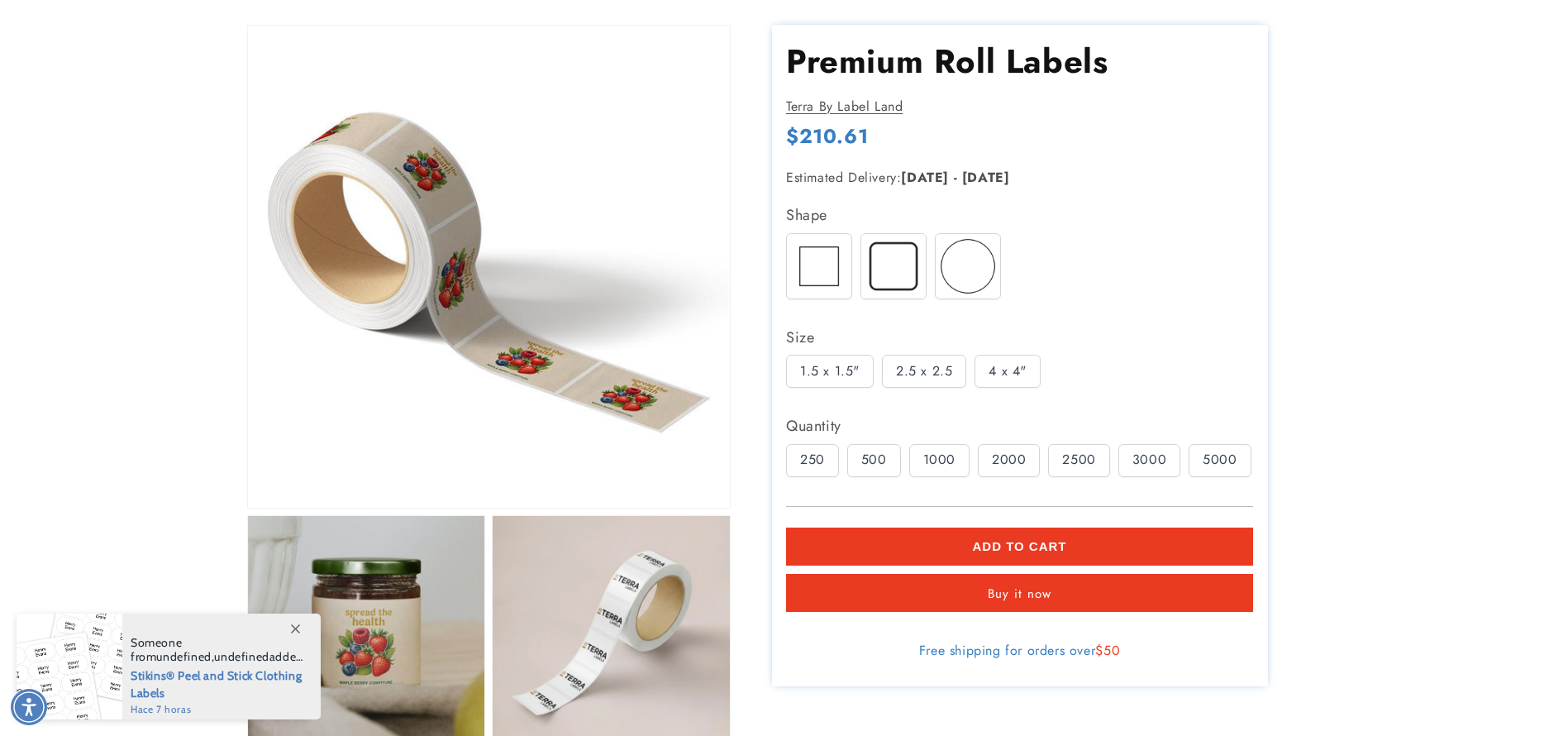
scroll to position [124, 0]
click at [818, 247] on img at bounding box center [818, 265] width 64 height 64
click at [836, 369] on div "1.5 x 1.5"" at bounding box center [829, 371] width 88 height 33
click at [827, 454] on div "250" at bounding box center [812, 459] width 53 height 33
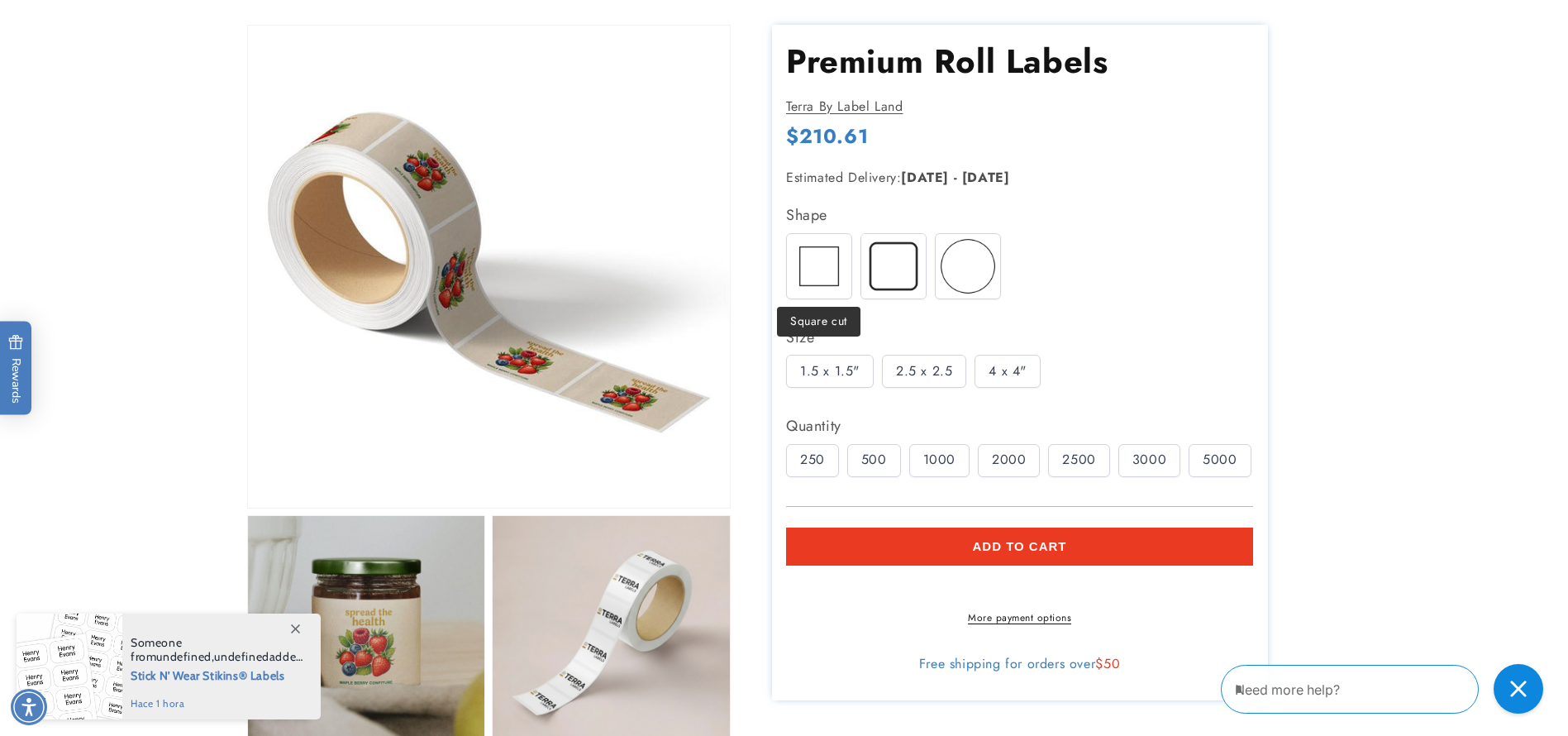
click at [816, 276] on img at bounding box center [818, 265] width 64 height 64
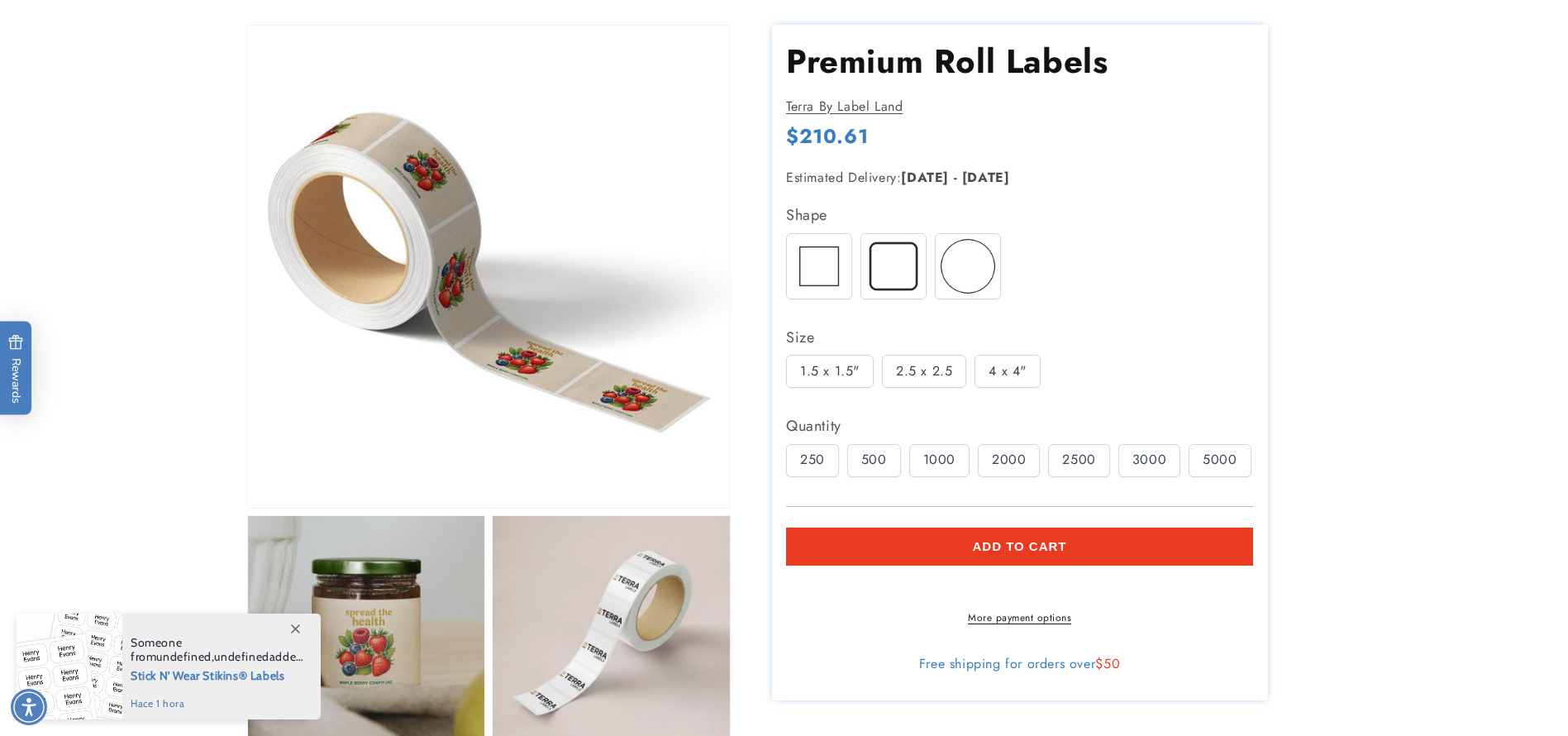
click at [835, 377] on div "1.5 x 1.5"" at bounding box center [829, 371] width 88 height 33
click at [804, 471] on div "250" at bounding box center [812, 459] width 53 height 33
drag, startPoint x: 798, startPoint y: 137, endPoint x: 940, endPoint y: 139, distance: 142.0
click at [940, 139] on div "Regular price $210.61 Regular price Sale price $0.01 Unit price / per Sale Sold…" at bounding box center [1019, 137] width 468 height 31
copy span "210.61"
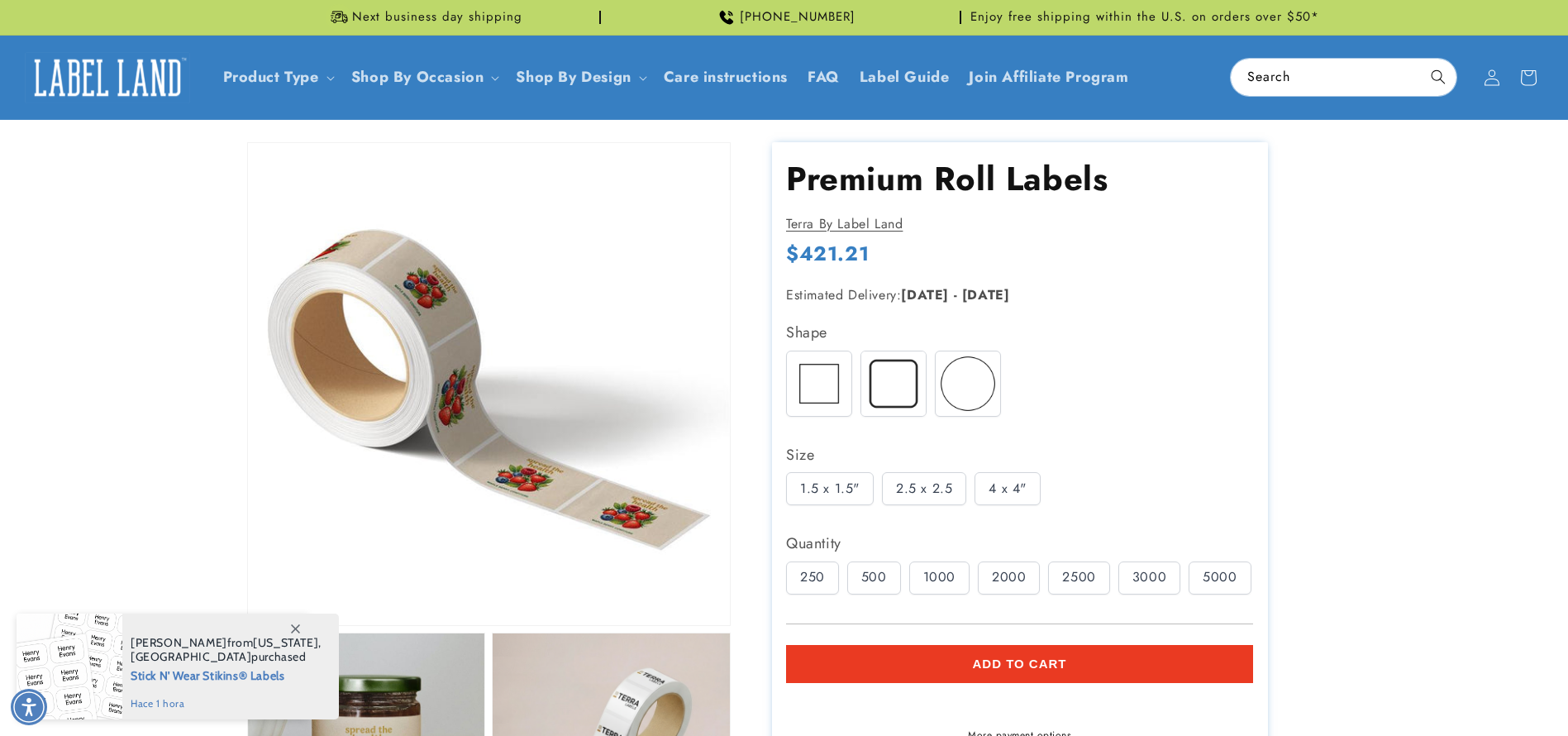
click at [812, 352] on img at bounding box center [818, 383] width 64 height 64
click at [822, 472] on div "1.5 x 1.5"" at bounding box center [829, 488] width 88 height 33
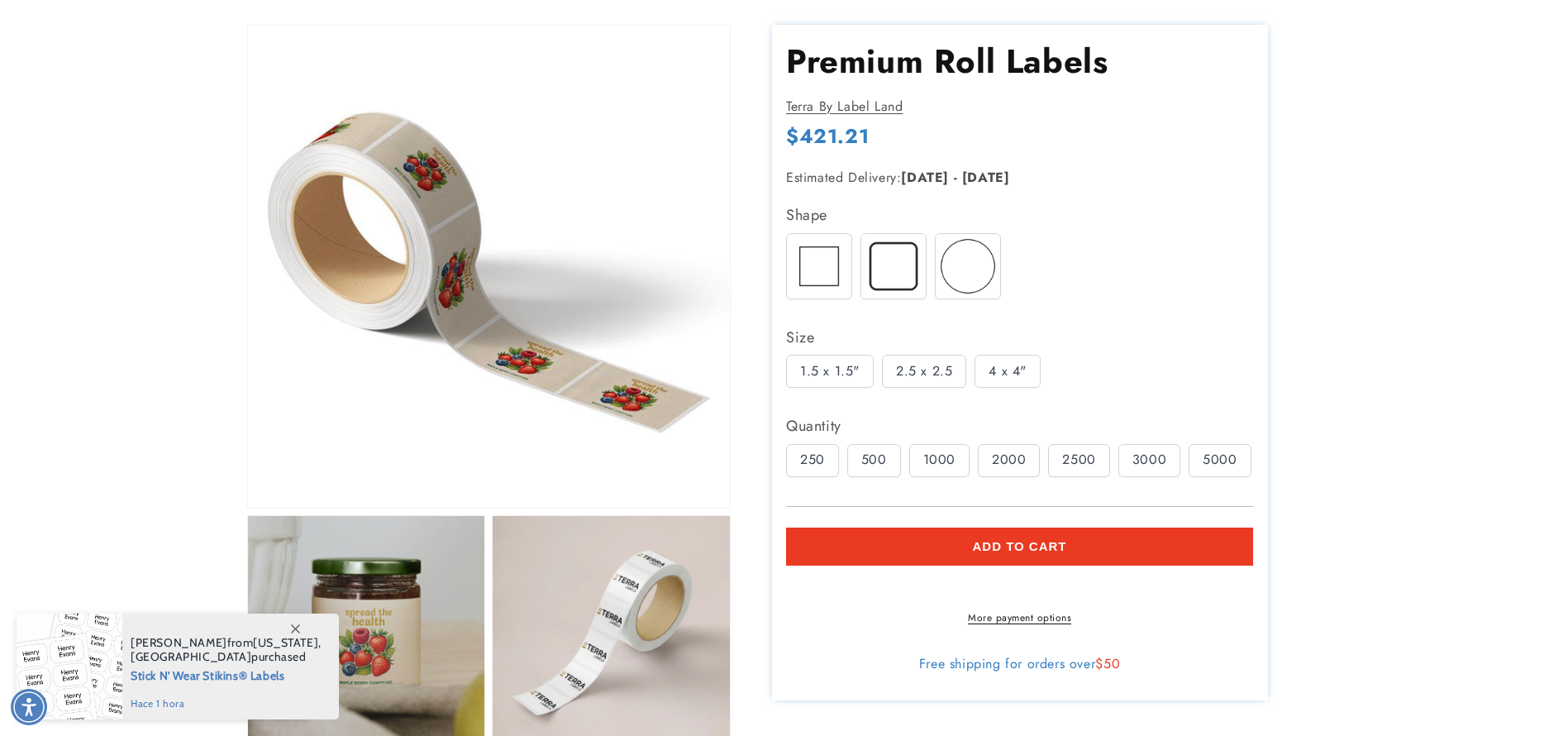
click at [811, 467] on div "250" at bounding box center [812, 459] width 53 height 33
click at [845, 175] on p "Estimated Delivery: [DATE] - [DATE]" at bounding box center [992, 177] width 413 height 24
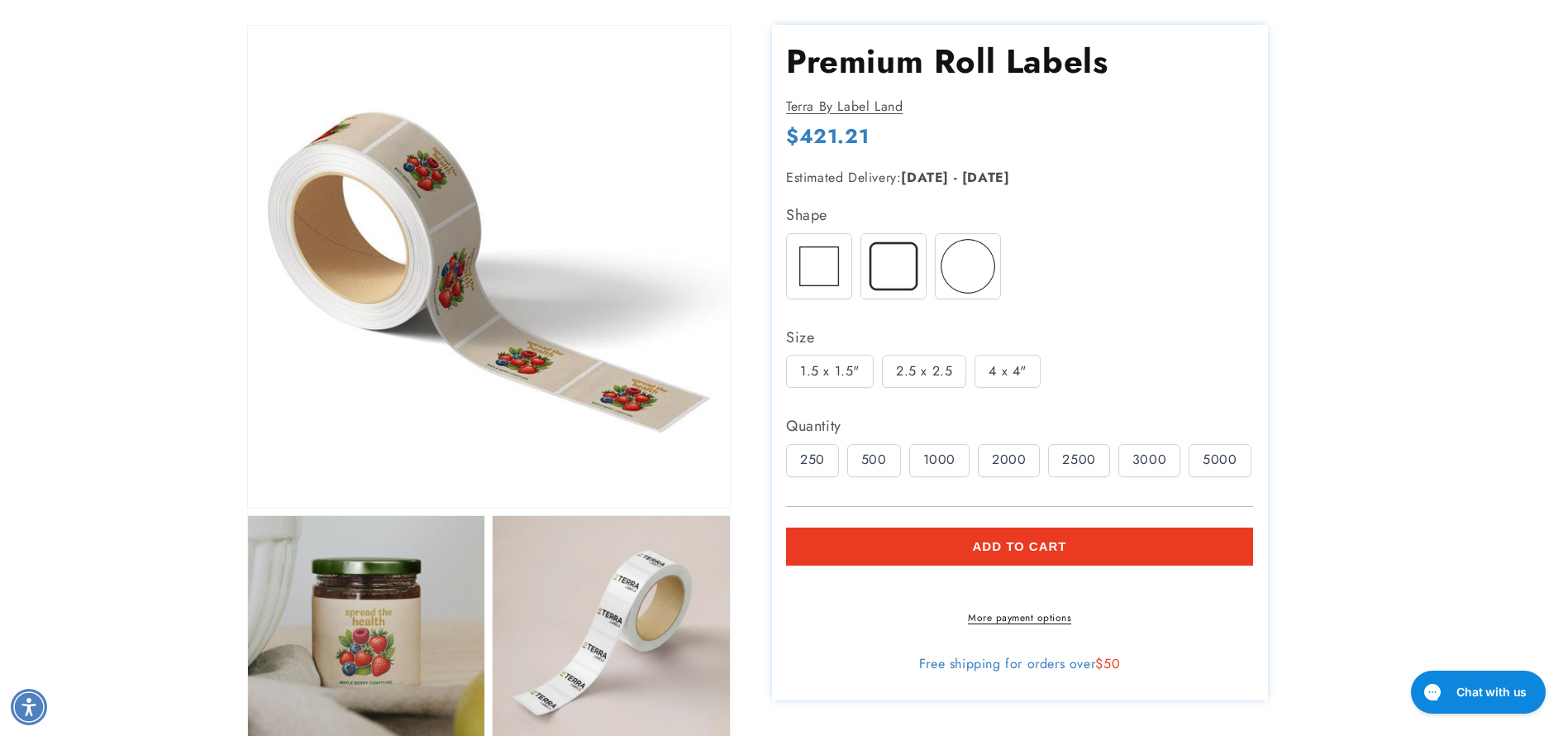
scroll to position [0, 0]
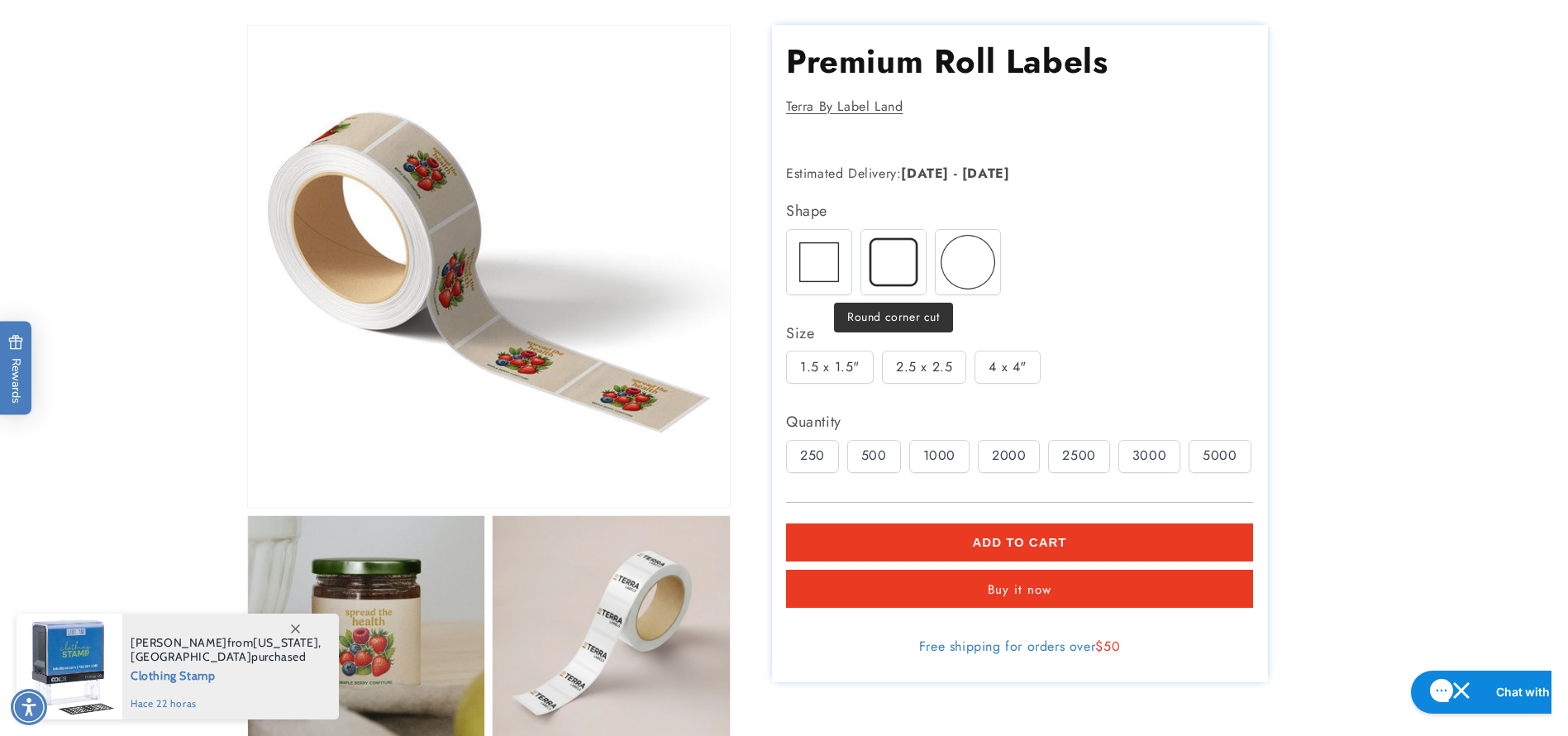
click at [887, 265] on img at bounding box center [893, 260] width 64 height 64
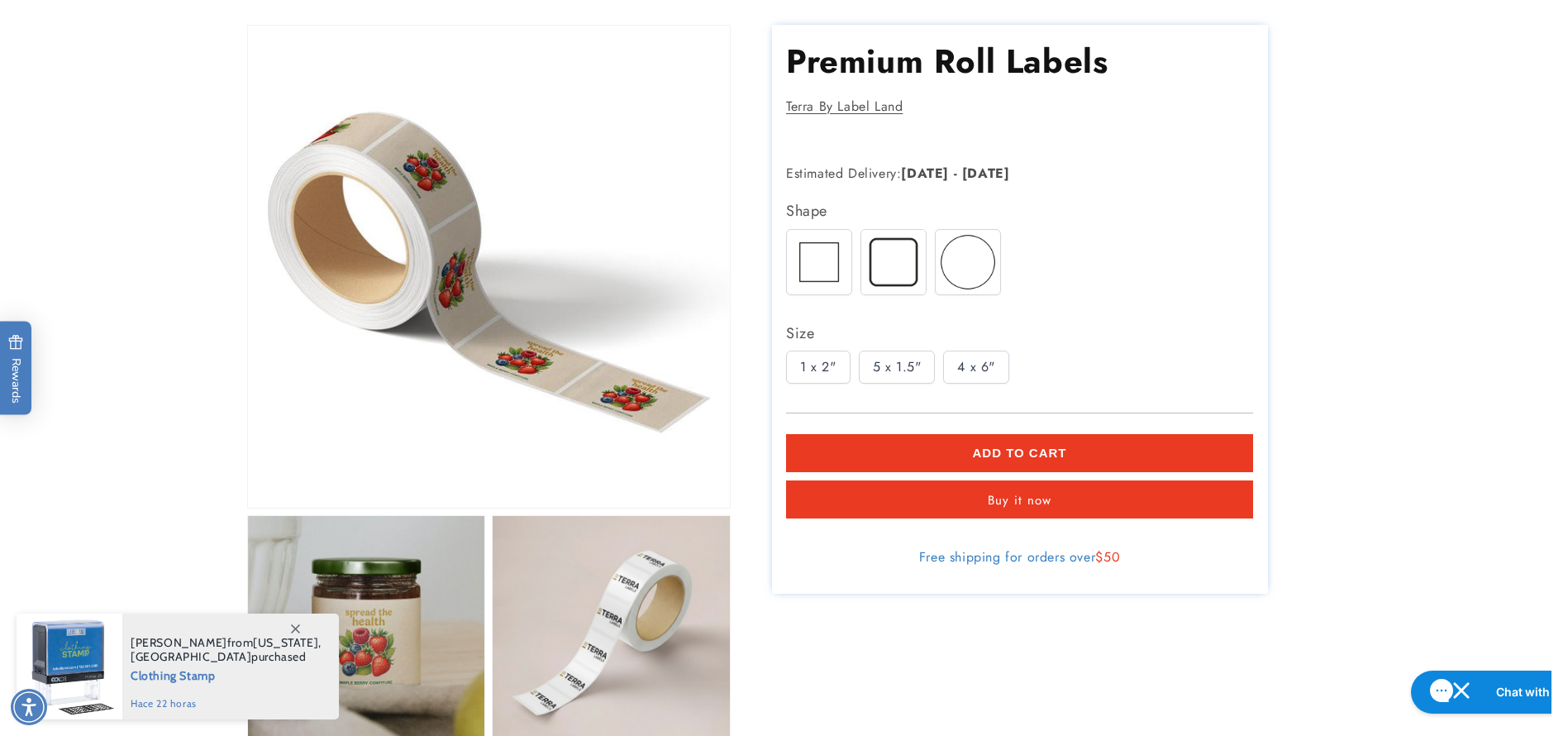
click at [810, 276] on img at bounding box center [818, 260] width 64 height 64
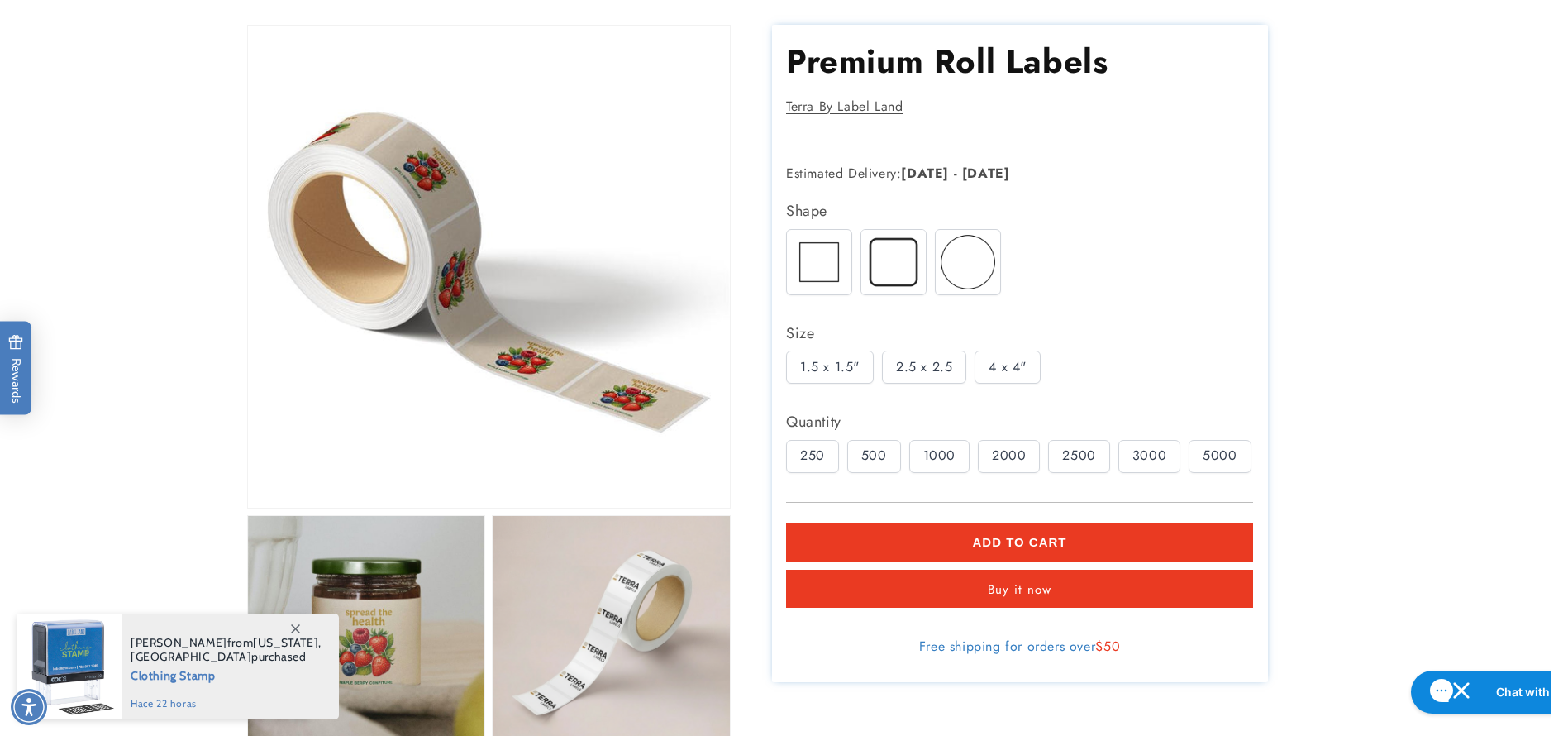
click at [817, 459] on div "250" at bounding box center [812, 455] width 53 height 33
click at [898, 451] on div "500" at bounding box center [874, 455] width 53 height 33
click at [953, 450] on div "1000" at bounding box center [940, 455] width 61 height 33
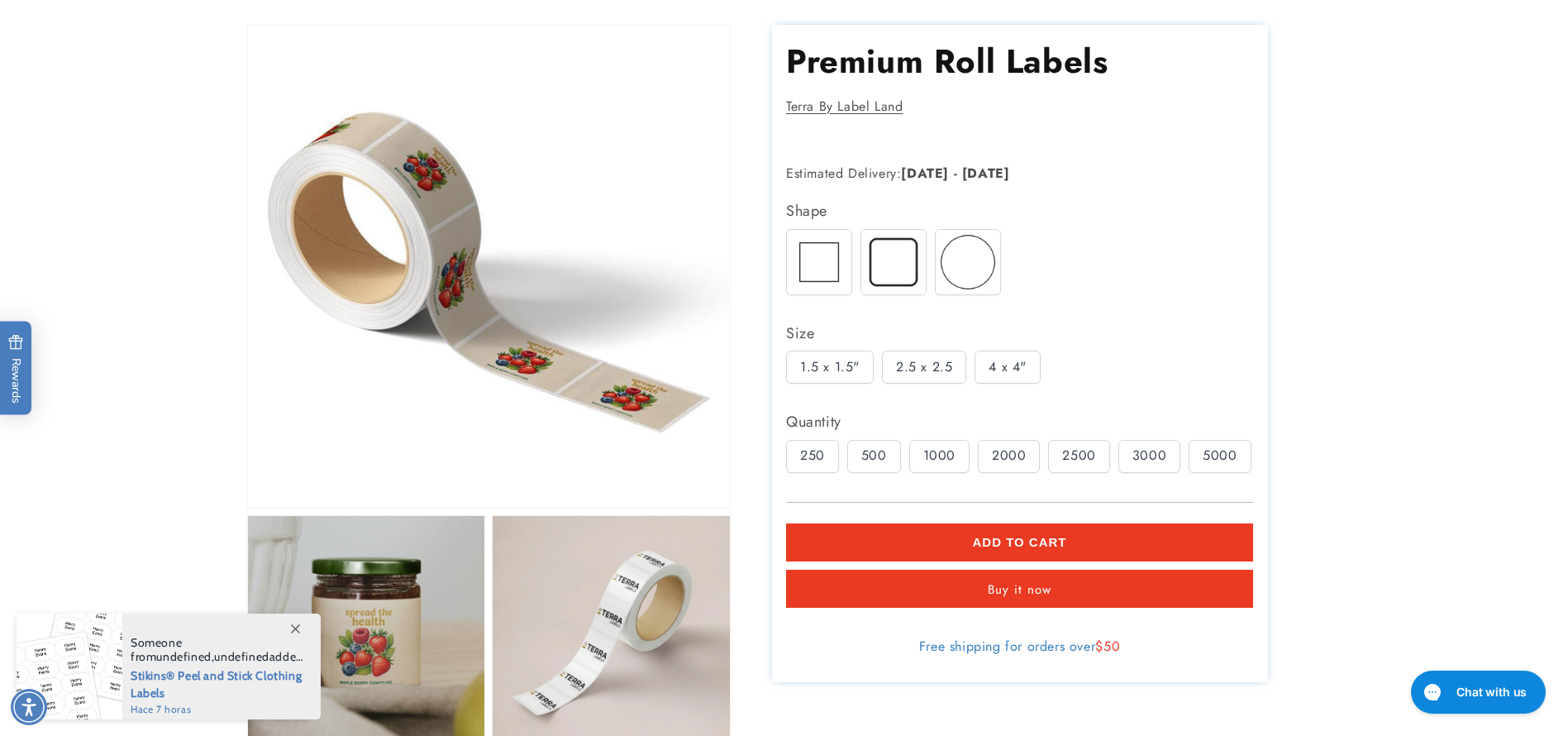
drag, startPoint x: 814, startPoint y: 283, endPoint x: 830, endPoint y: 442, distance: 159.8
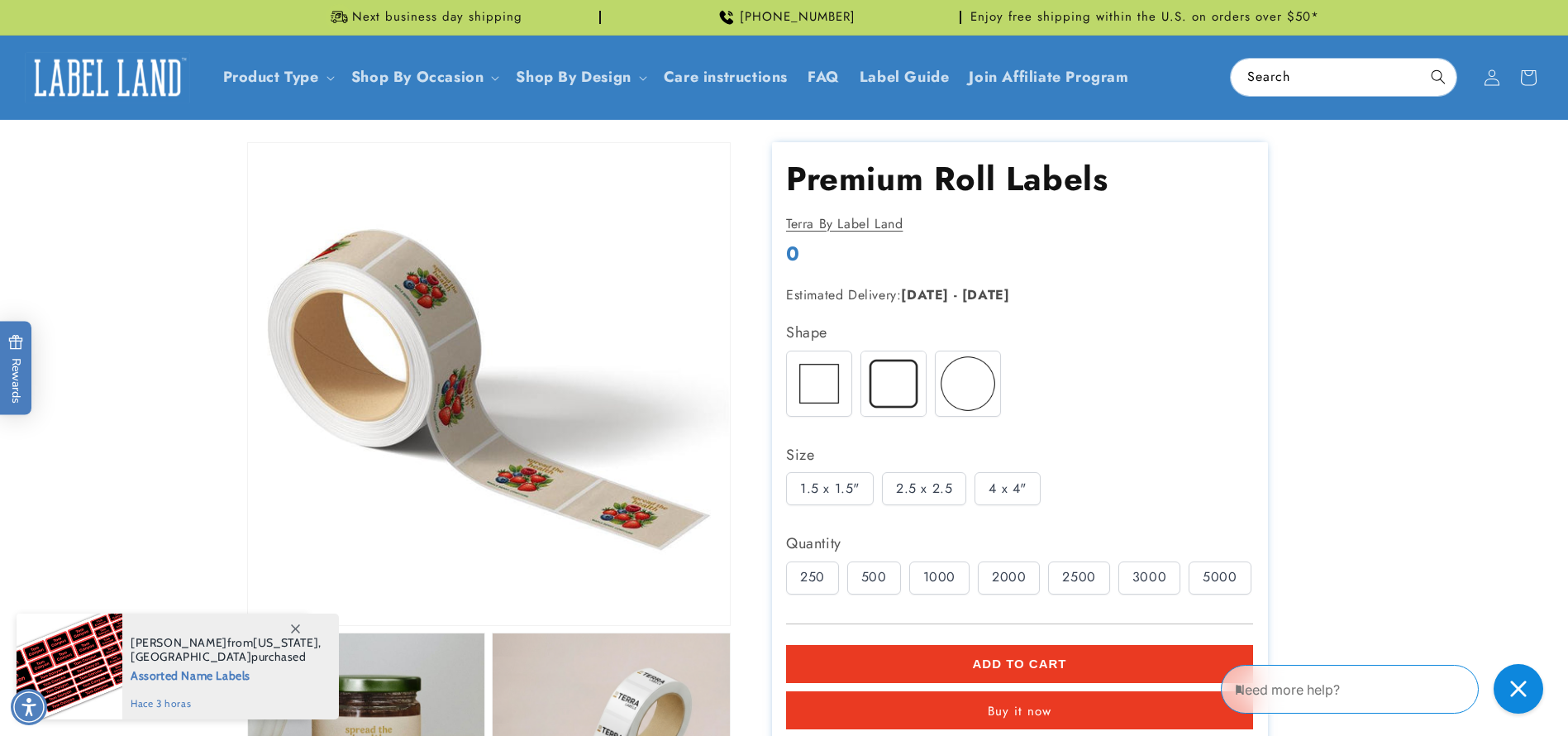
click at [915, 491] on div "2.5 x 2.5" at bounding box center [923, 488] width 84 height 33
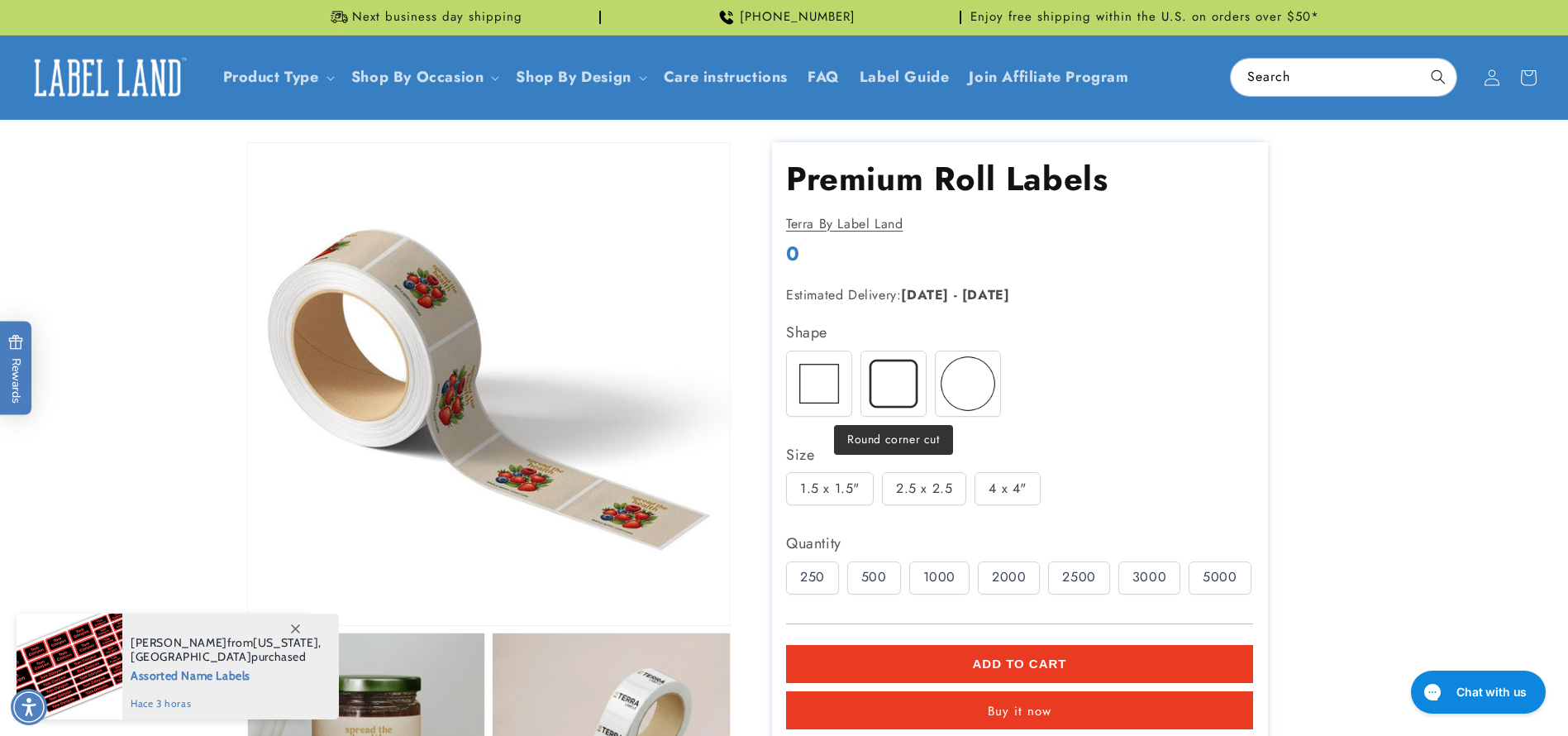
click at [885, 396] on img at bounding box center [893, 383] width 64 height 64
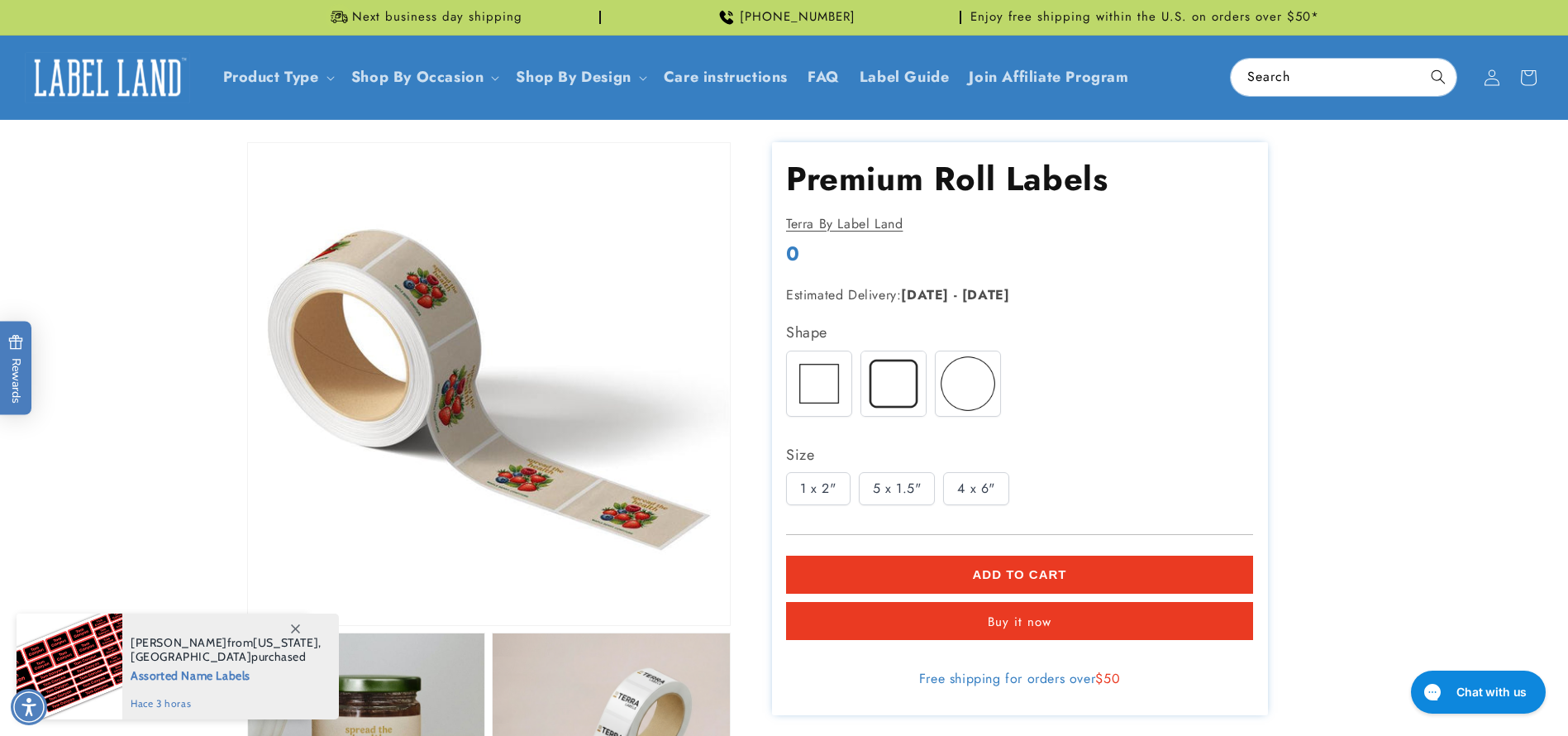
click at [893, 494] on div "5 x 1.5"" at bounding box center [897, 488] width 77 height 33
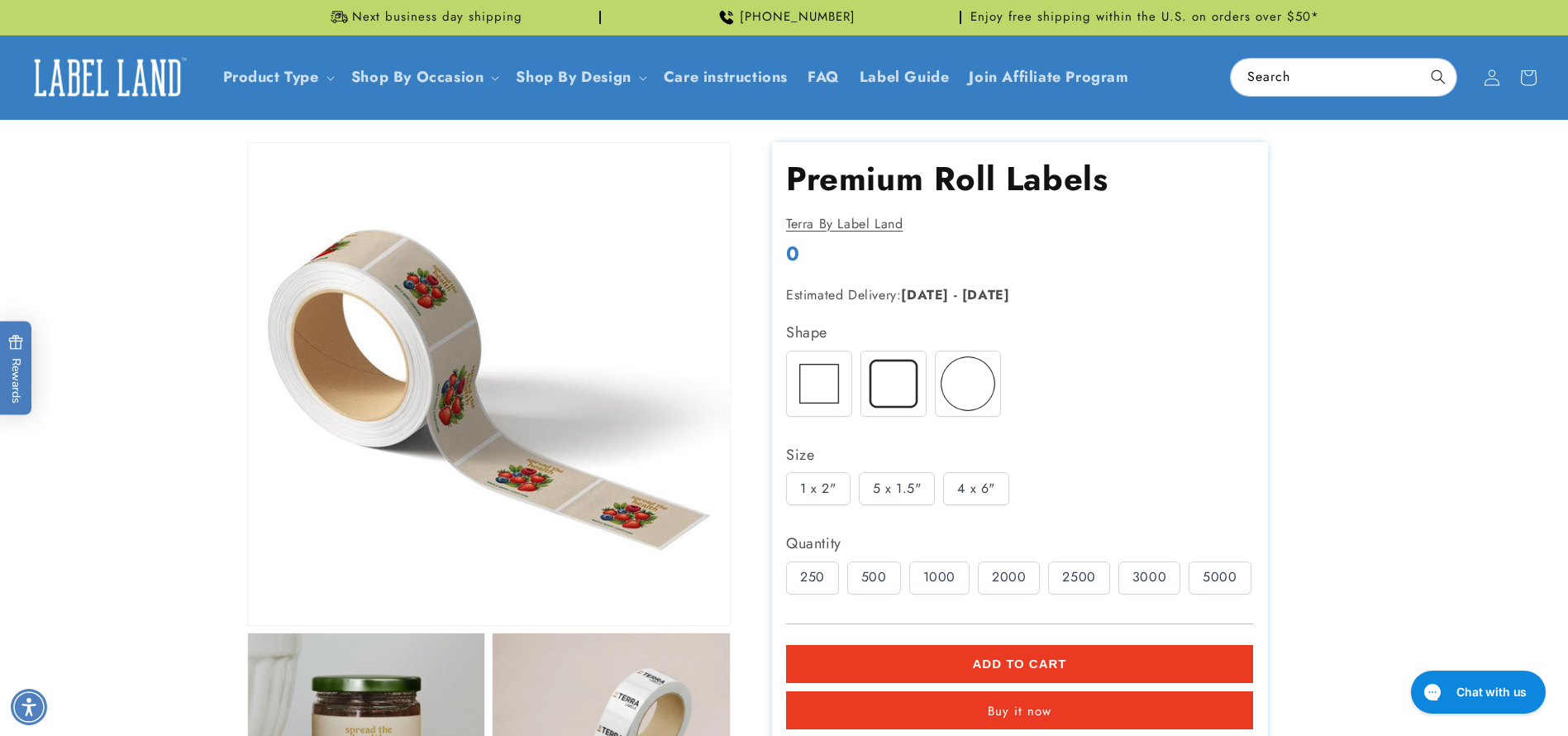
click at [871, 575] on div "500" at bounding box center [874, 578] width 53 height 33
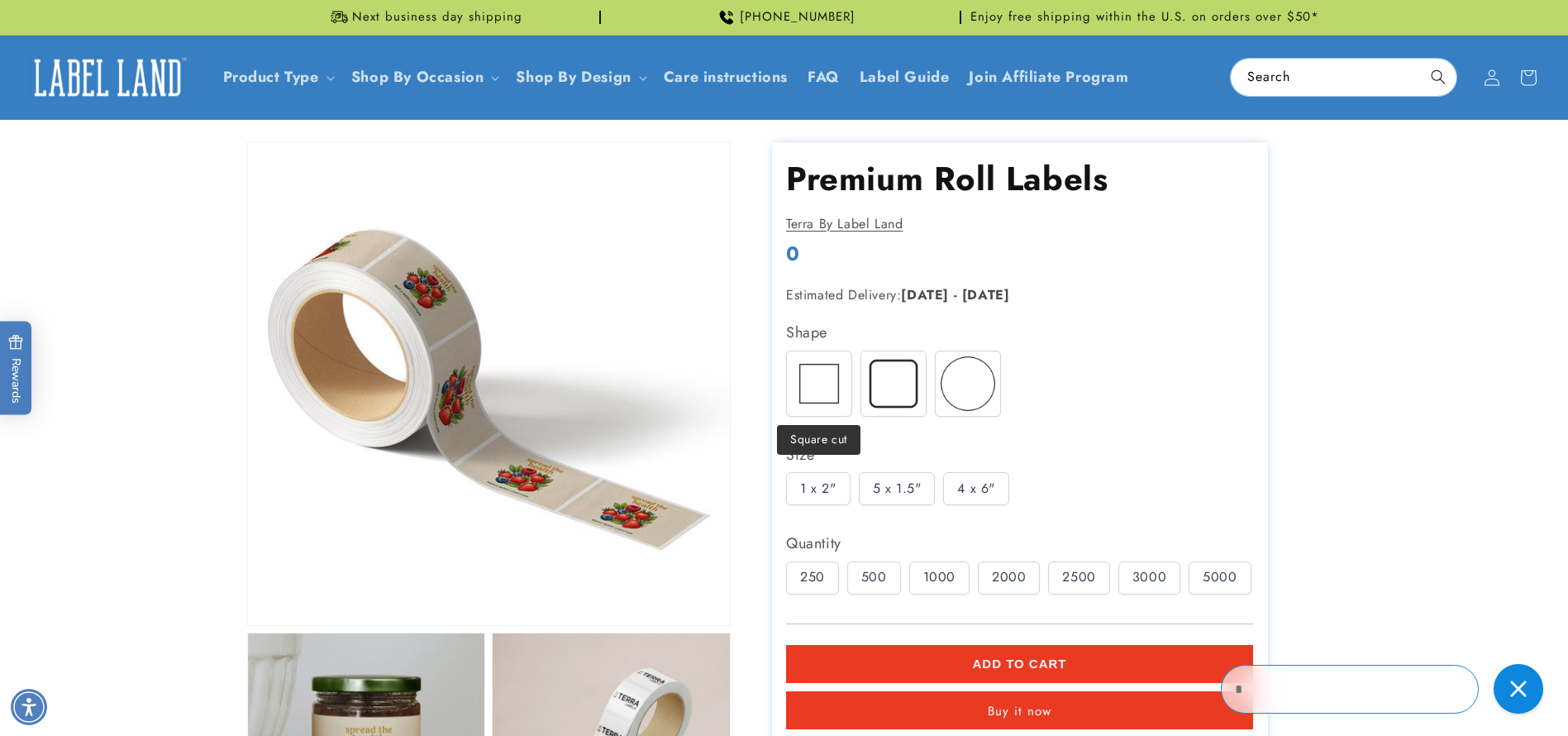
click at [812, 401] on img at bounding box center [818, 383] width 64 height 64
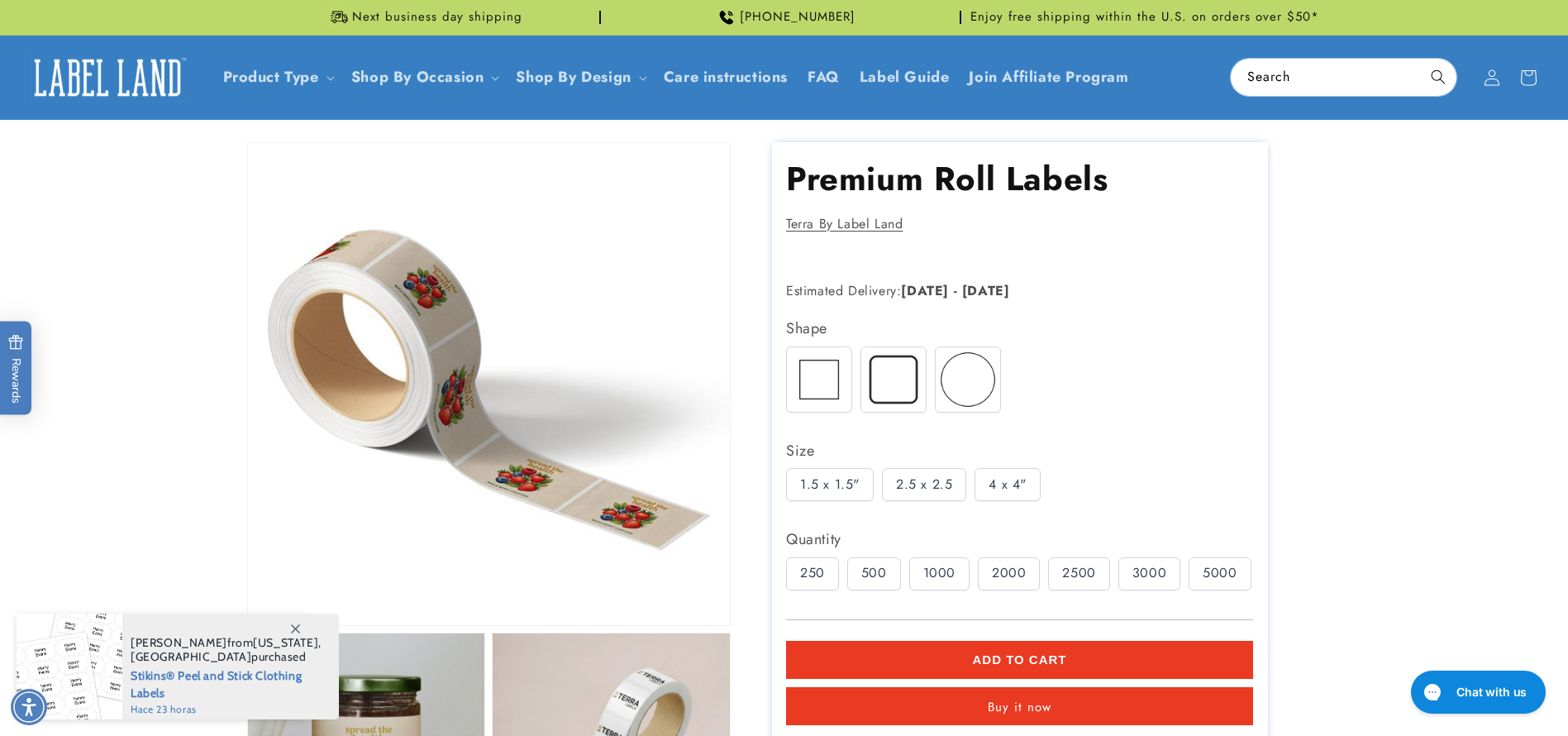
drag, startPoint x: 817, startPoint y: 289, endPoint x: 1000, endPoint y: 294, distance: 183.1
click at [1000, 294] on p "Estimated Delivery: [DATE] - [DATE]" at bounding box center [992, 291] width 413 height 24
click at [882, 276] on div "Estimated Delivery: [DATE] - [DATE]" at bounding box center [992, 291] width 413 height 41
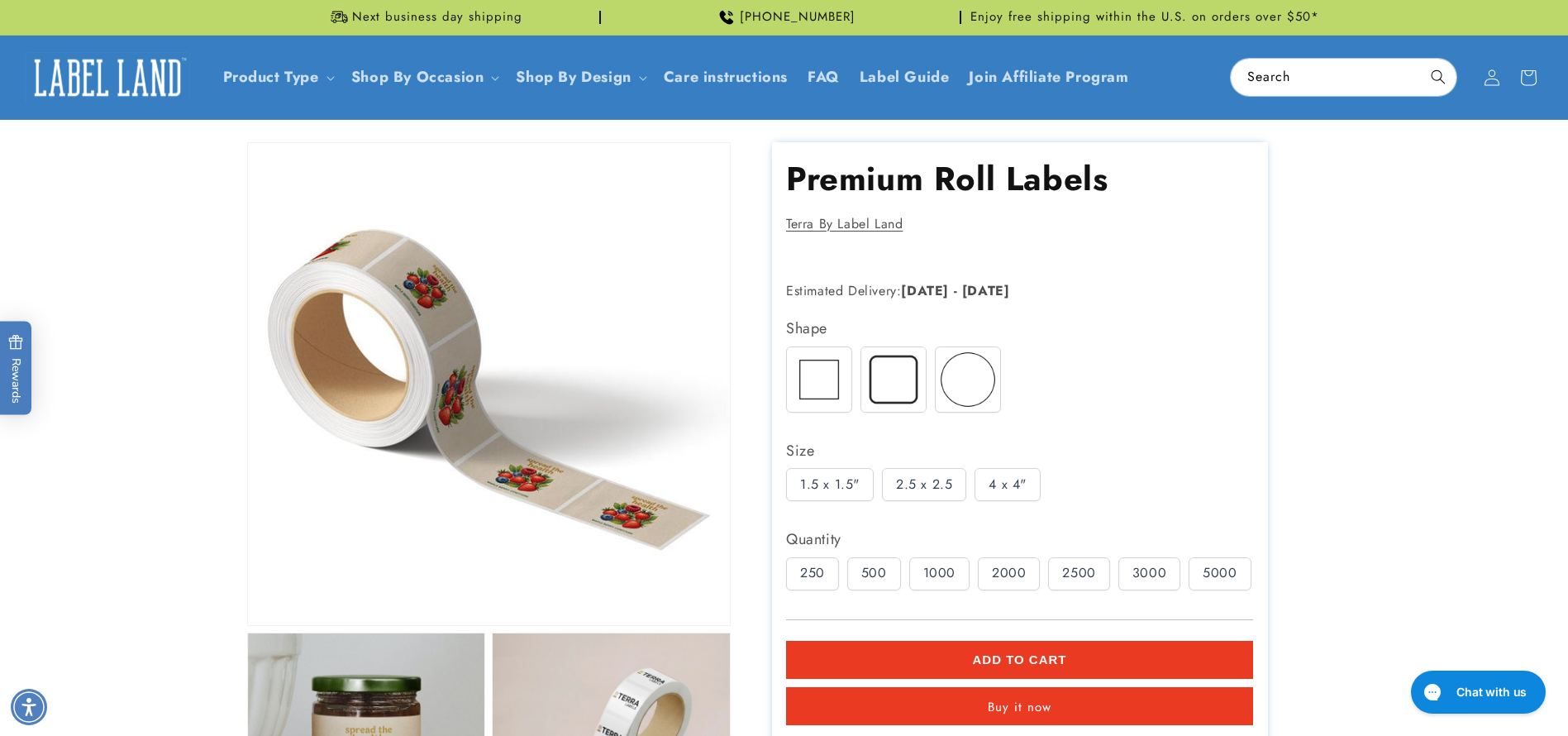
drag, startPoint x: 1035, startPoint y: 299, endPoint x: 1060, endPoint y: 299, distance: 25.0
click at [1060, 299] on p "Estimated Delivery: [DATE] - [DATE]" at bounding box center [992, 291] width 413 height 24
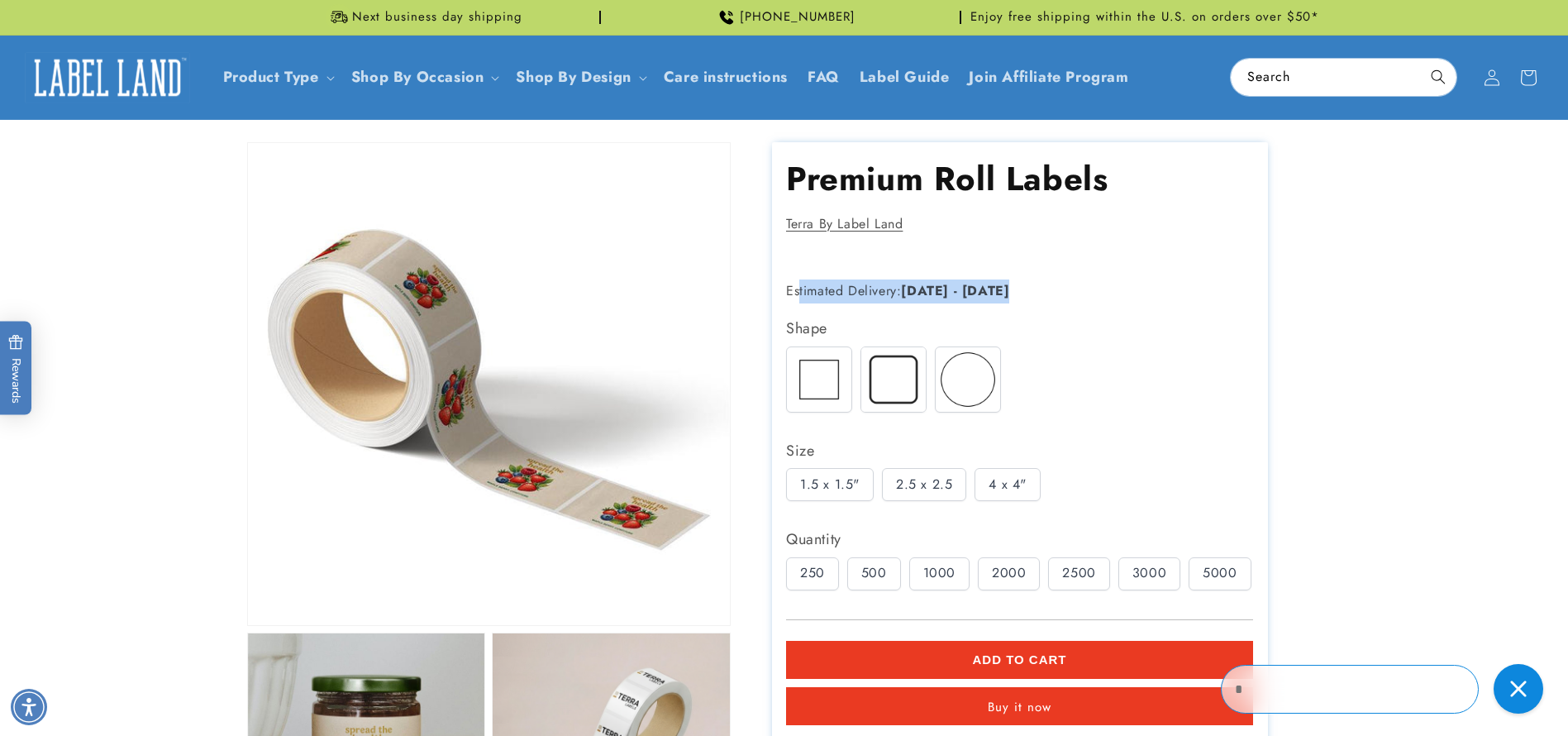
click at [1060, 299] on p "Estimated Delivery: [DATE] - [DATE]" at bounding box center [992, 291] width 413 height 24
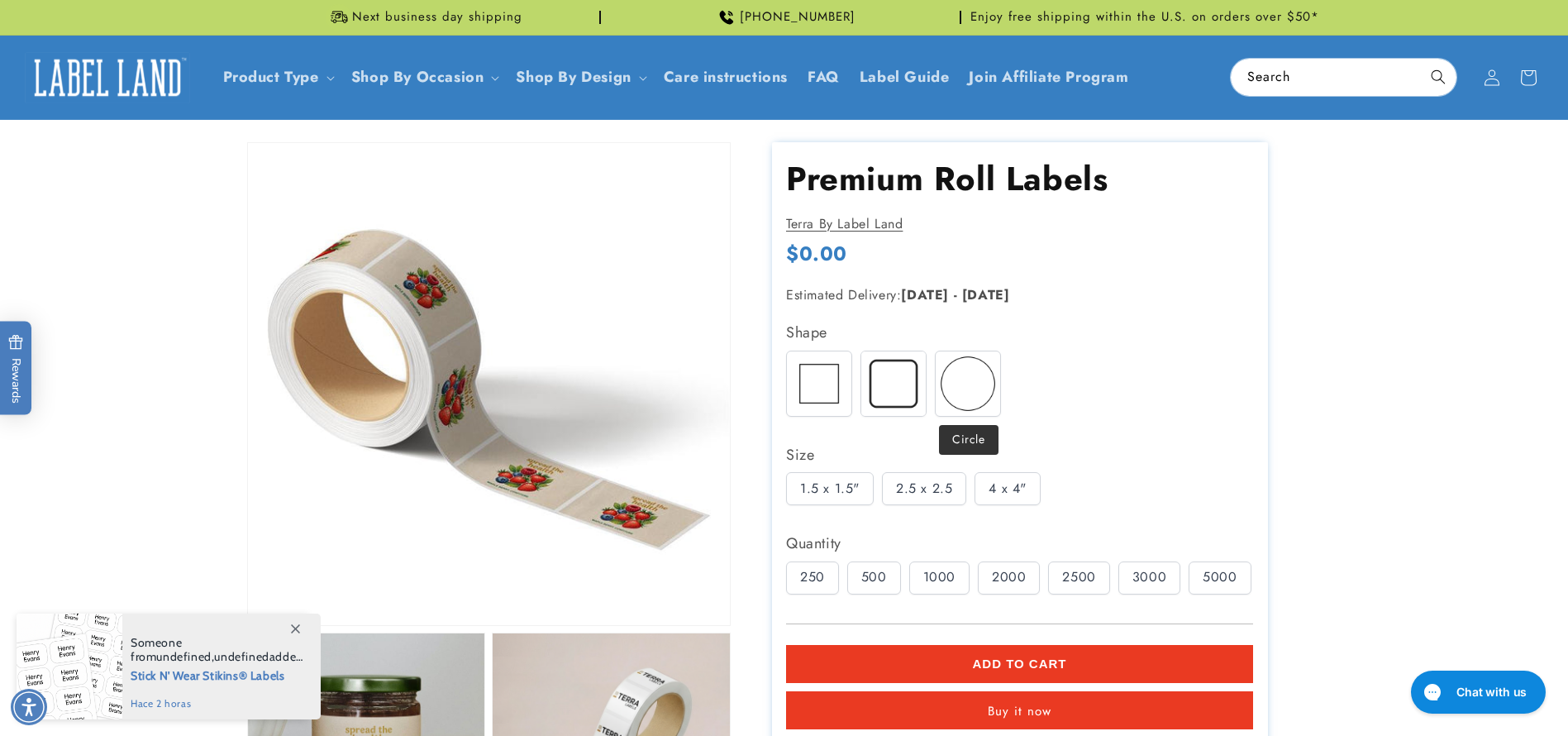
click at [882, 382] on img at bounding box center [893, 383] width 64 height 64
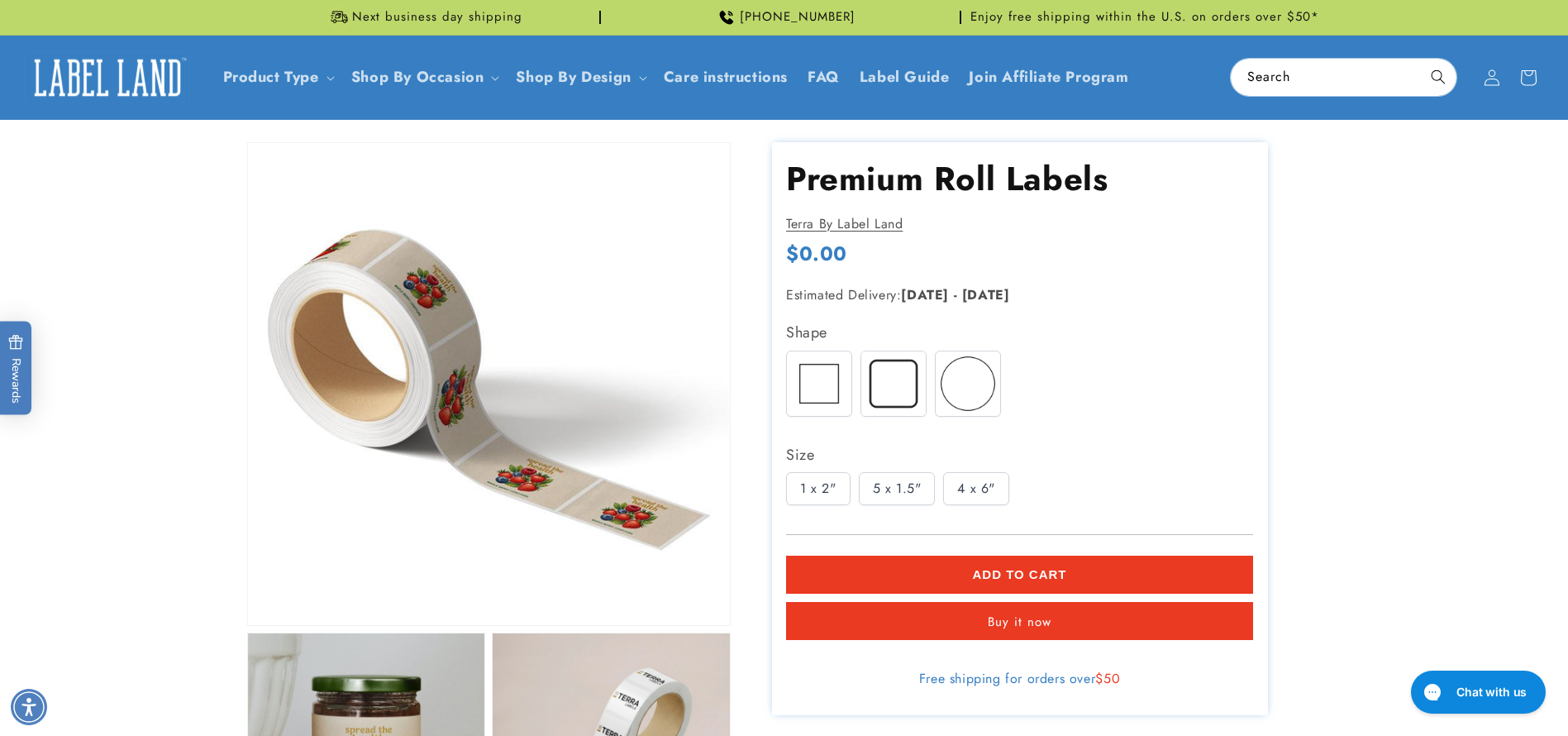
click at [823, 391] on img at bounding box center [818, 383] width 64 height 64
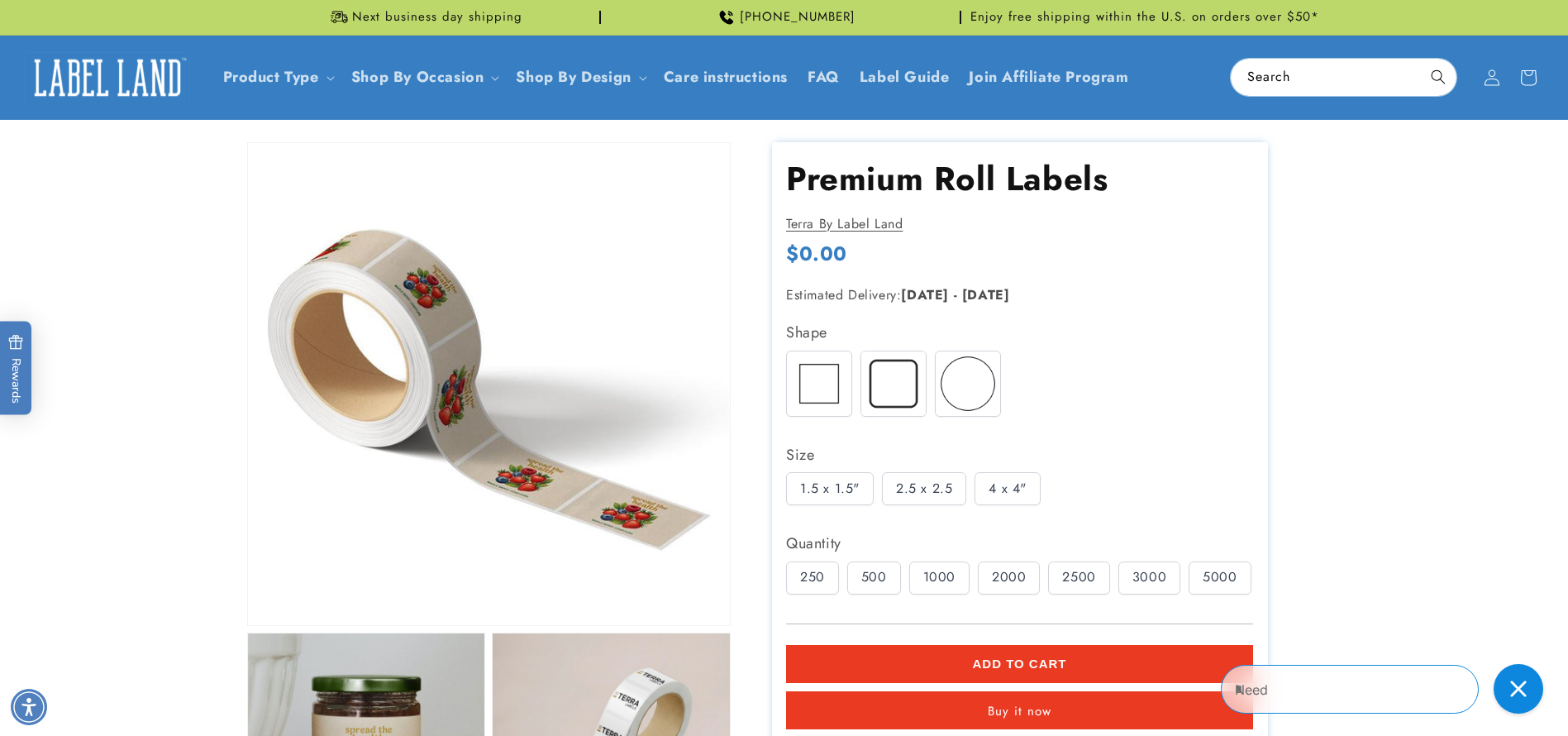
drag, startPoint x: 786, startPoint y: 253, endPoint x: 998, endPoint y: 367, distance: 240.7
click at [946, 262] on div "Regular price $0.00 Regular price Sale price $0.00 Unit price / per Sale Sold o…" at bounding box center [1019, 256] width 468 height 31
click at [949, 576] on div "1000" at bounding box center [940, 578] width 61 height 33
click at [887, 389] on img at bounding box center [893, 383] width 64 height 64
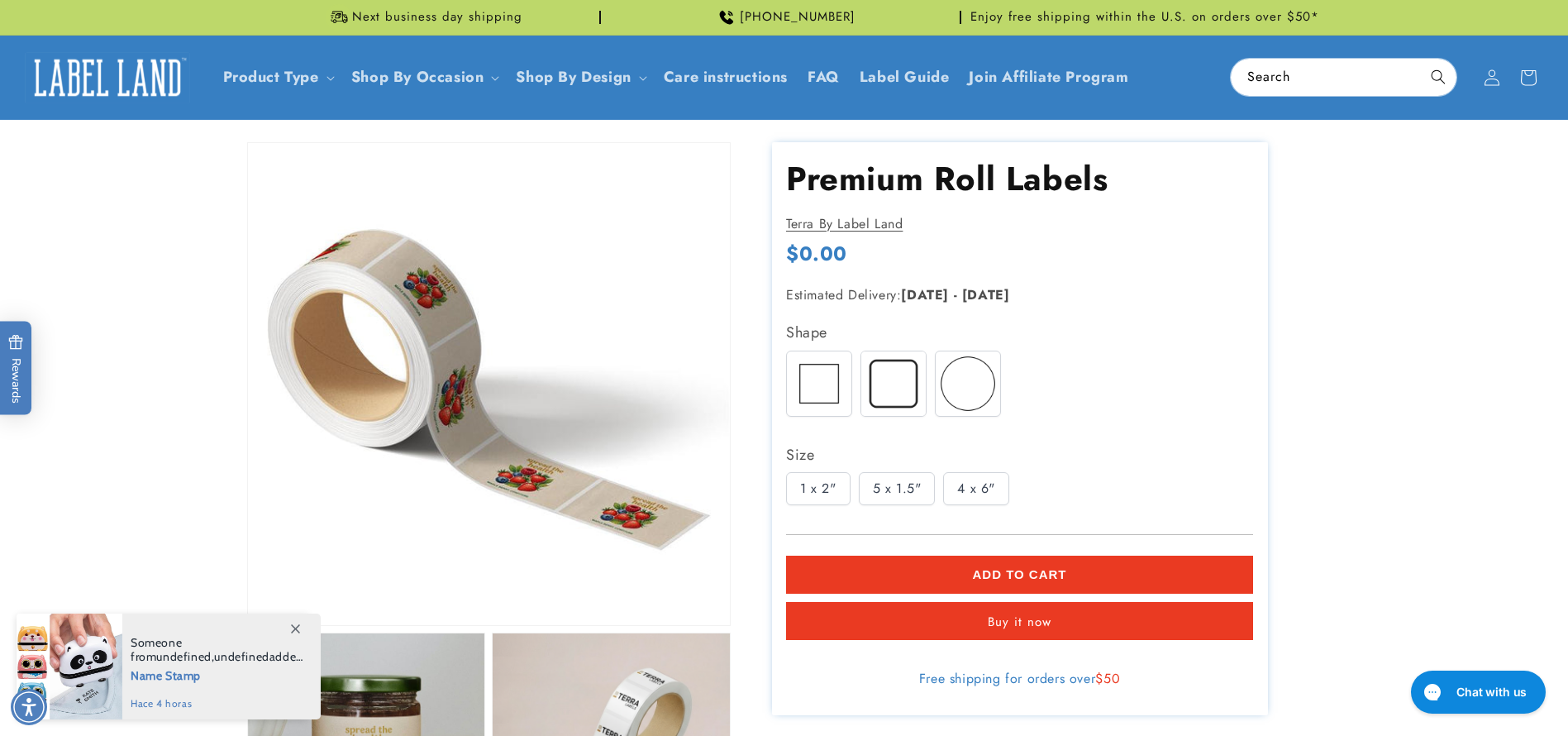
click at [826, 486] on div "1 x 2"" at bounding box center [817, 488] width 64 height 33
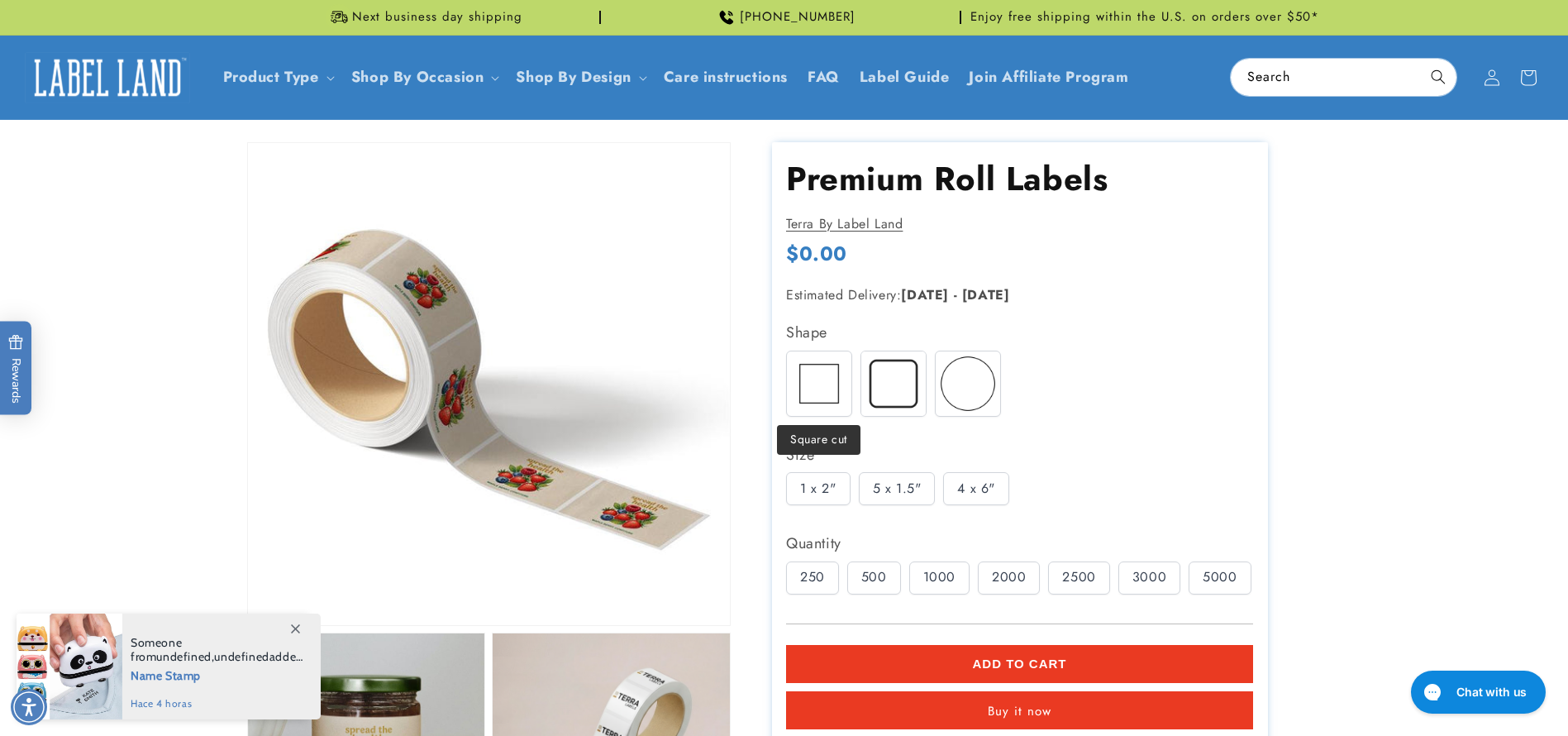
click at [817, 395] on img at bounding box center [818, 383] width 64 height 64
click at [800, 570] on div "250" at bounding box center [812, 578] width 53 height 33
click at [844, 504] on div "1.5 x 1.5"" at bounding box center [829, 488] width 88 height 33
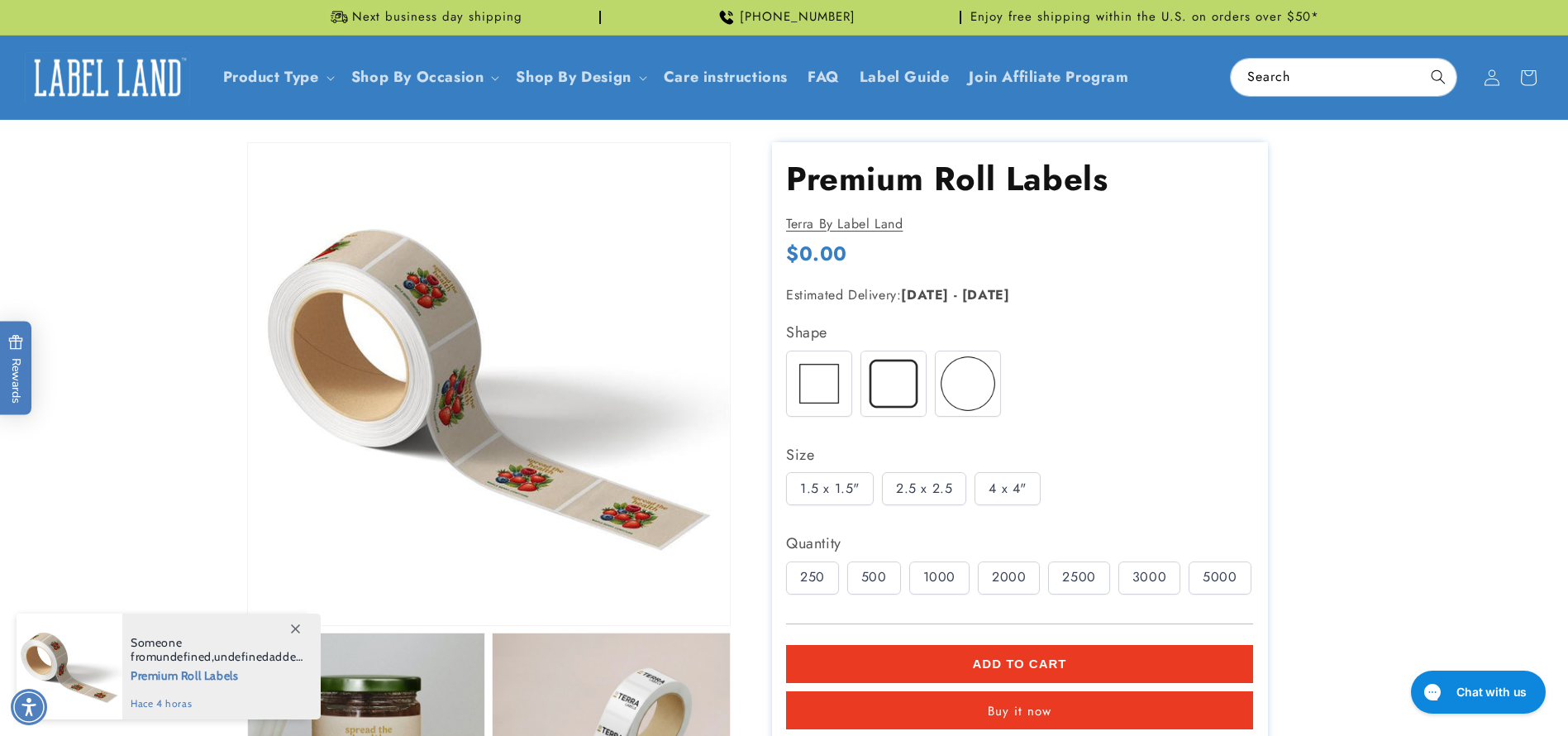
click at [892, 397] on img at bounding box center [893, 383] width 64 height 64
click at [824, 397] on img at bounding box center [818, 383] width 64 height 64
click at [911, 484] on div "2.5 x 2.5" at bounding box center [923, 488] width 84 height 33
click at [895, 556] on div "Quantity 250 500 1000 2000 2500" at bounding box center [1019, 566] width 468 height 72
click at [901, 576] on div "250 500 1000 2000 2500" at bounding box center [1024, 582] width 476 height 42
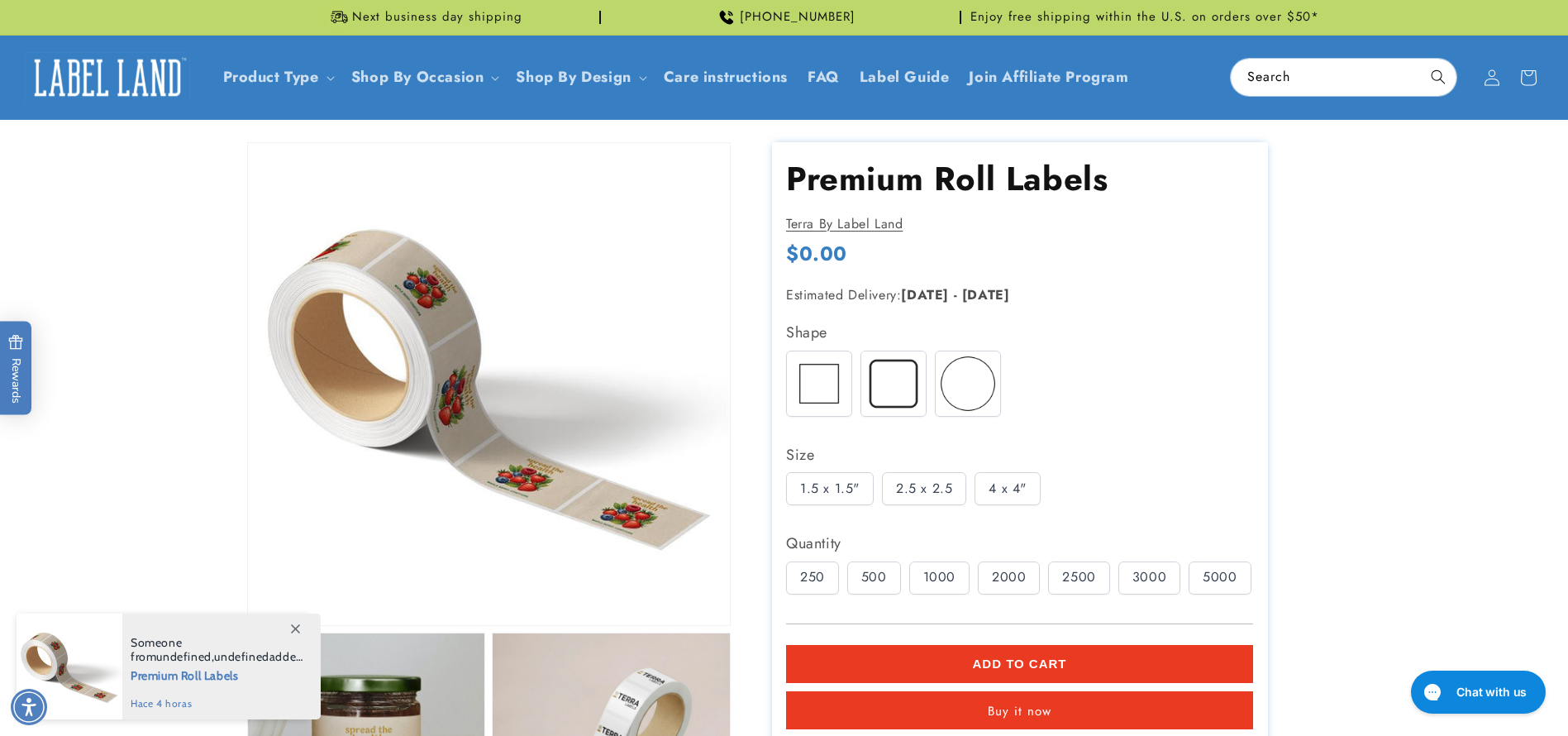
click at [942, 581] on div "1000" at bounding box center [940, 578] width 61 height 33
click at [1069, 573] on div "2500" at bounding box center [1079, 578] width 61 height 33
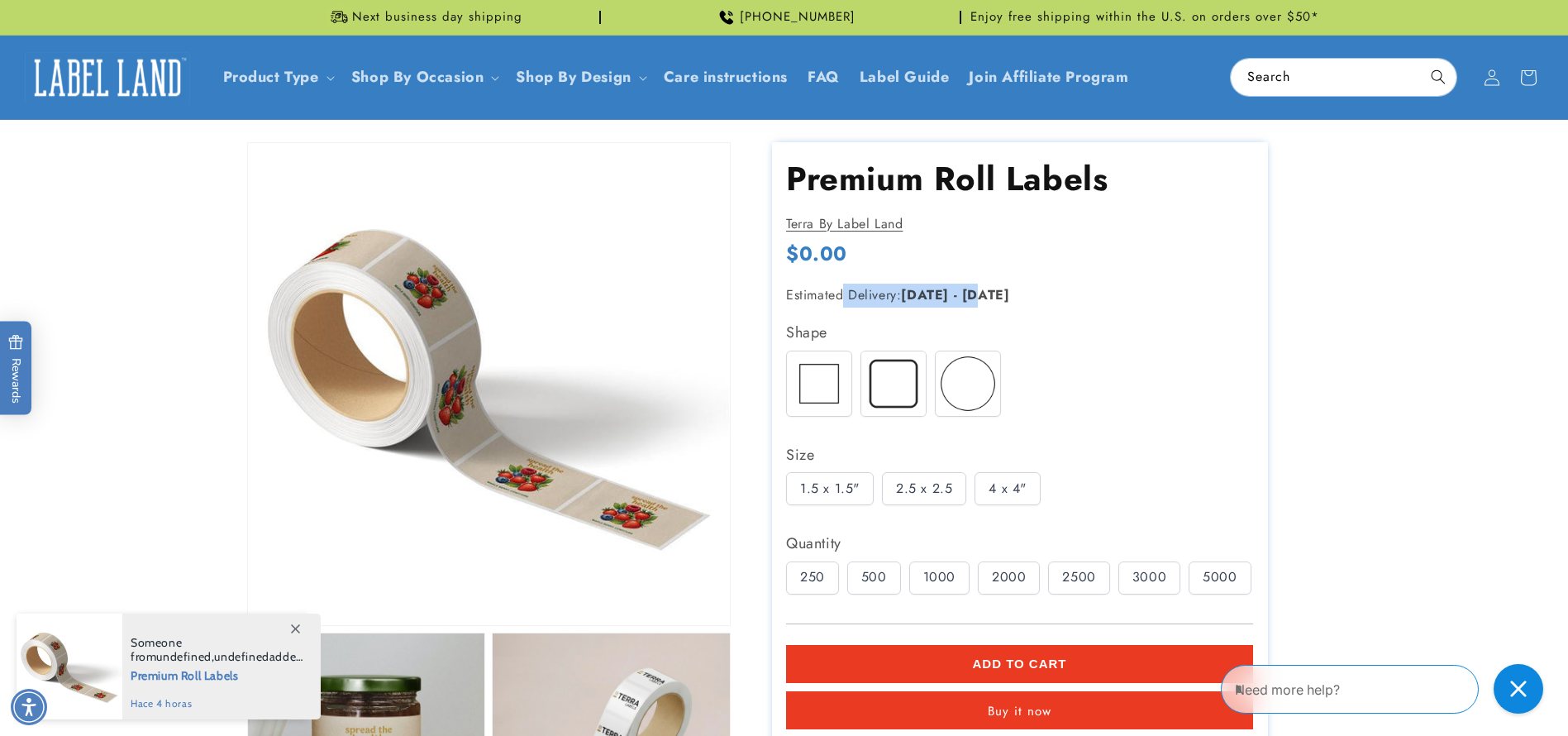
drag, startPoint x: 985, startPoint y: 293, endPoint x: 841, endPoint y: 297, distance: 144.1
click at [841, 297] on p "Estimated Delivery: Sep 19 - Sep 25" at bounding box center [992, 296] width 413 height 24
click at [882, 297] on p "Estimated Delivery: Sep 19 - Sep 25" at bounding box center [992, 296] width 413 height 24
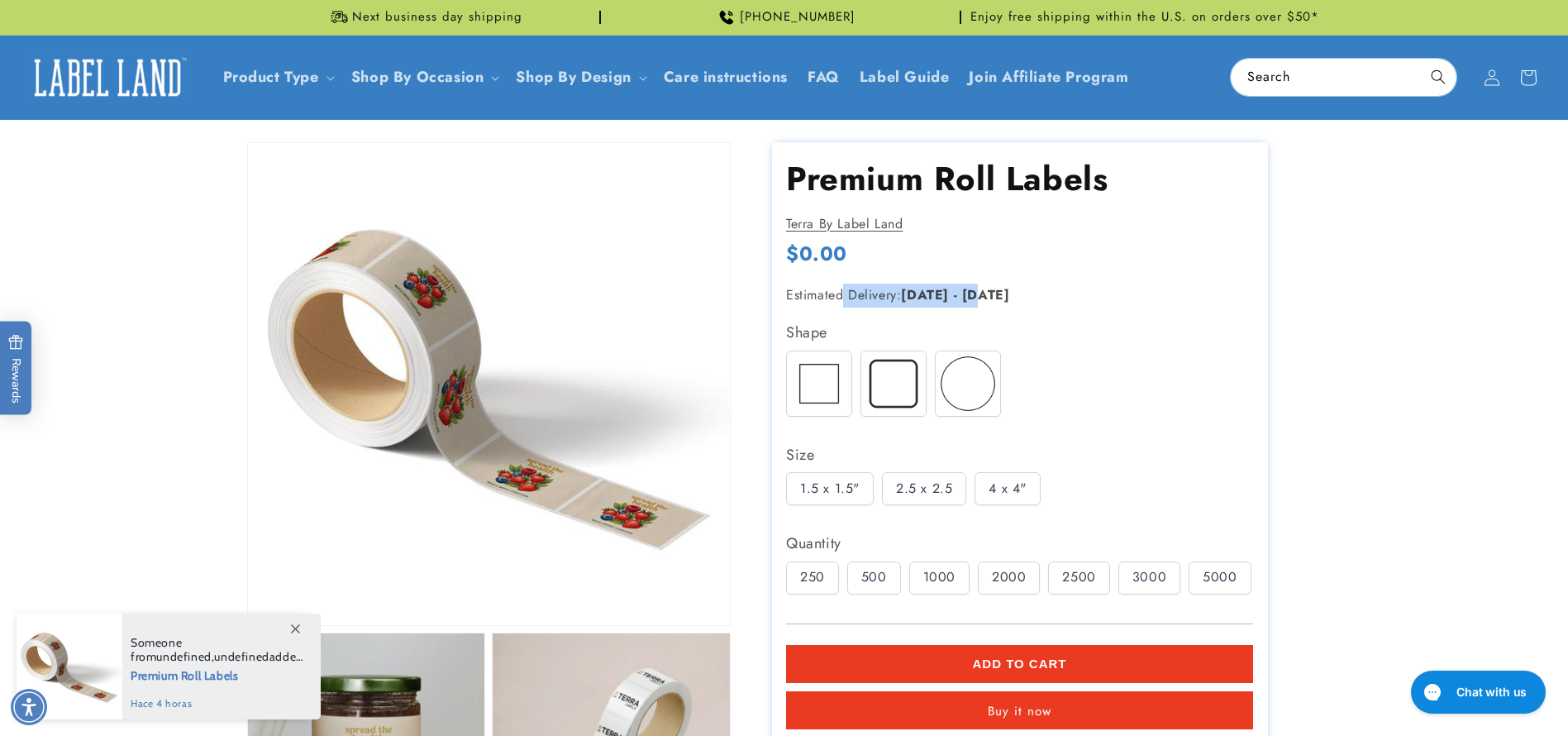
click at [947, 293] on strong "[DATE]" at bounding box center [924, 294] width 48 height 19
click at [1394, 485] on product-info "Skip to product information Open media 1 in modal Open media 2 in modal Open me…" at bounding box center [784, 539] width 1568 height 838
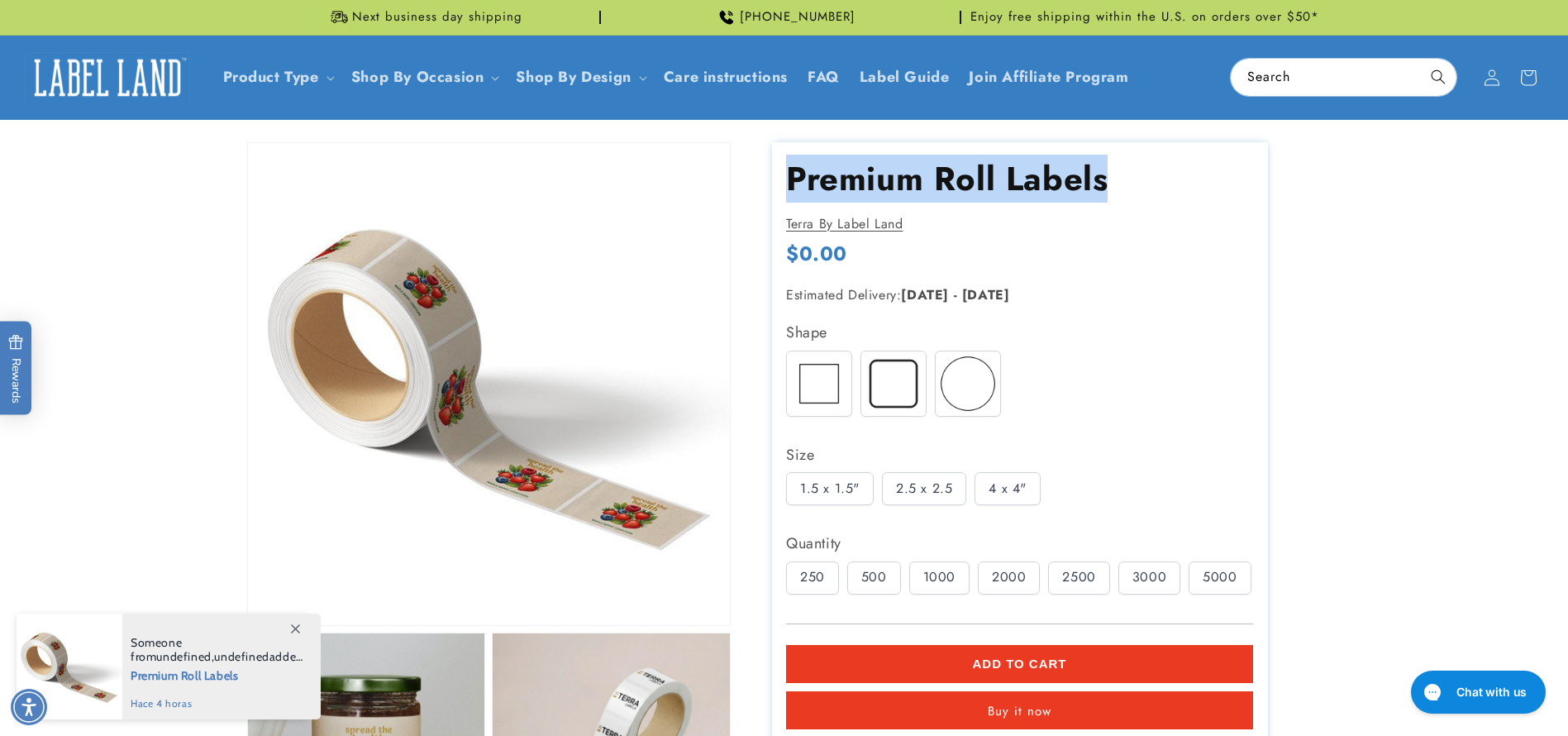
drag, startPoint x: 792, startPoint y: 178, endPoint x: 1173, endPoint y: 183, distance: 381.0
click at [1173, 183] on h1 "Premium Roll Labels" at bounding box center [1019, 179] width 468 height 43
click at [1155, 182] on h1 "Premium Roll Labels" at bounding box center [1019, 179] width 468 height 43
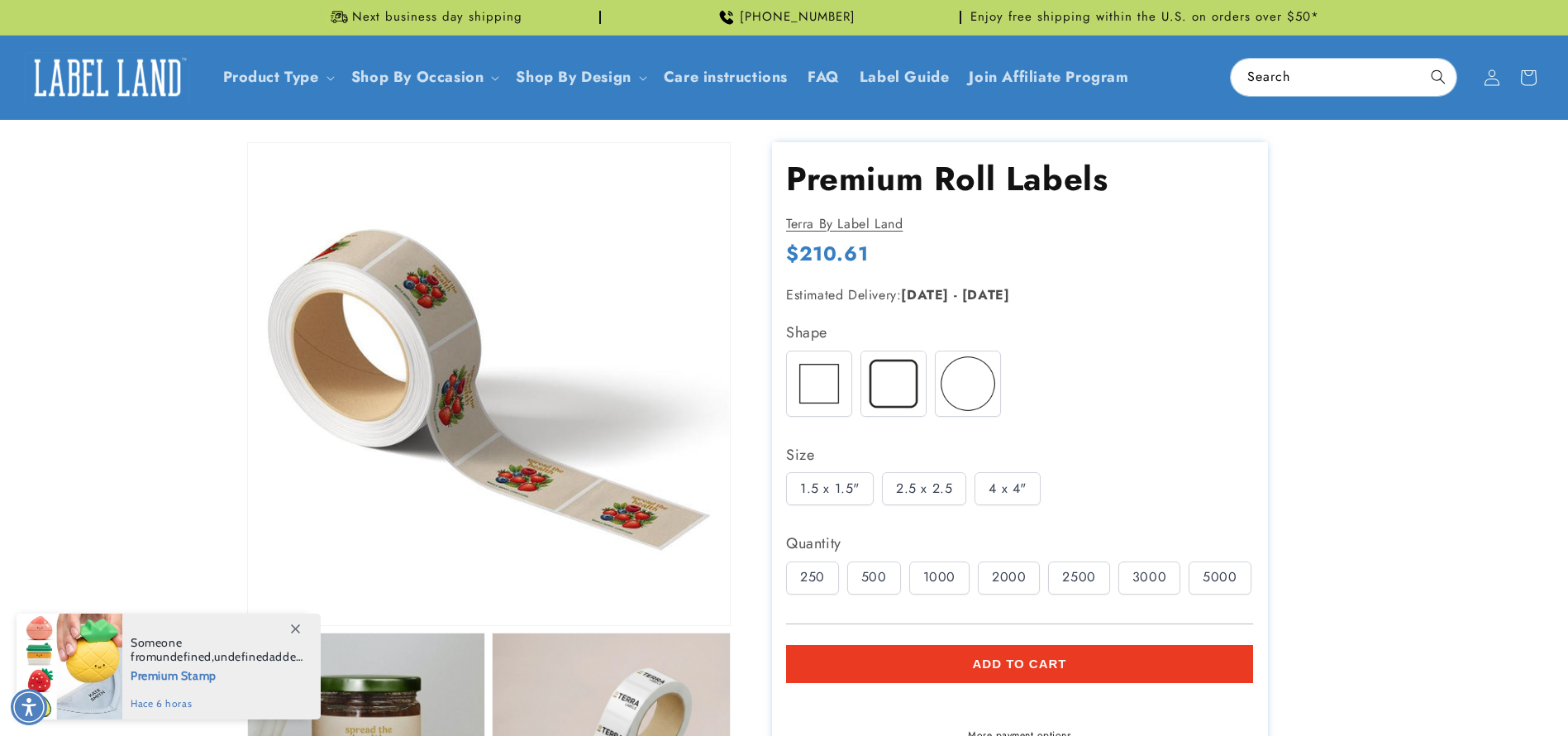
drag, startPoint x: 812, startPoint y: 254, endPoint x: 975, endPoint y: 264, distance: 163.3
click at [973, 262] on div "Regular price $210.61 Regular price Sale price $0.01 Unit price / per Sale Sold…" at bounding box center [1019, 256] width 468 height 31
click at [976, 265] on div "Regular price $210.61 Regular price Sale price $0.01 Unit price / per Sale Sold…" at bounding box center [1019, 256] width 468 height 31
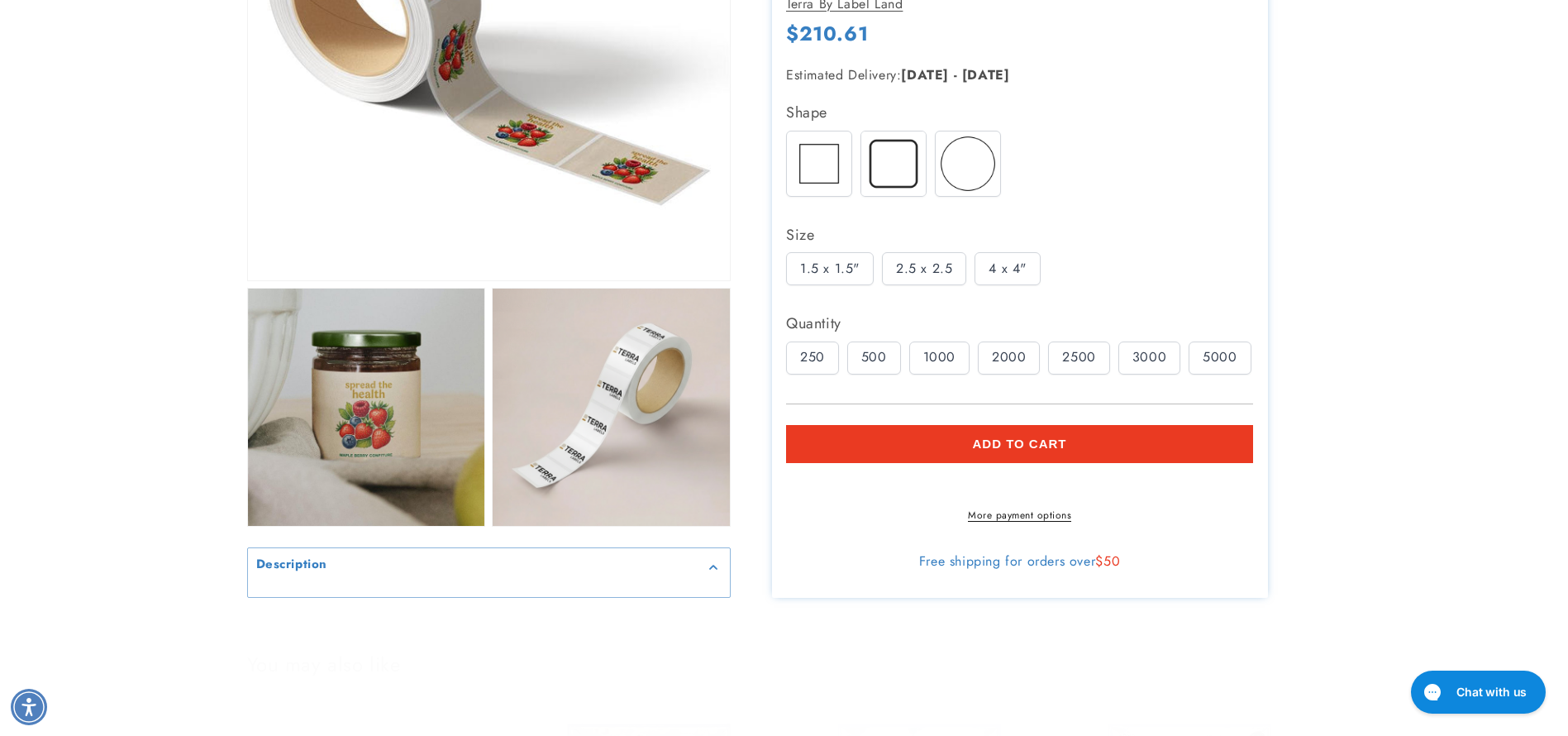
click at [921, 286] on div "2.5 x 2.5" at bounding box center [923, 269] width 84 height 33
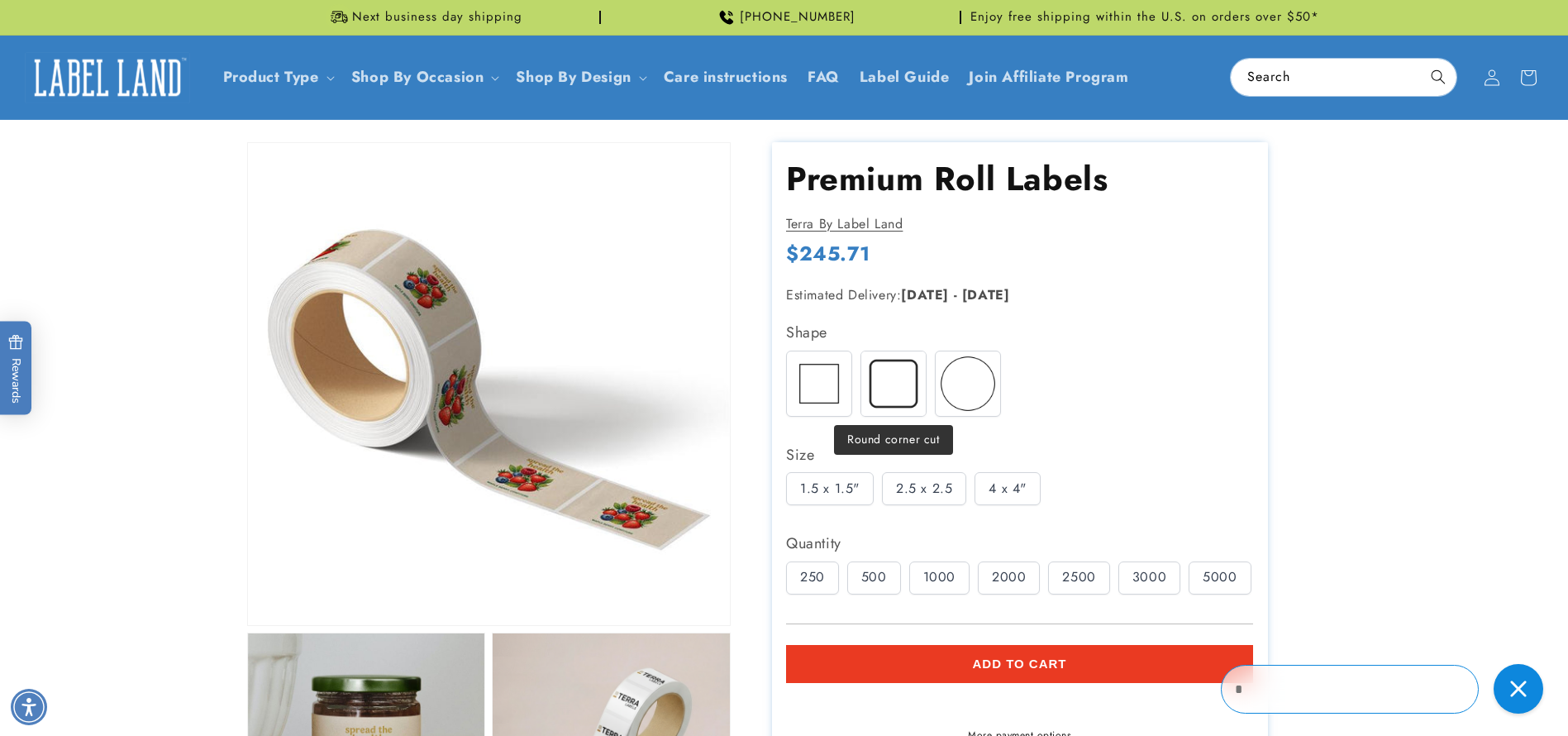
scroll to position [0, 0]
click at [905, 407] on img at bounding box center [893, 383] width 64 height 64
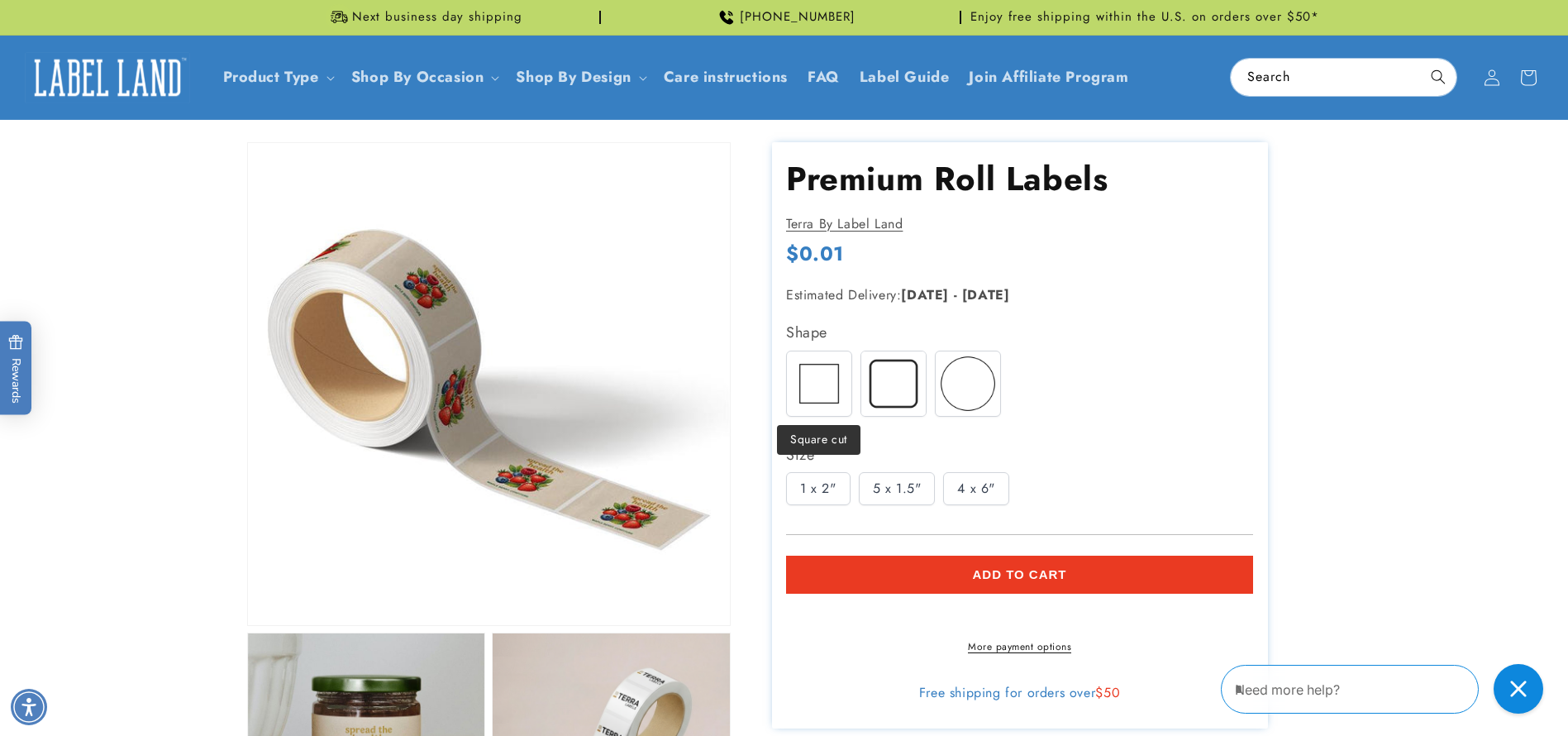
click at [822, 391] on img at bounding box center [818, 383] width 64 height 64
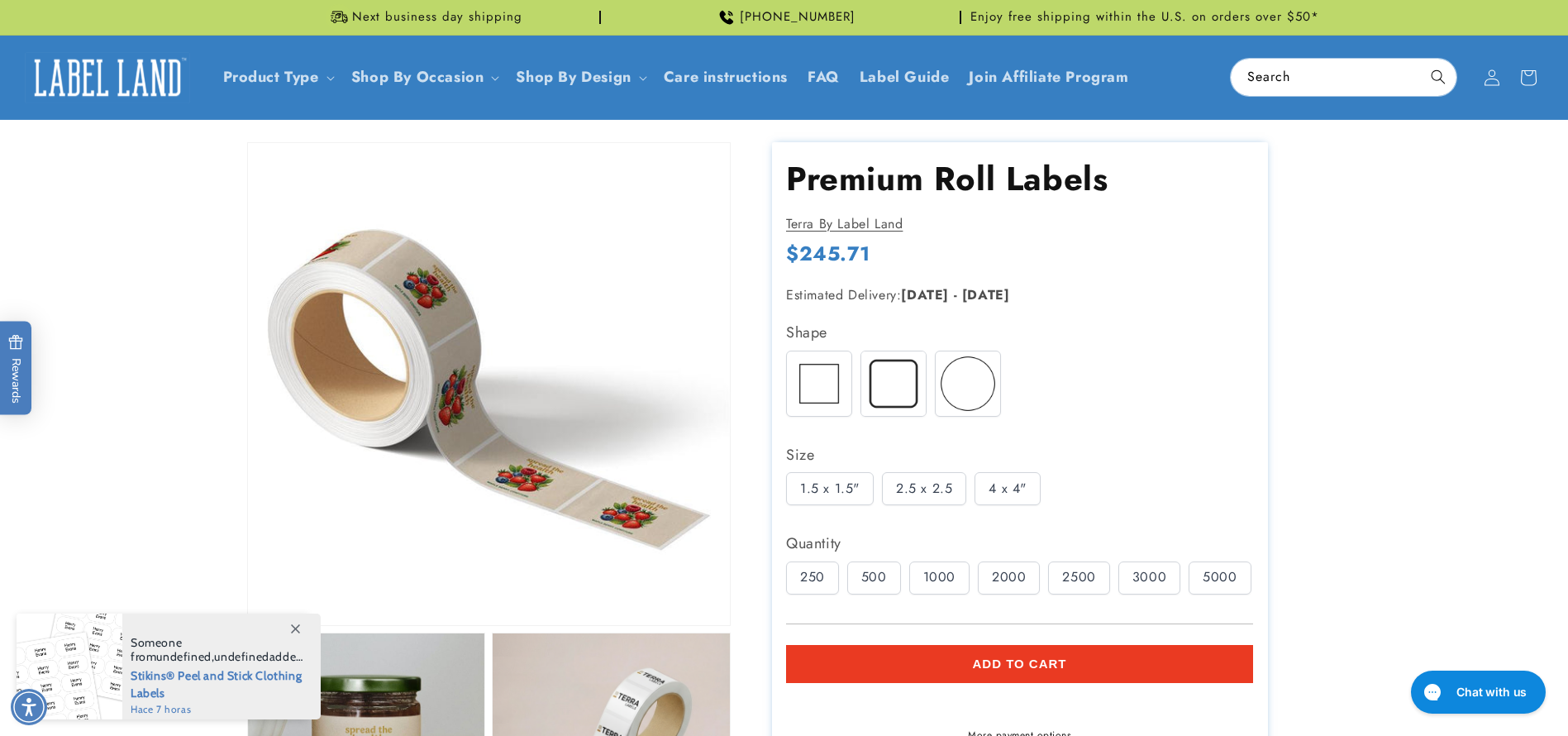
click at [883, 400] on img at bounding box center [893, 383] width 64 height 64
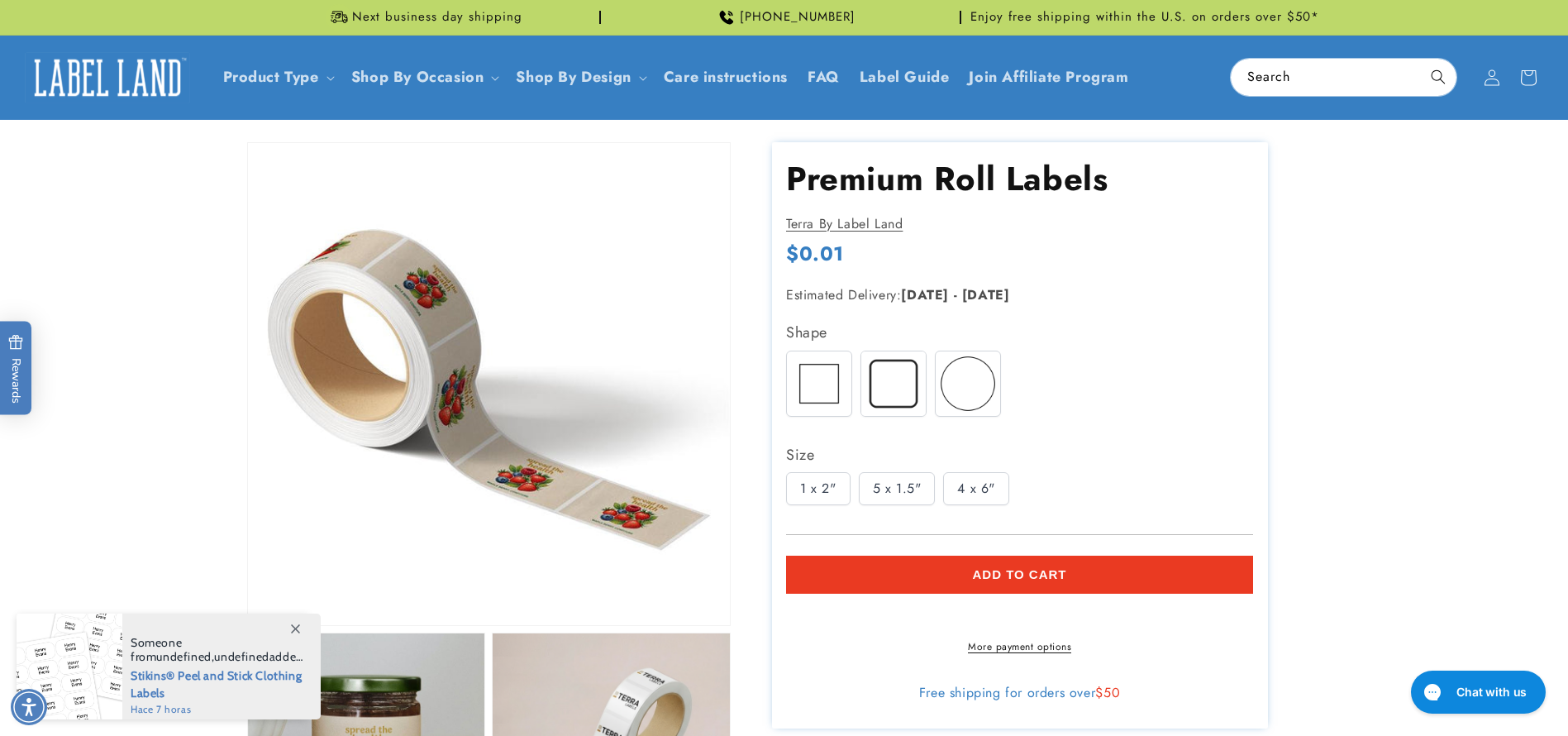
click at [815, 496] on div "1 x 2"" at bounding box center [817, 488] width 64 height 33
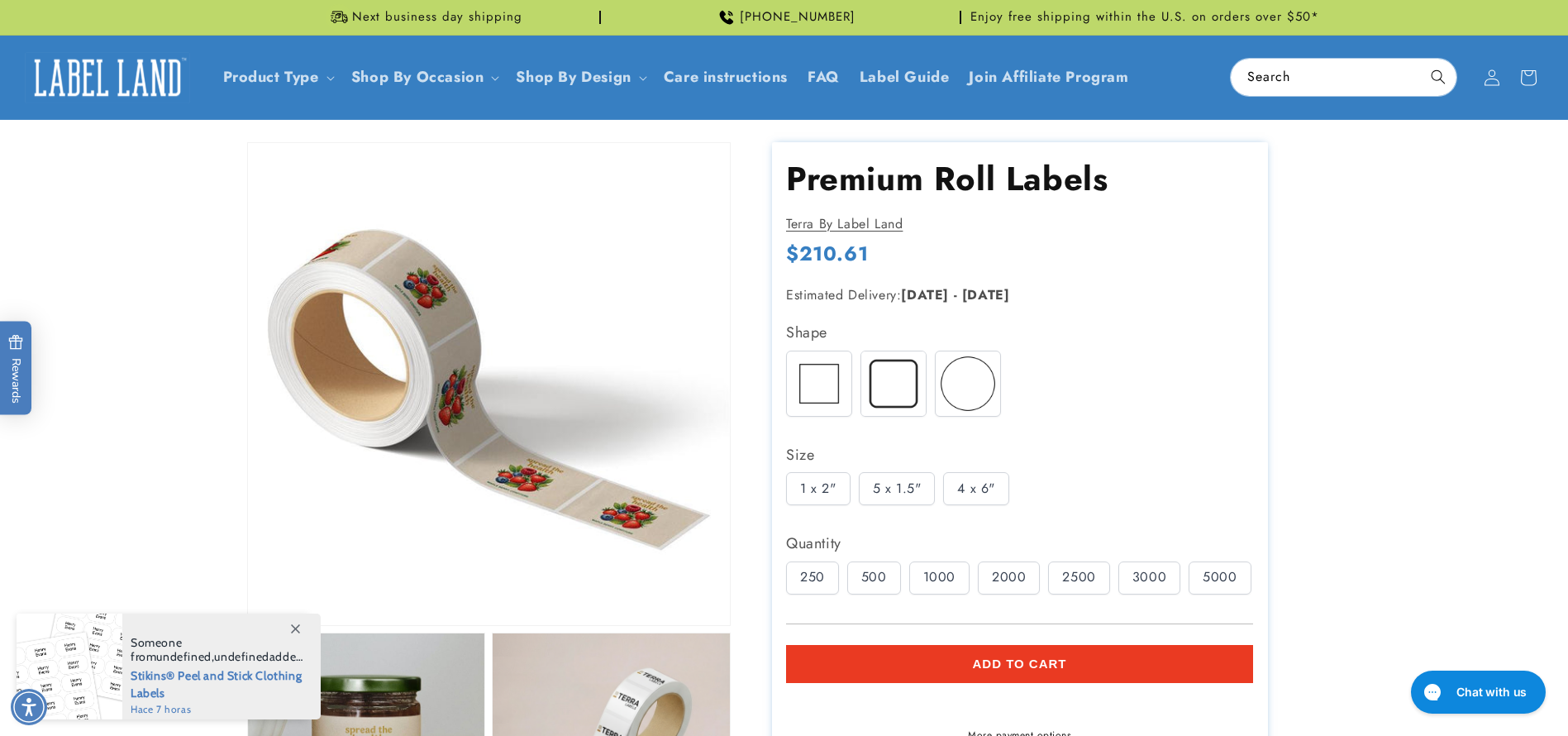
click at [815, 404] on img at bounding box center [818, 383] width 64 height 64
